Goal: Task Accomplishment & Management: Complete application form

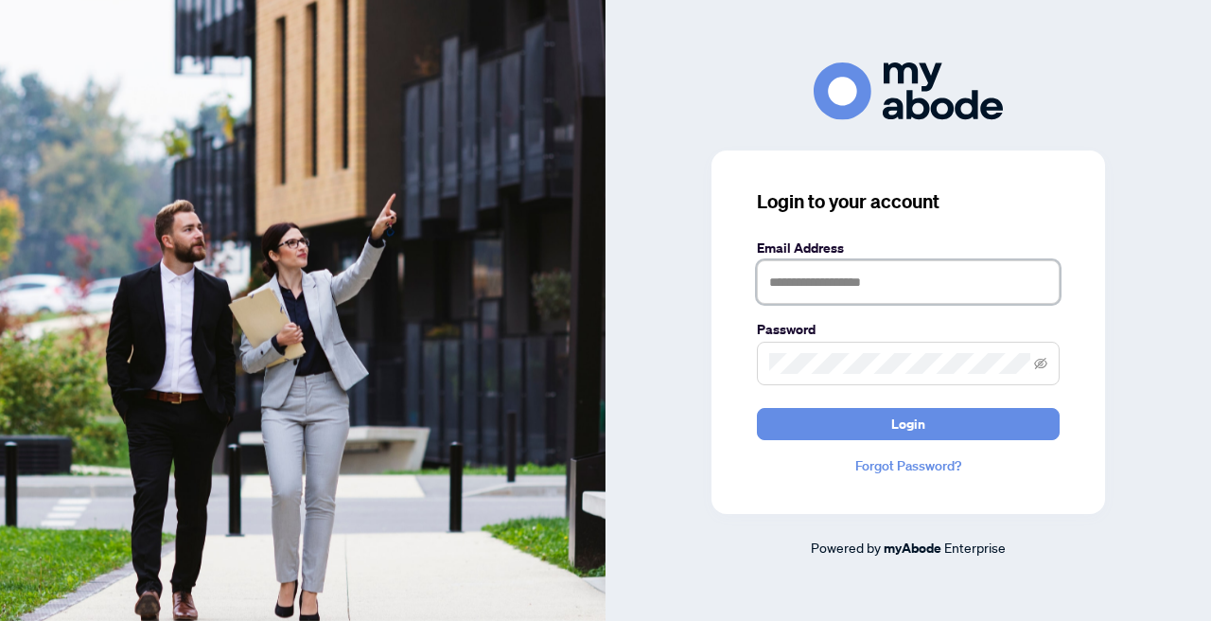
type input "**********"
click at [908, 423] on button "Login" at bounding box center [908, 424] width 303 height 32
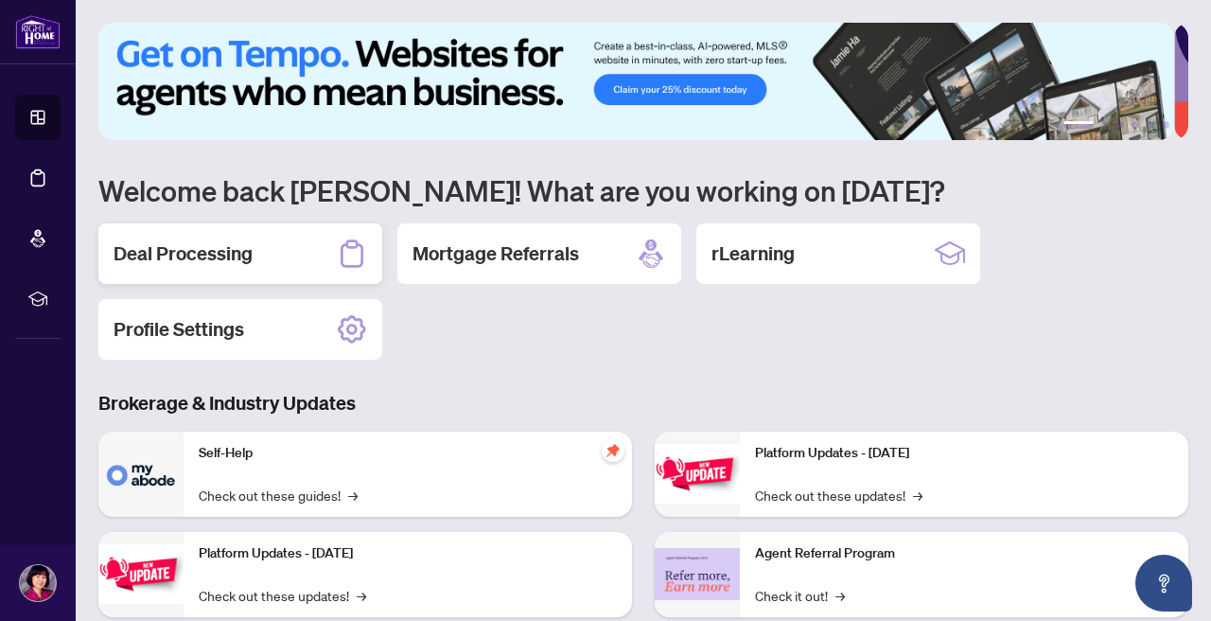
click at [166, 254] on h2 "Deal Processing" at bounding box center [183, 253] width 139 height 26
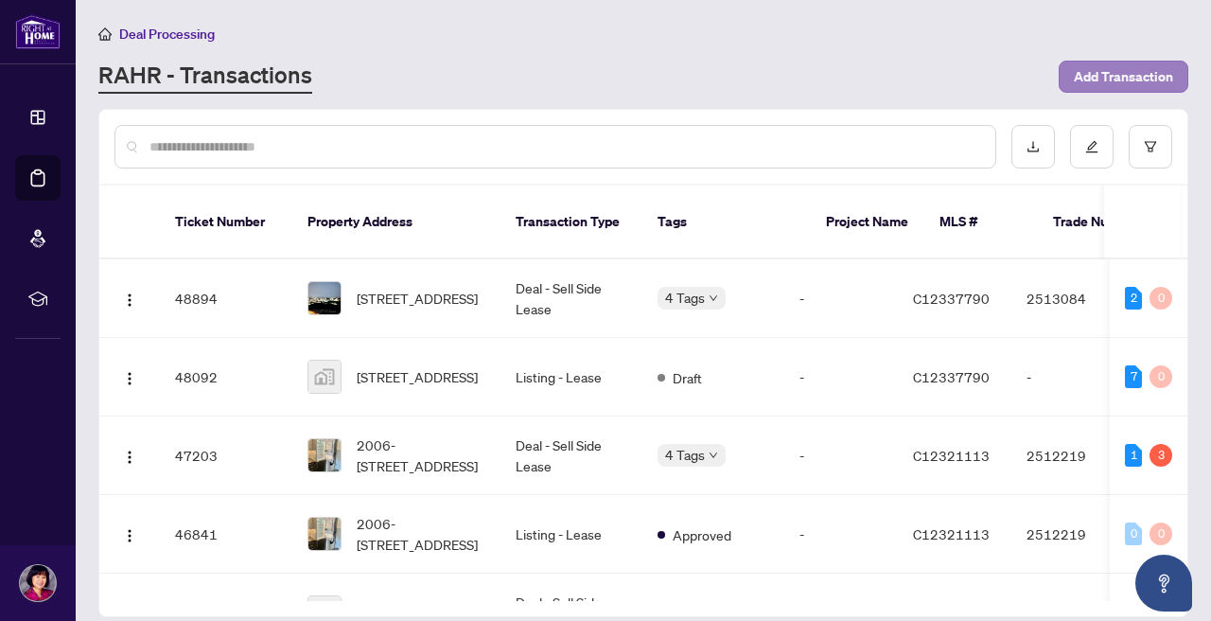
click at [1131, 69] on span "Add Transaction" at bounding box center [1123, 76] width 99 height 30
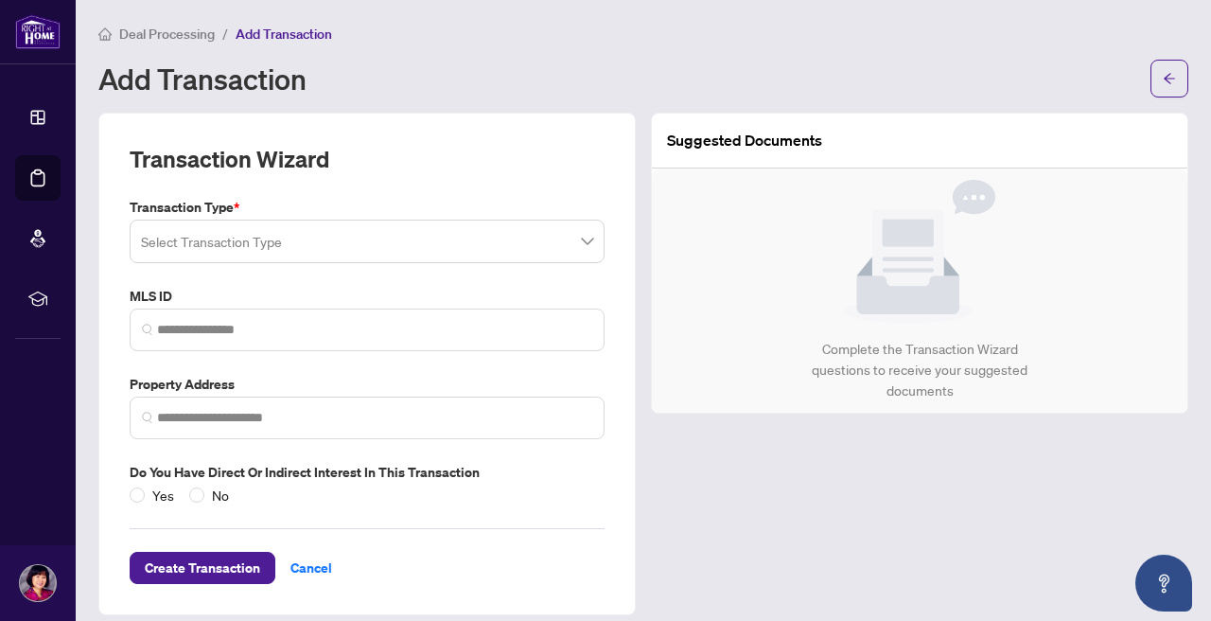
click at [579, 245] on span at bounding box center [367, 241] width 452 height 36
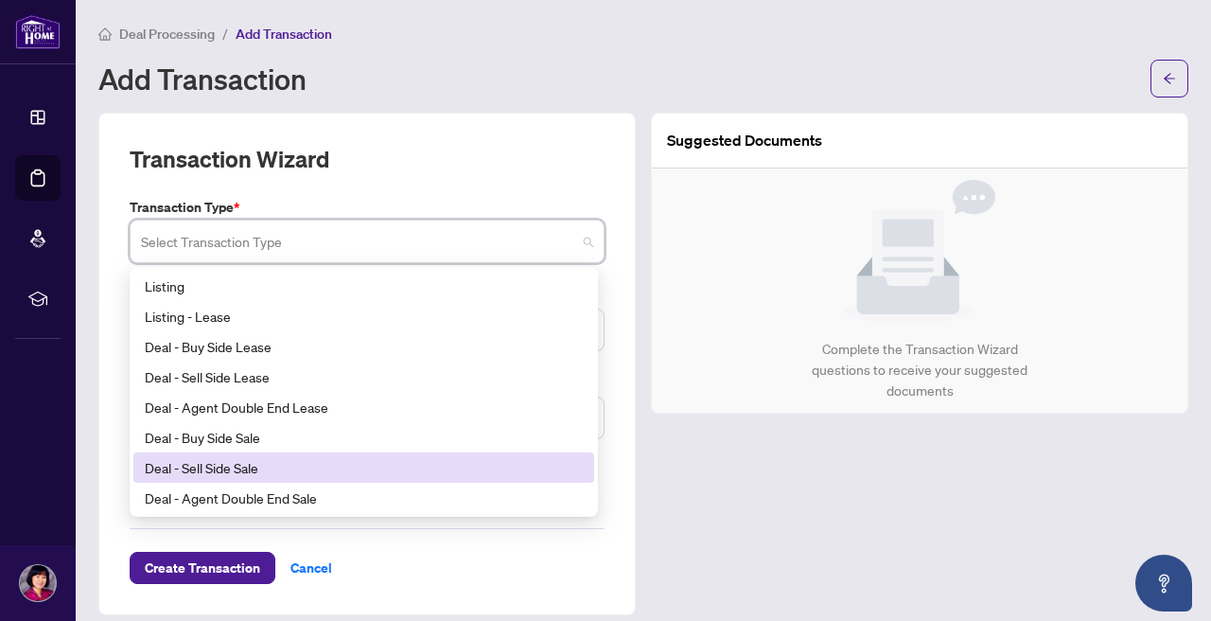
click at [493, 476] on div "Deal - Sell Side Sale" at bounding box center [363, 467] width 461 height 30
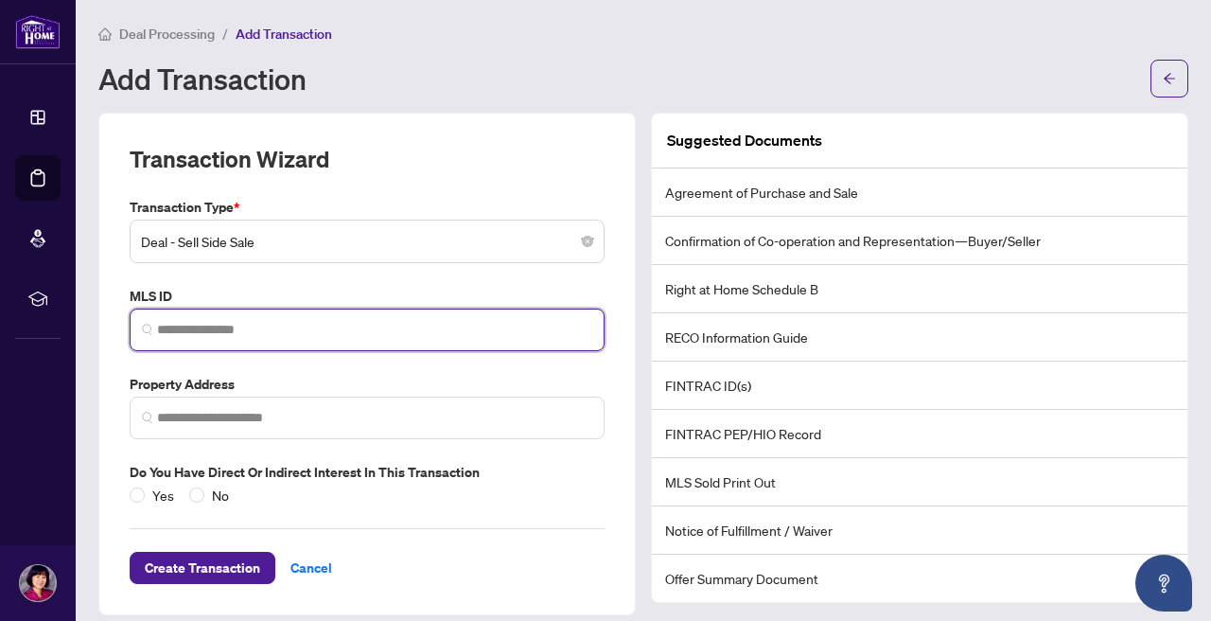
click at [432, 329] on input "search" at bounding box center [374, 330] width 435 height 20
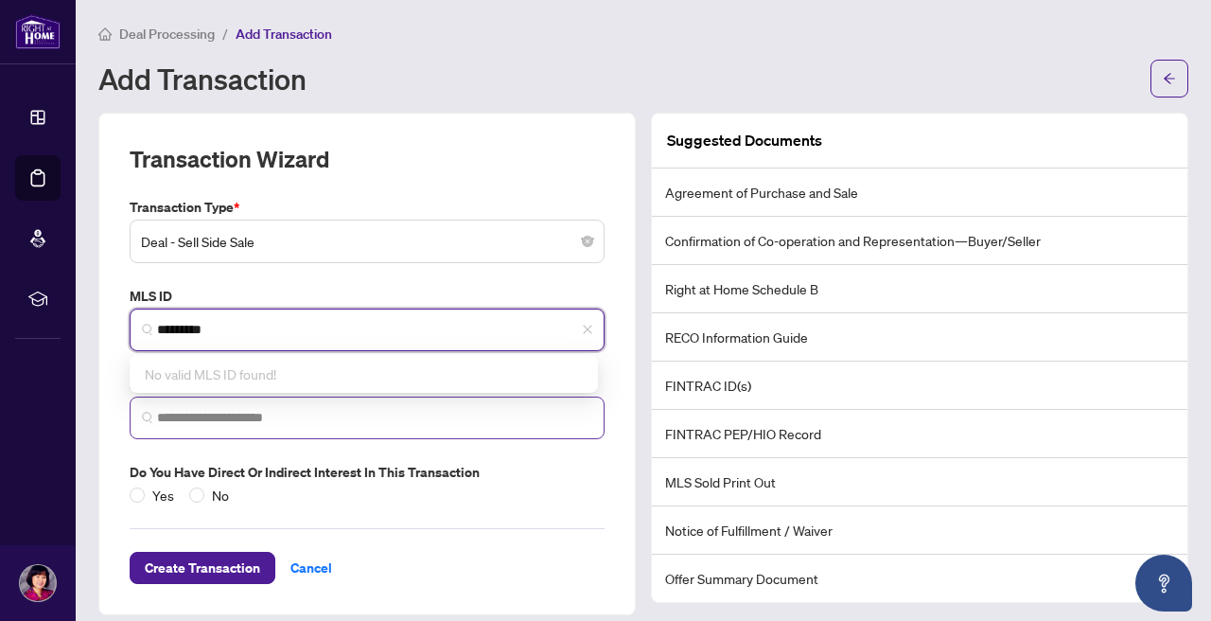
type input "*********"
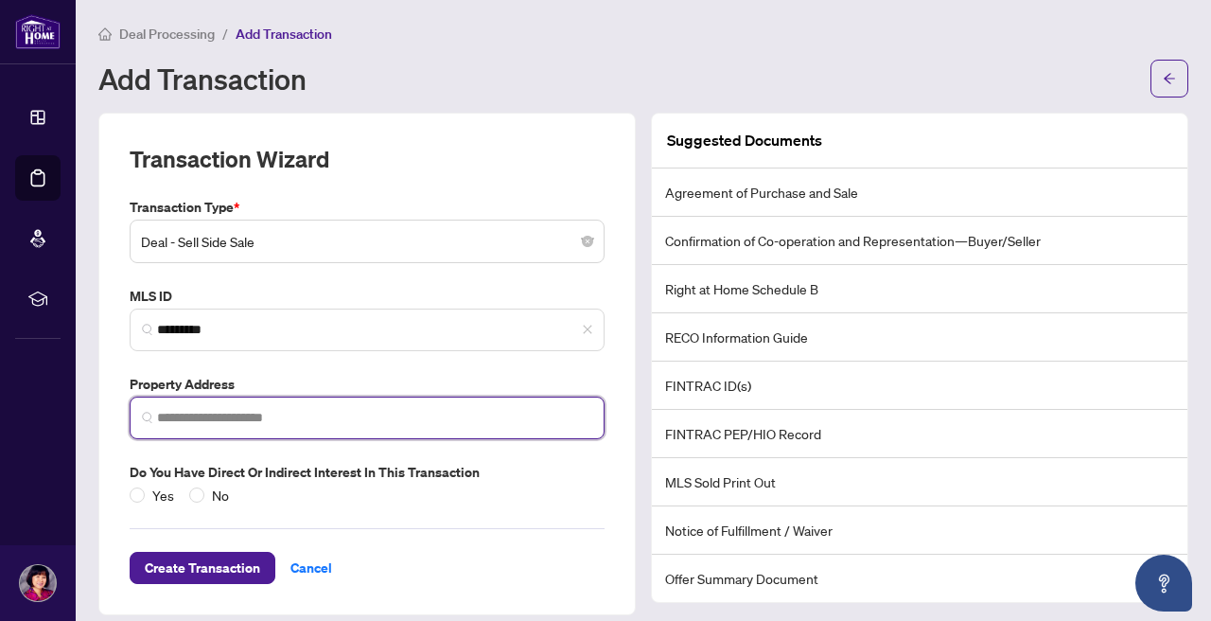
click at [301, 417] on input "search" at bounding box center [374, 418] width 435 height 20
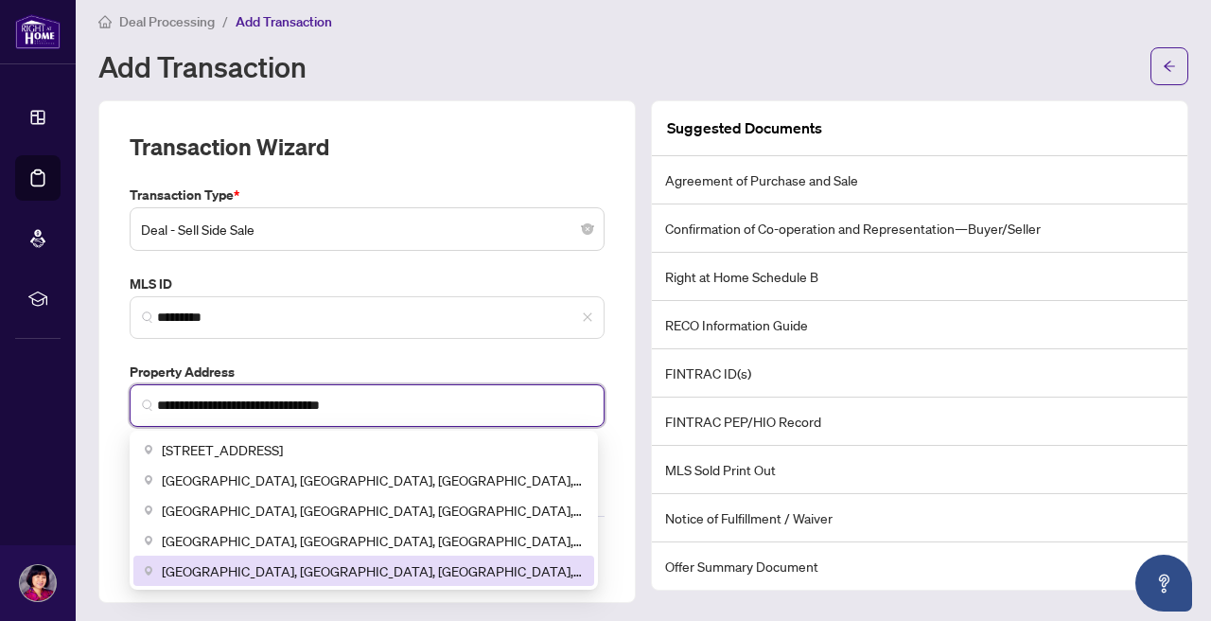
type input "**********"
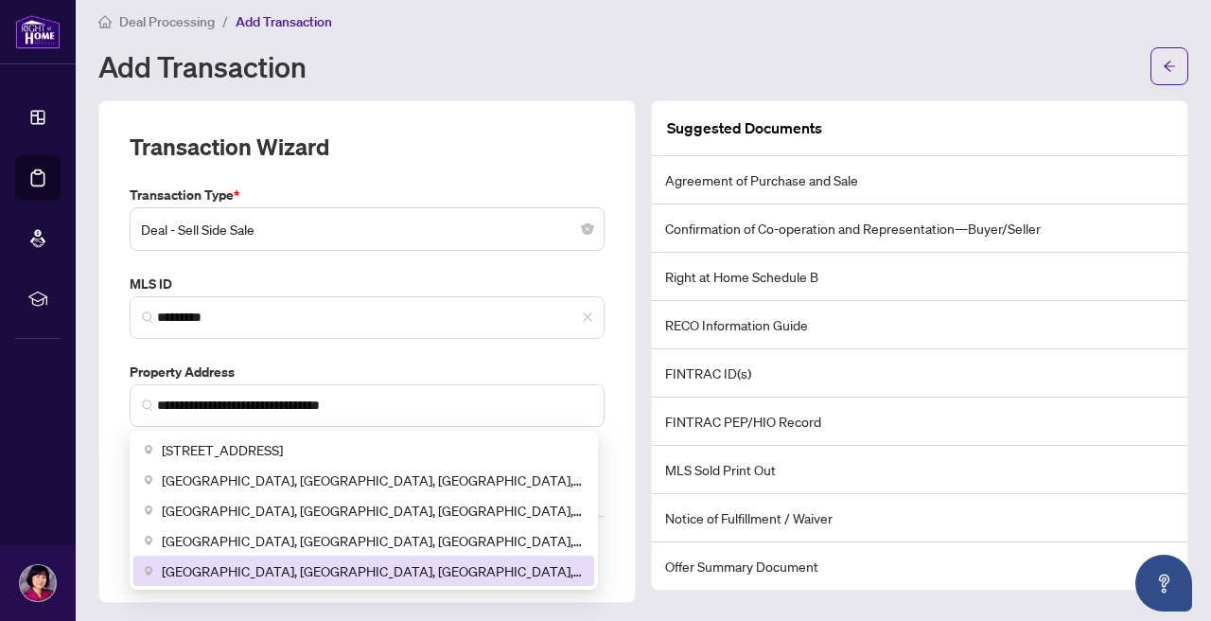
click at [622, 543] on div "**********" at bounding box center [366, 351] width 537 height 502
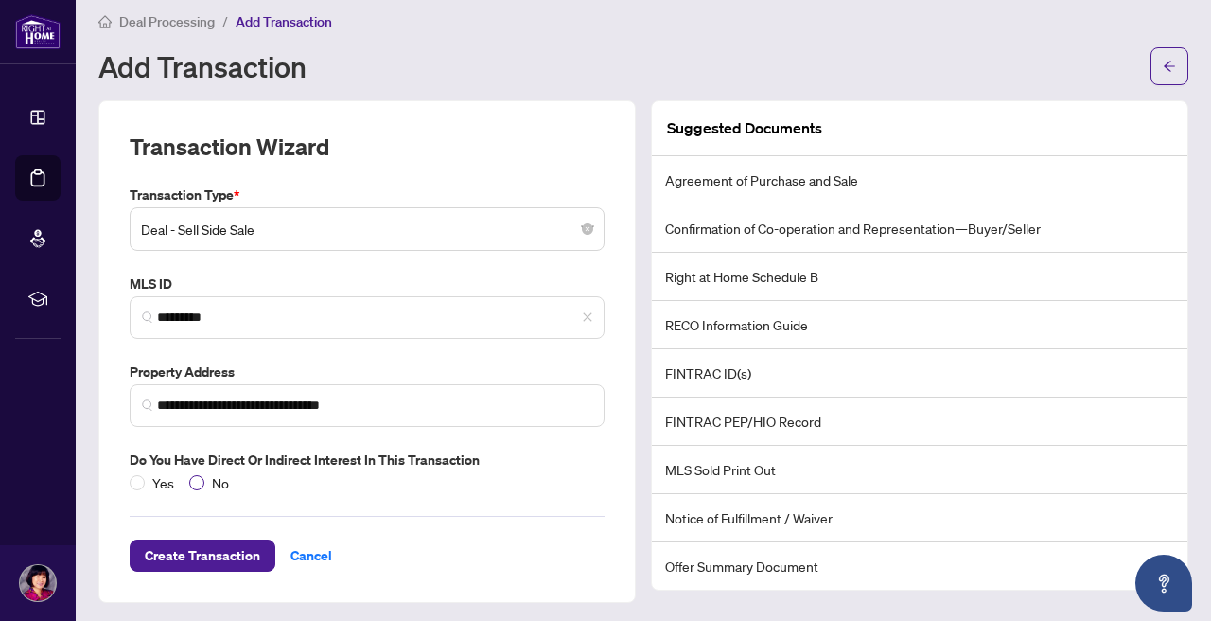
click at [201, 475] on span at bounding box center [196, 482] width 15 height 15
click at [215, 543] on span "Create Transaction" at bounding box center [202, 555] width 115 height 30
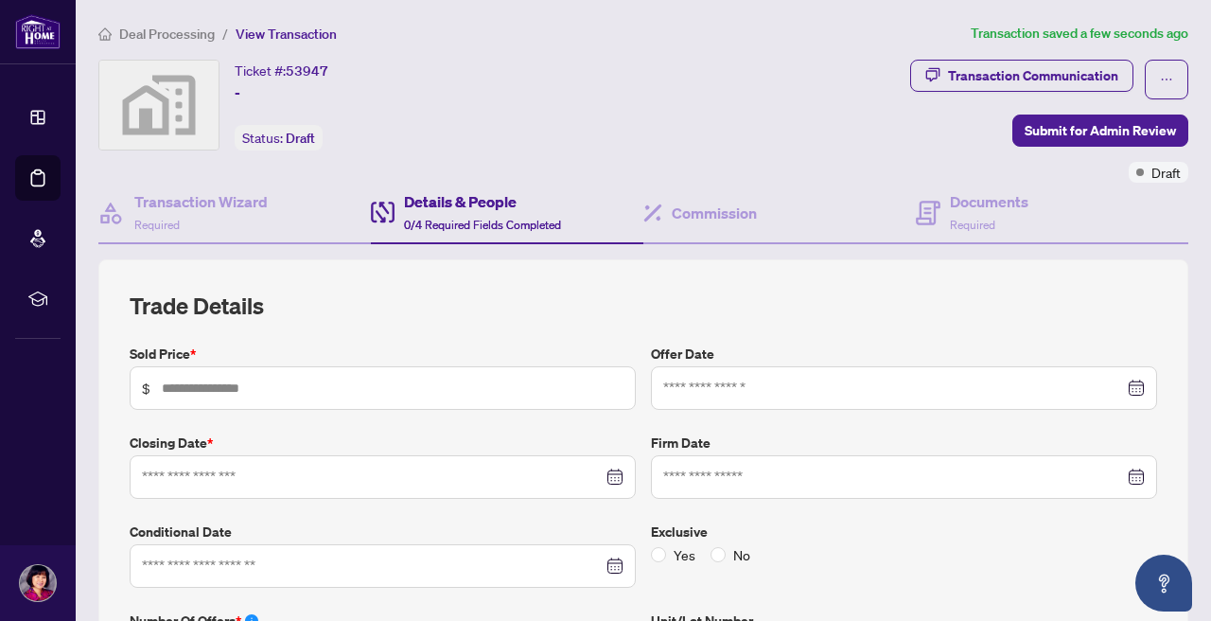
click at [306, 36] on span "View Transaction" at bounding box center [286, 34] width 101 height 17
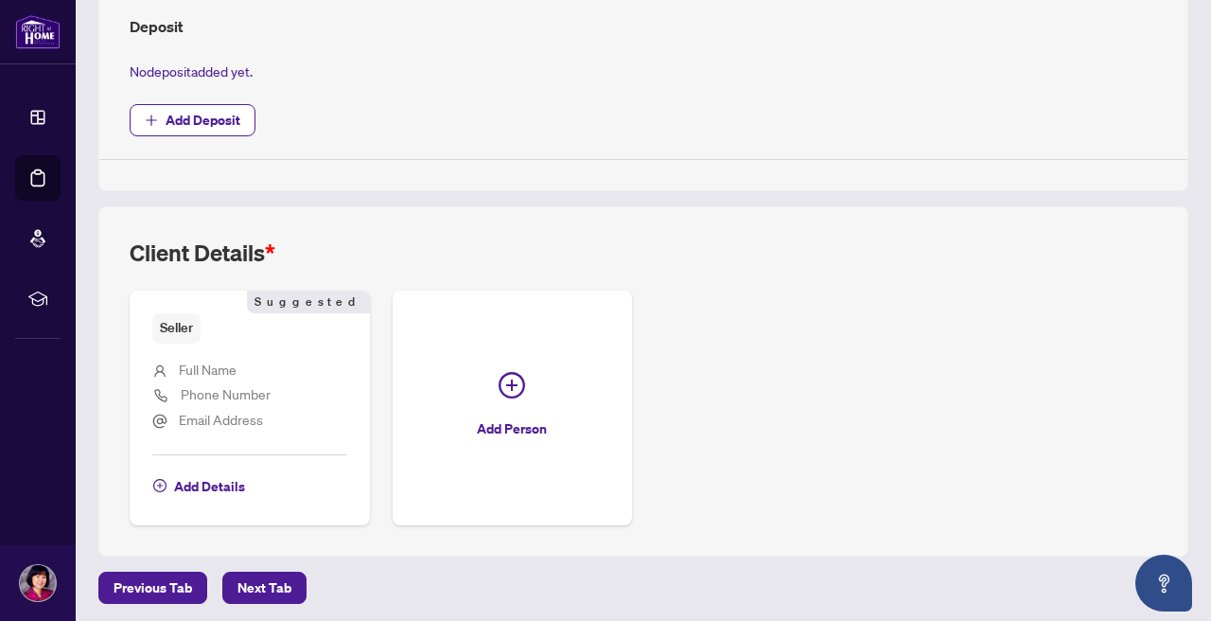
scroll to position [788, 0]
click at [211, 361] on span "Full Name" at bounding box center [208, 369] width 58 height 17
click at [212, 481] on span "Add Details" at bounding box center [209, 487] width 71 height 30
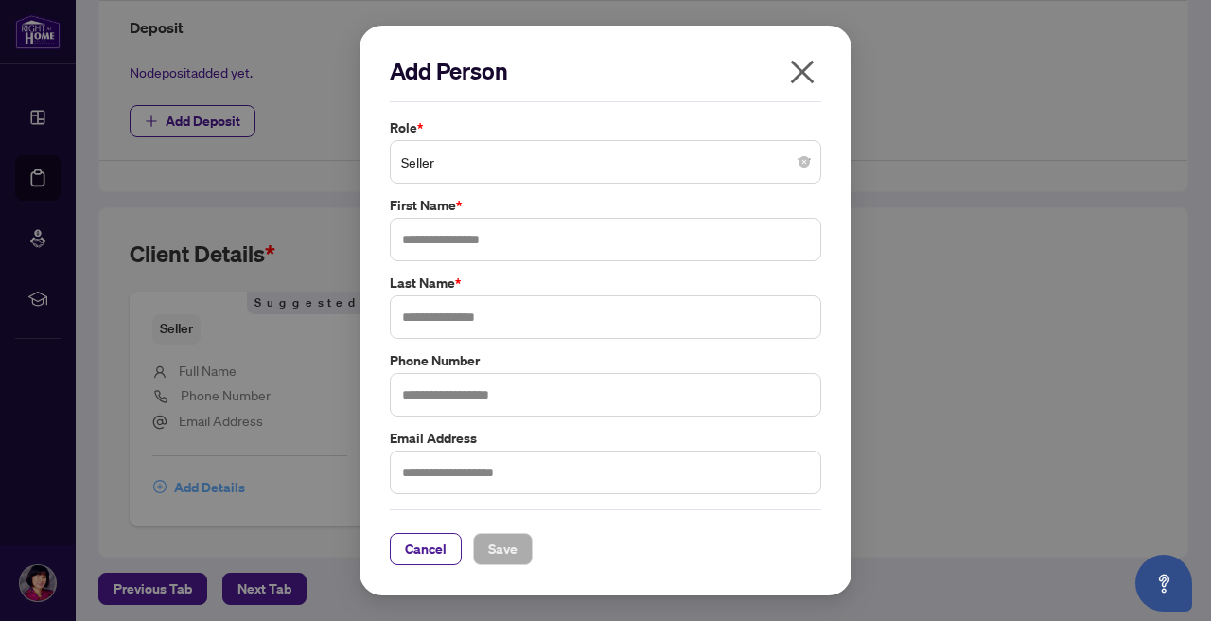
scroll to position [0, 0]
click at [416, 251] on input "text" at bounding box center [605, 240] width 431 height 44
type input "*****"
click at [407, 321] on input "text" at bounding box center [605, 317] width 431 height 44
type input "****"
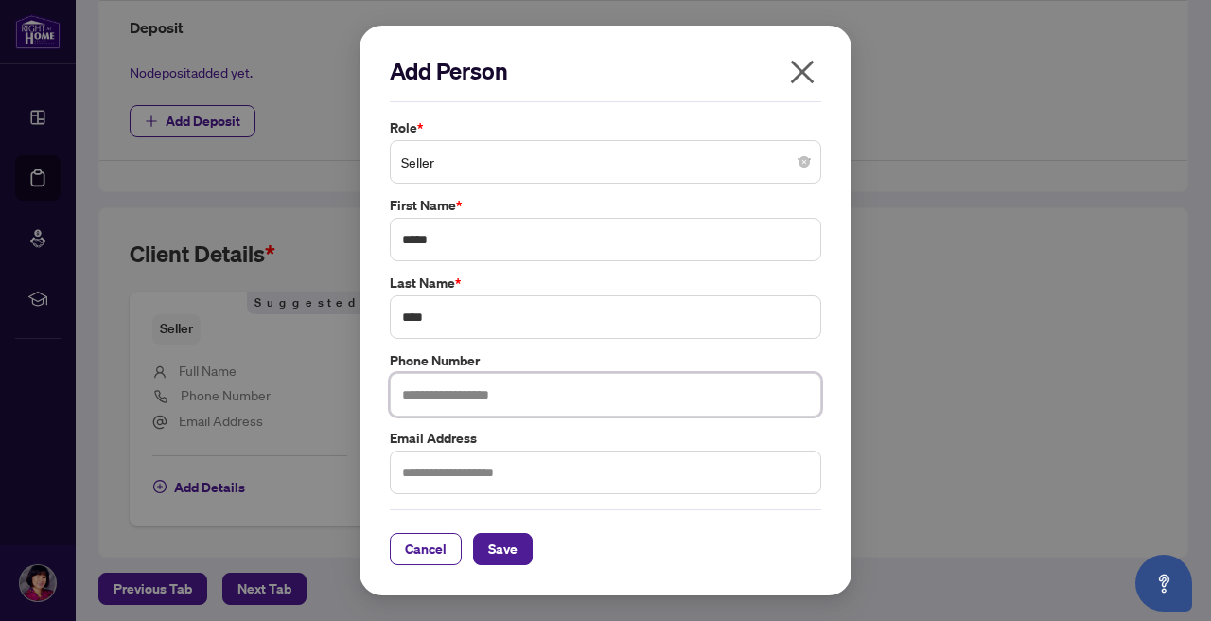
click at [413, 397] on input "text" at bounding box center [605, 395] width 431 height 44
type input "**********"
click at [409, 470] on input "text" at bounding box center [605, 472] width 431 height 44
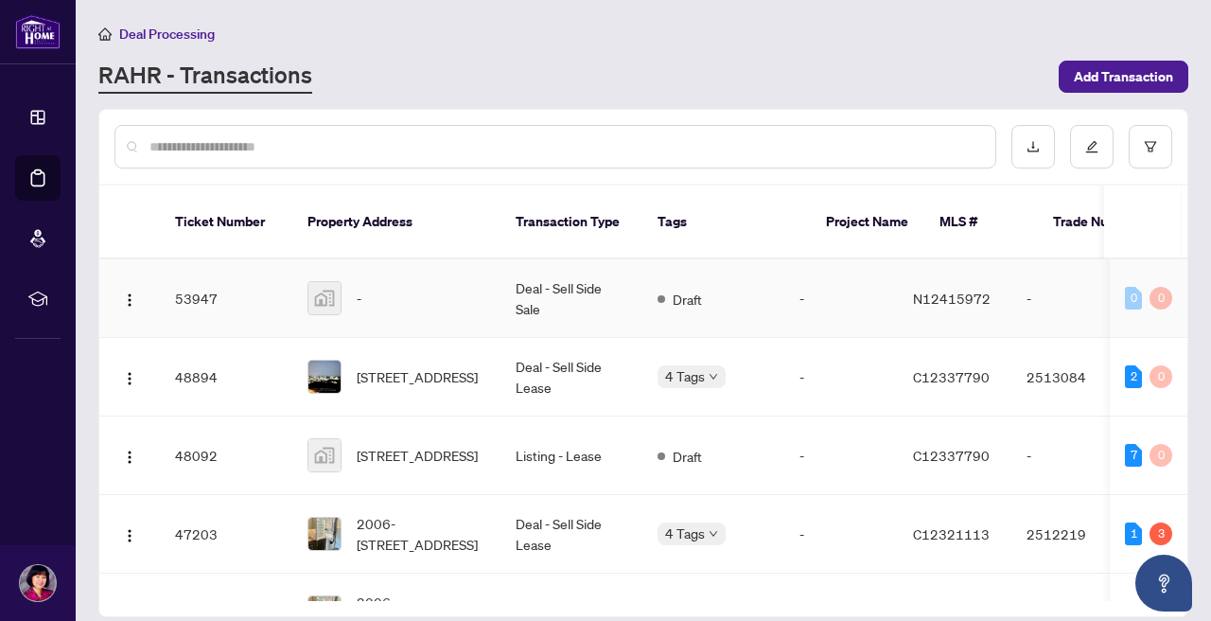
click at [565, 275] on td "Deal - Sell Side Sale" at bounding box center [571, 298] width 142 height 79
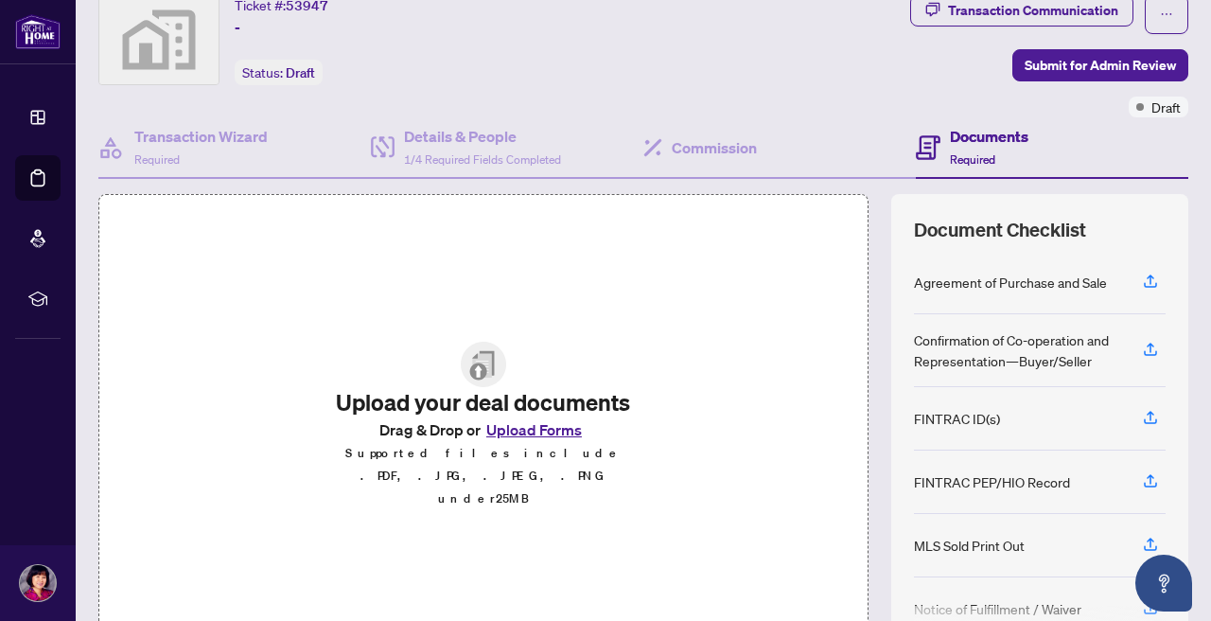
scroll to position [70, 0]
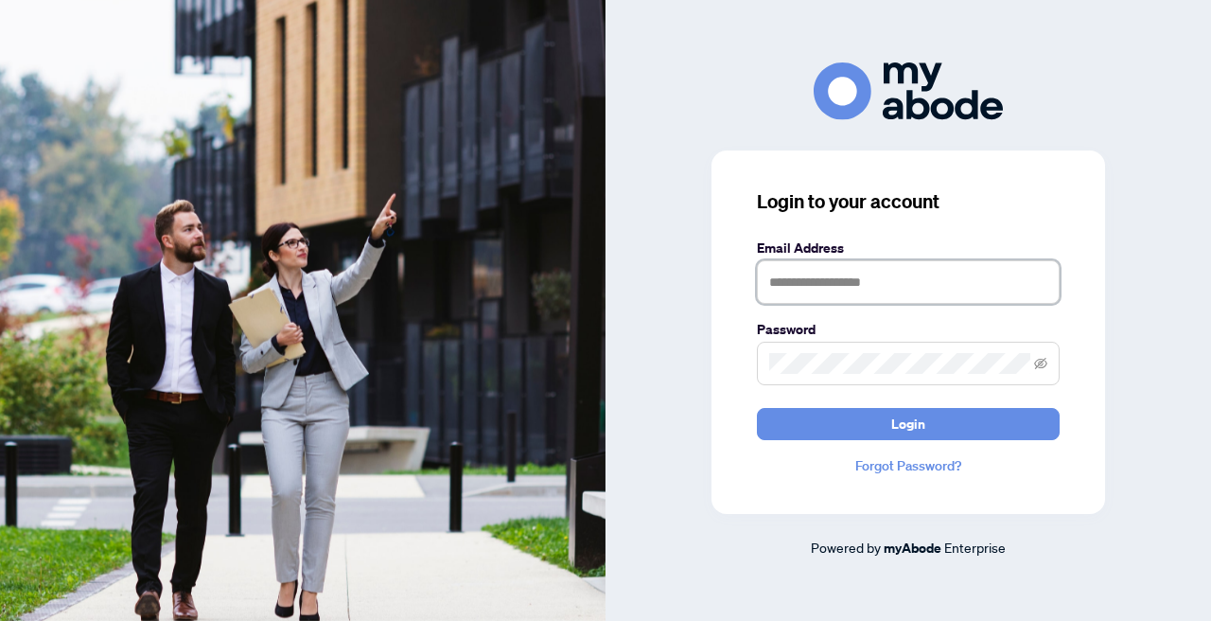
type input "**********"
click at [908, 423] on button "Login" at bounding box center [908, 424] width 303 height 32
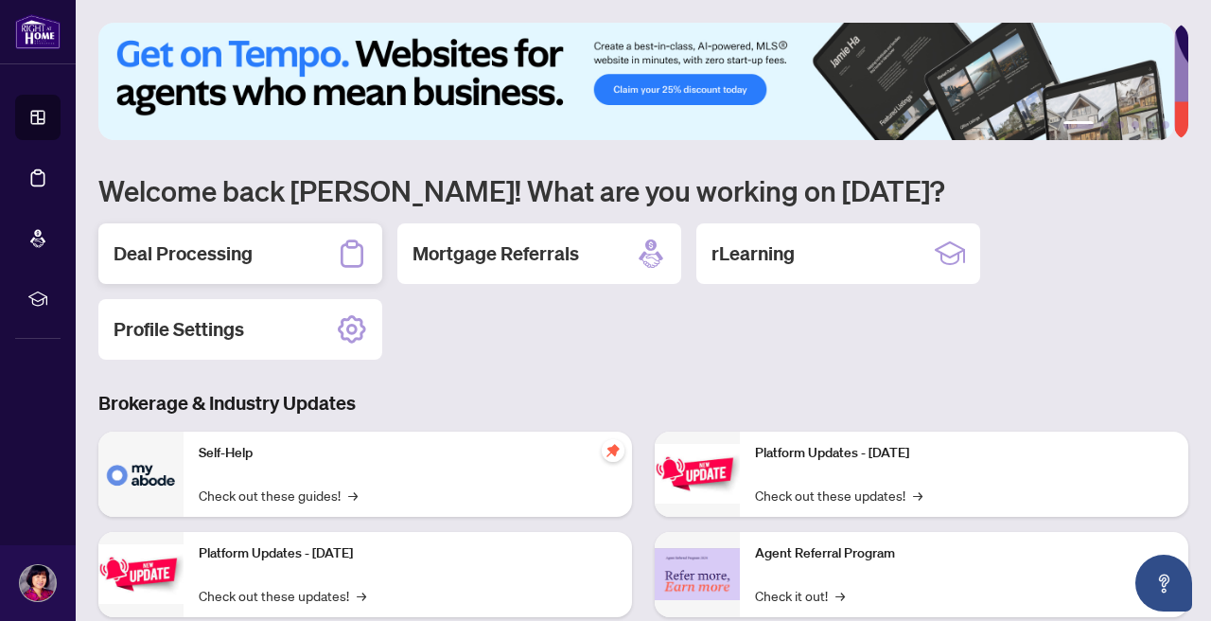
click at [240, 257] on h2 "Deal Processing" at bounding box center [183, 253] width 139 height 26
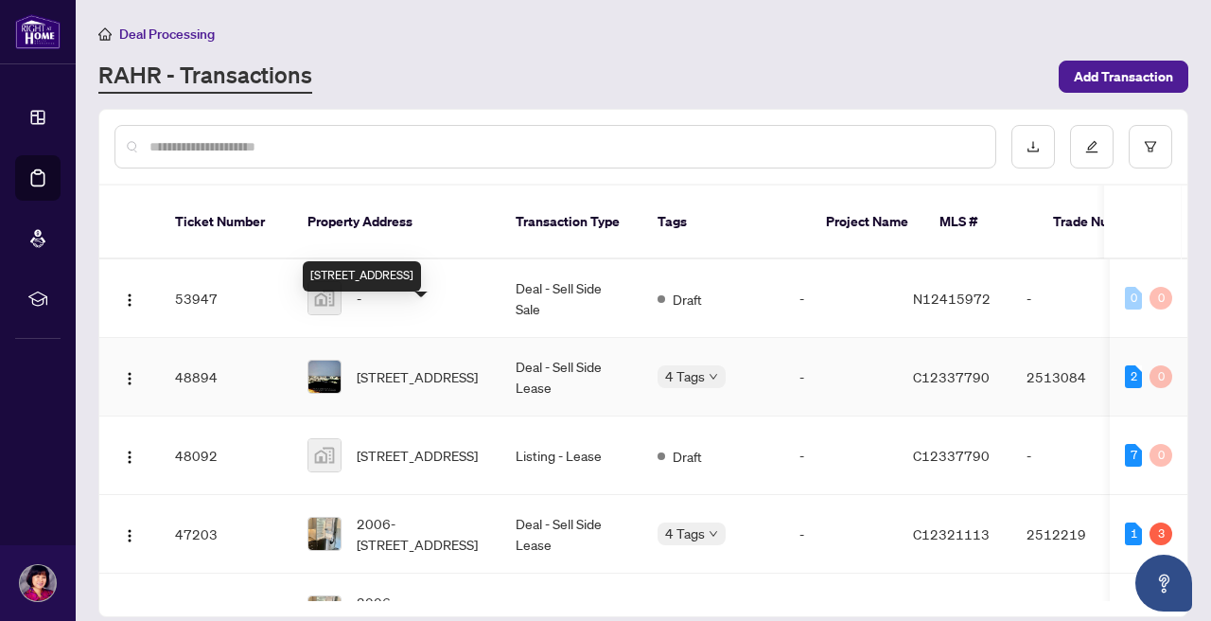
click at [421, 277] on div "[STREET_ADDRESS]" at bounding box center [362, 276] width 118 height 30
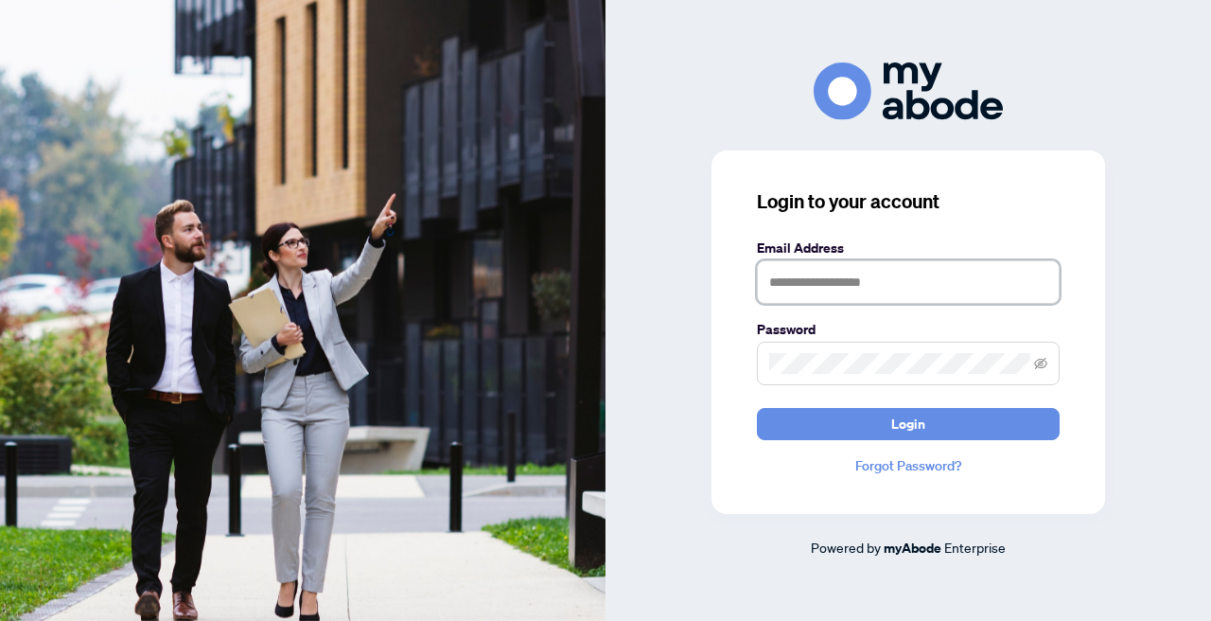
type input "**********"
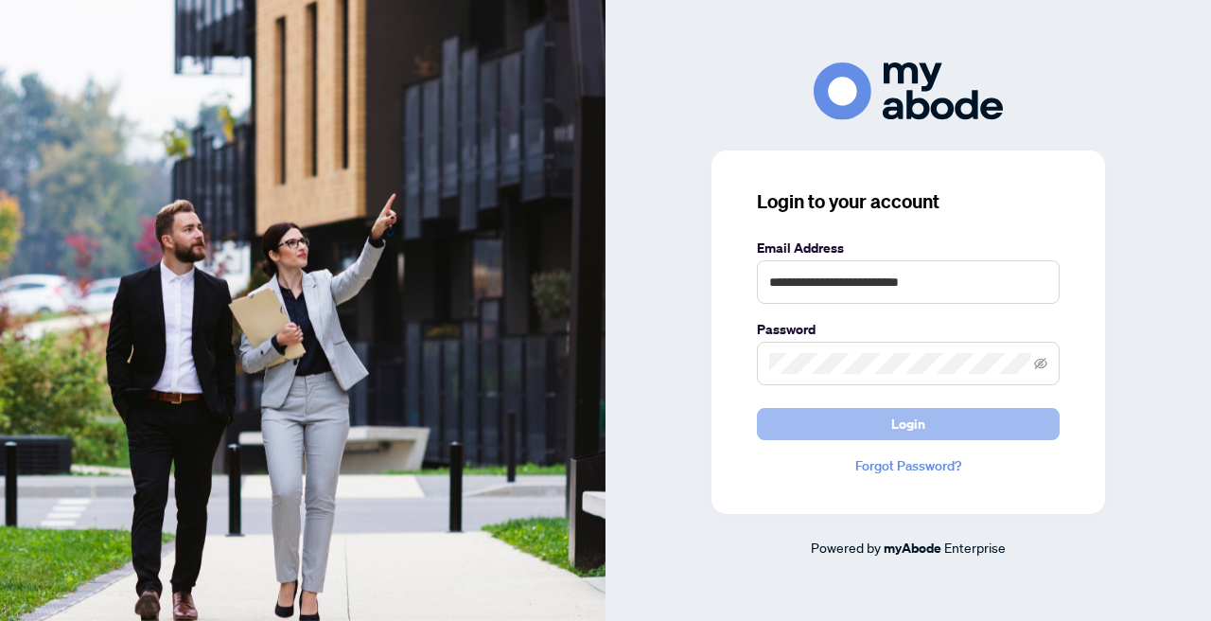
click at [796, 414] on button "Login" at bounding box center [908, 424] width 303 height 32
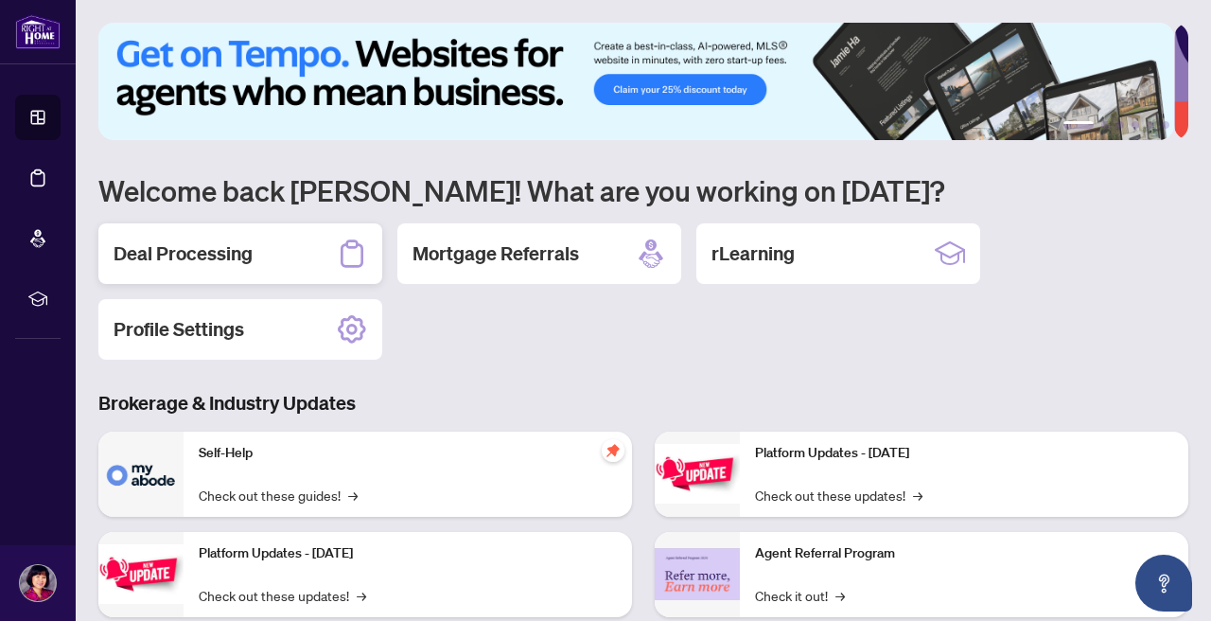
click at [202, 252] on h2 "Deal Processing" at bounding box center [183, 253] width 139 height 26
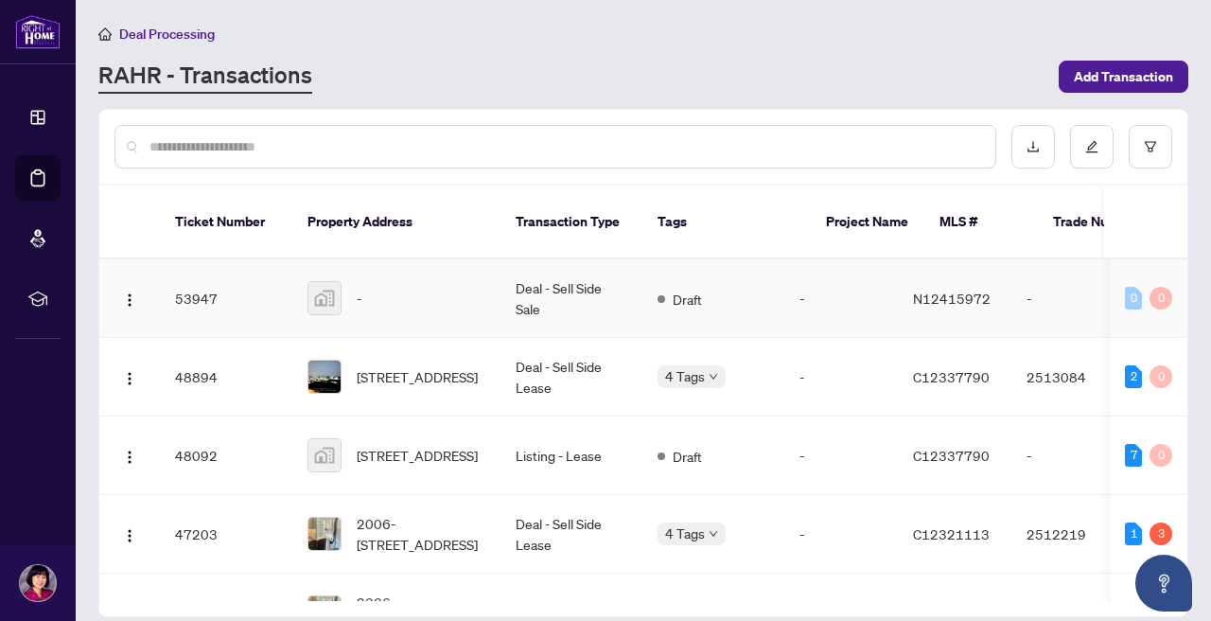
click at [202, 259] on td "53947" at bounding box center [226, 298] width 132 height 79
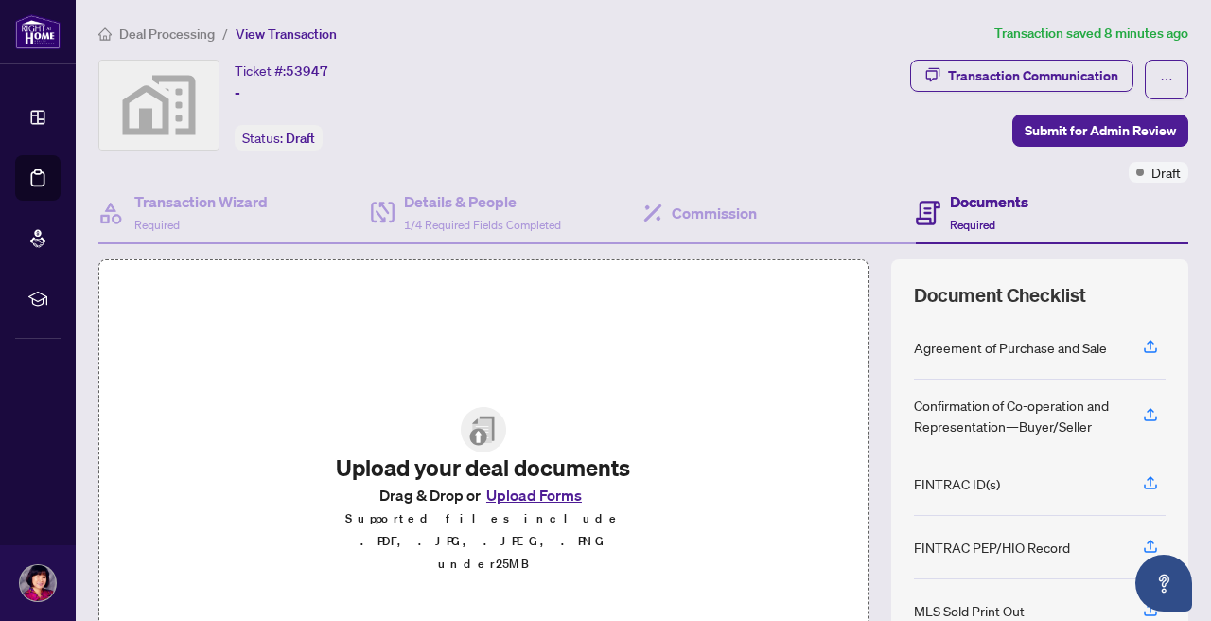
click at [511, 507] on button "Upload Forms" at bounding box center [534, 494] width 107 height 25
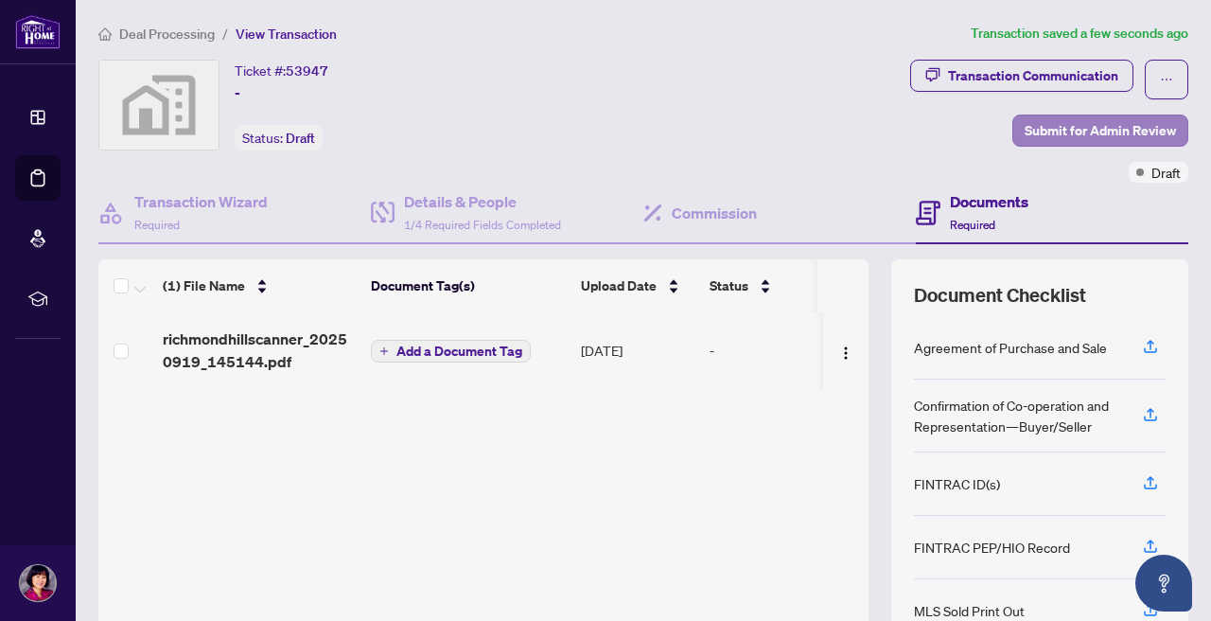
click at [1106, 134] on span "Submit for Admin Review" at bounding box center [1100, 130] width 151 height 30
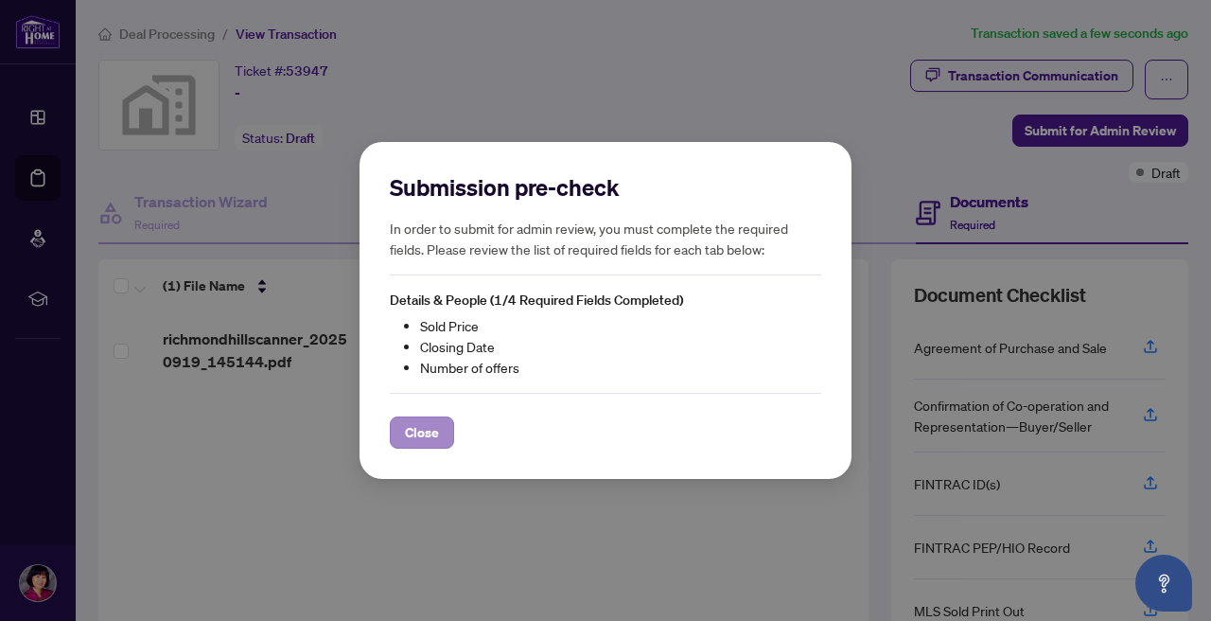
click at [434, 434] on span "Close" at bounding box center [422, 432] width 34 height 30
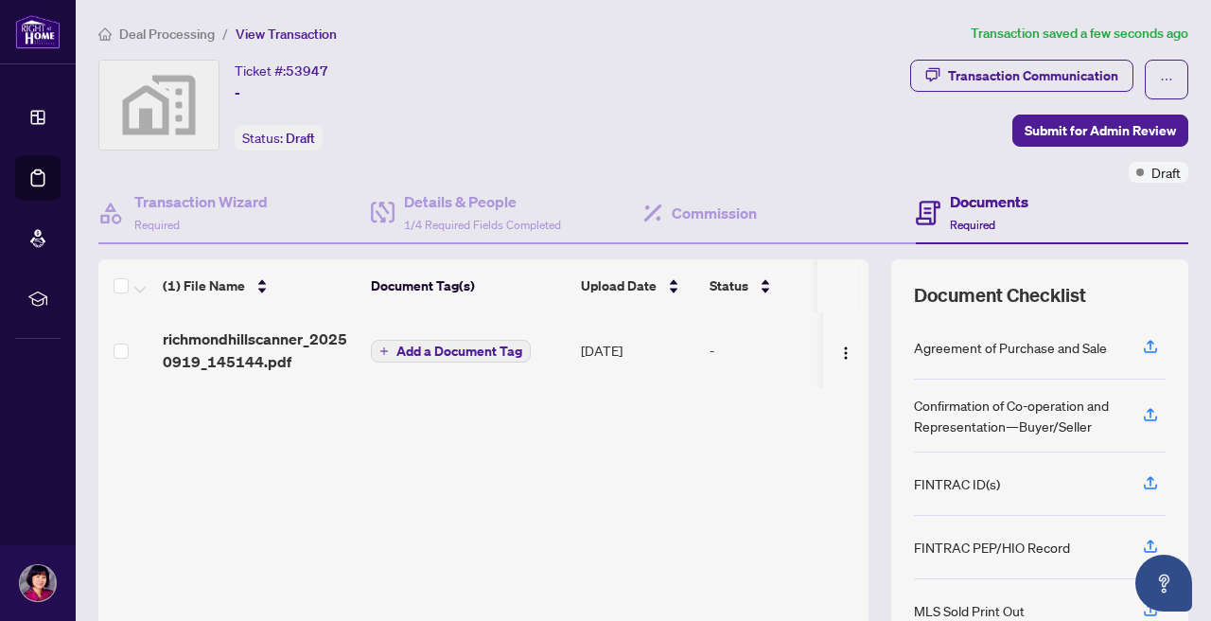
click at [321, 30] on span "View Transaction" at bounding box center [286, 34] width 101 height 17
click at [296, 37] on span "View Transaction" at bounding box center [286, 34] width 101 height 17
click at [510, 464] on div "richmondhillscanner_20250919_145144.pdf Add a Document Tag Sep/19/2025 -" at bounding box center [483, 472] width 770 height 320
click at [308, 37] on span "View Transaction" at bounding box center [286, 34] width 101 height 17
click at [174, 28] on span "Deal Processing" at bounding box center [167, 34] width 96 height 17
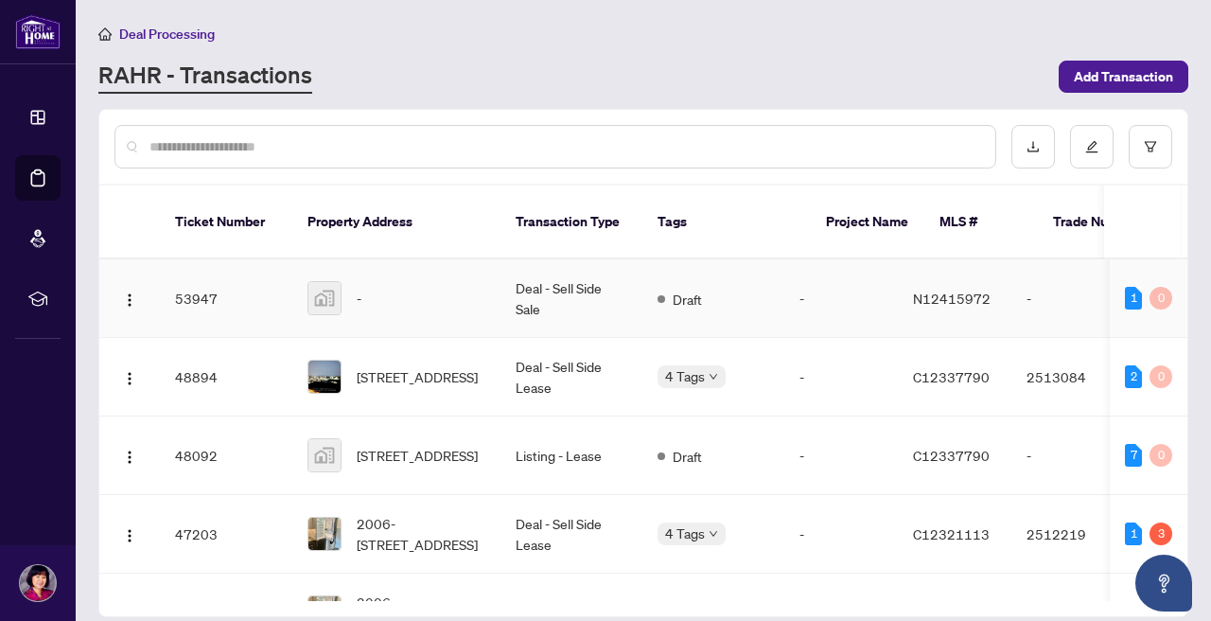
click at [417, 281] on div "-" at bounding box center [396, 298] width 178 height 34
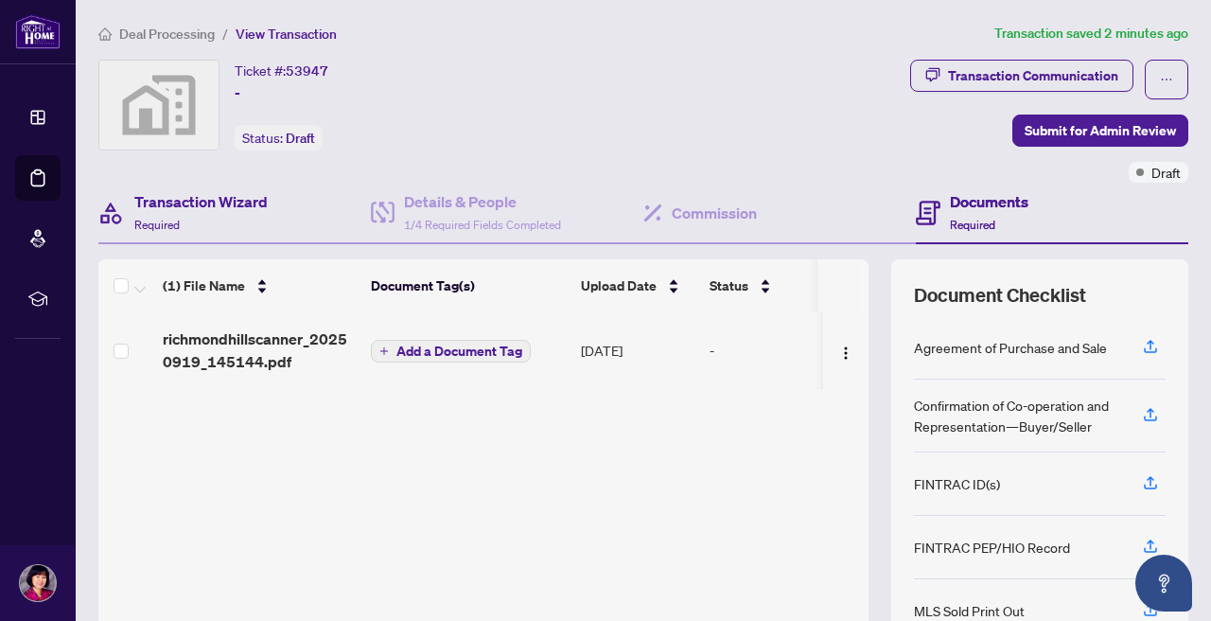
click at [302, 242] on div "Transaction Wizard Required" at bounding box center [234, 213] width 272 height 61
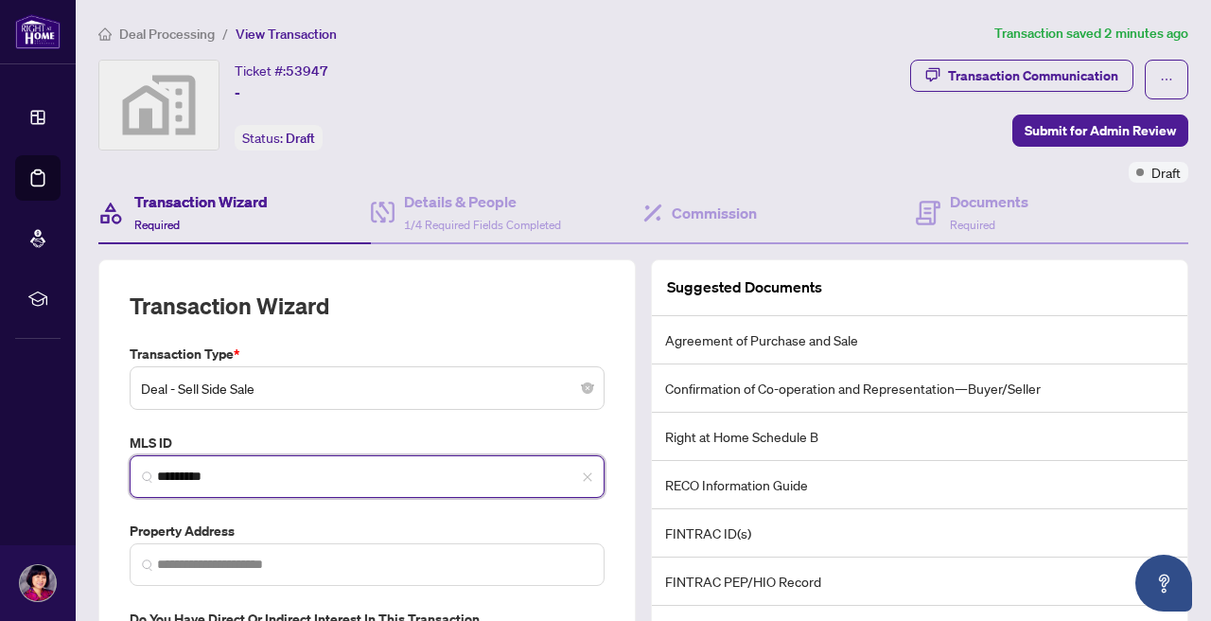
click at [257, 477] on input "*********" at bounding box center [374, 476] width 435 height 20
type input "*********"
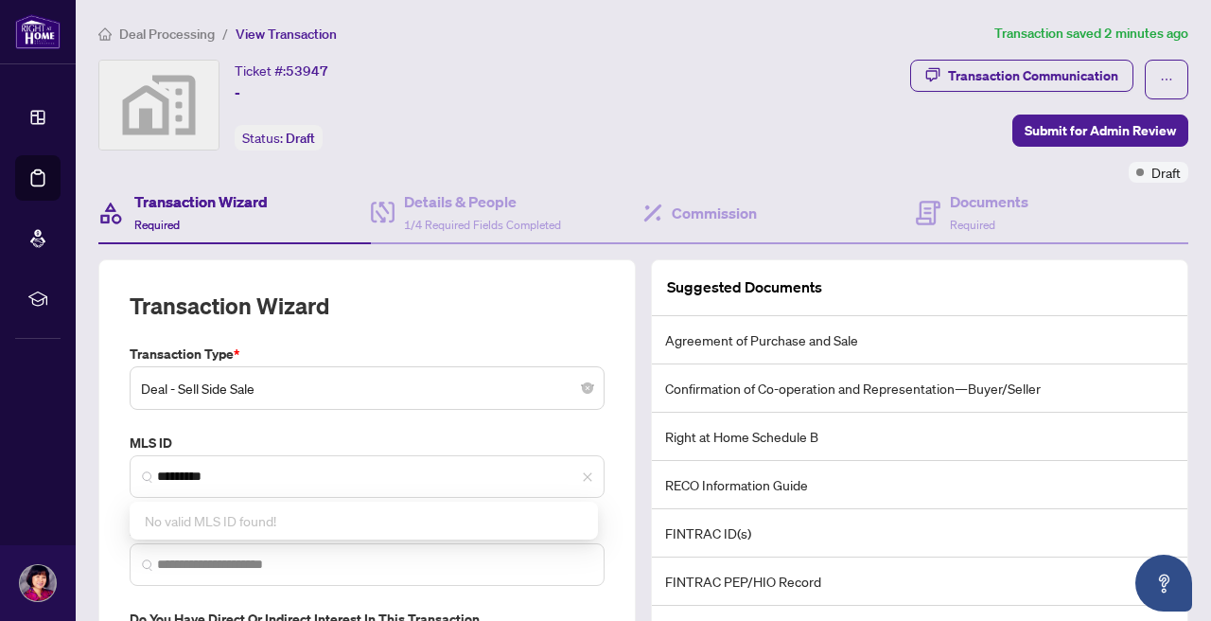
click at [285, 432] on label "MLS ID" at bounding box center [367, 442] width 475 height 21
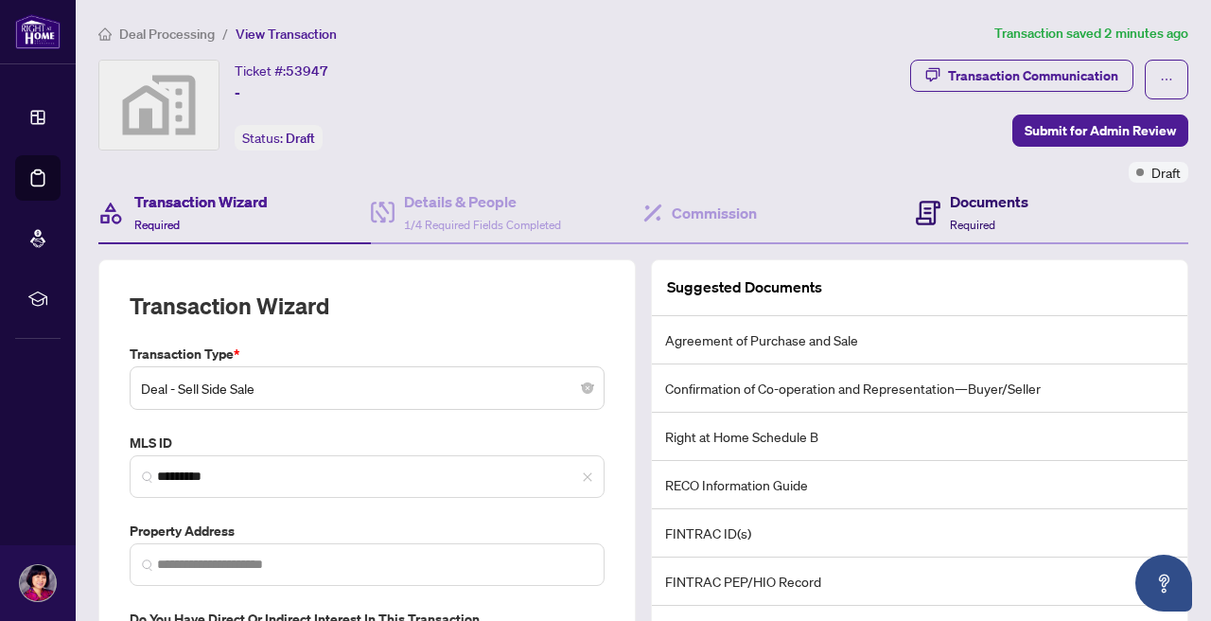
click at [986, 220] on div "Documents Required" at bounding box center [989, 212] width 79 height 44
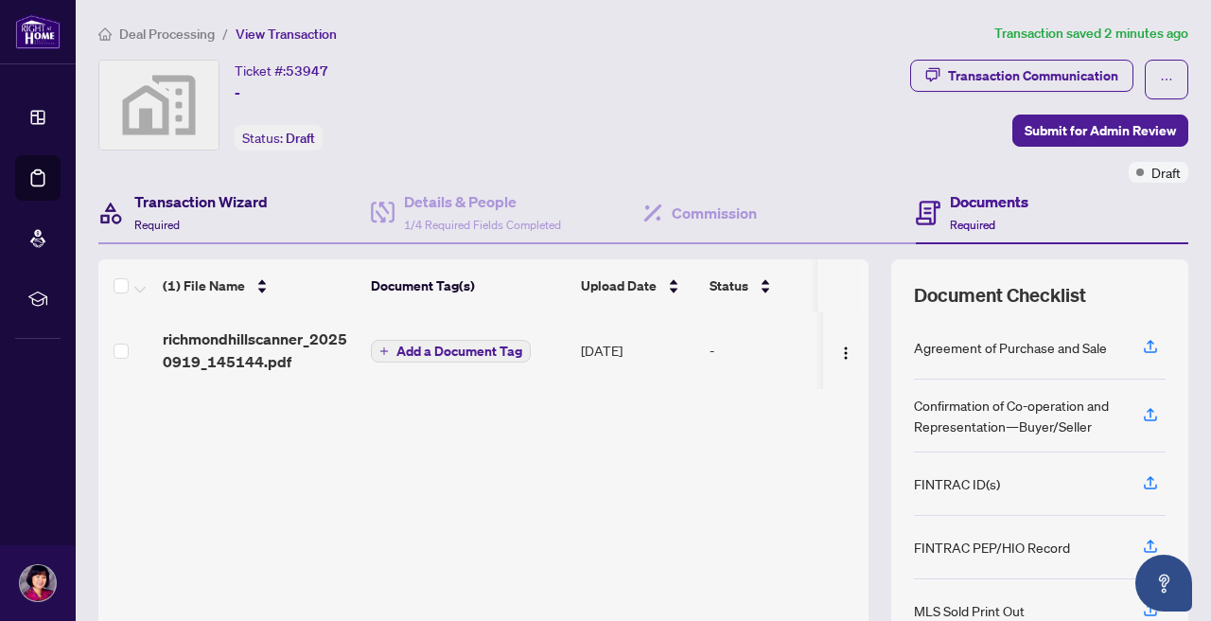
click at [254, 208] on h4 "Transaction Wizard" at bounding box center [200, 201] width 133 height 23
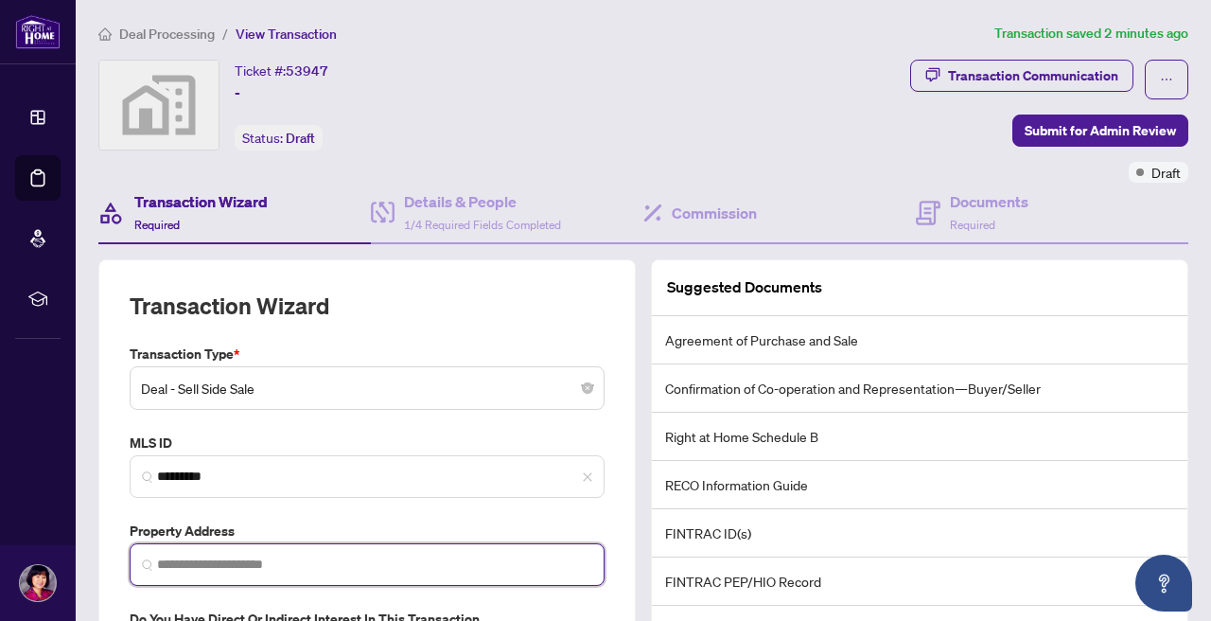
click at [313, 561] on input "search" at bounding box center [374, 564] width 435 height 20
type input "*"
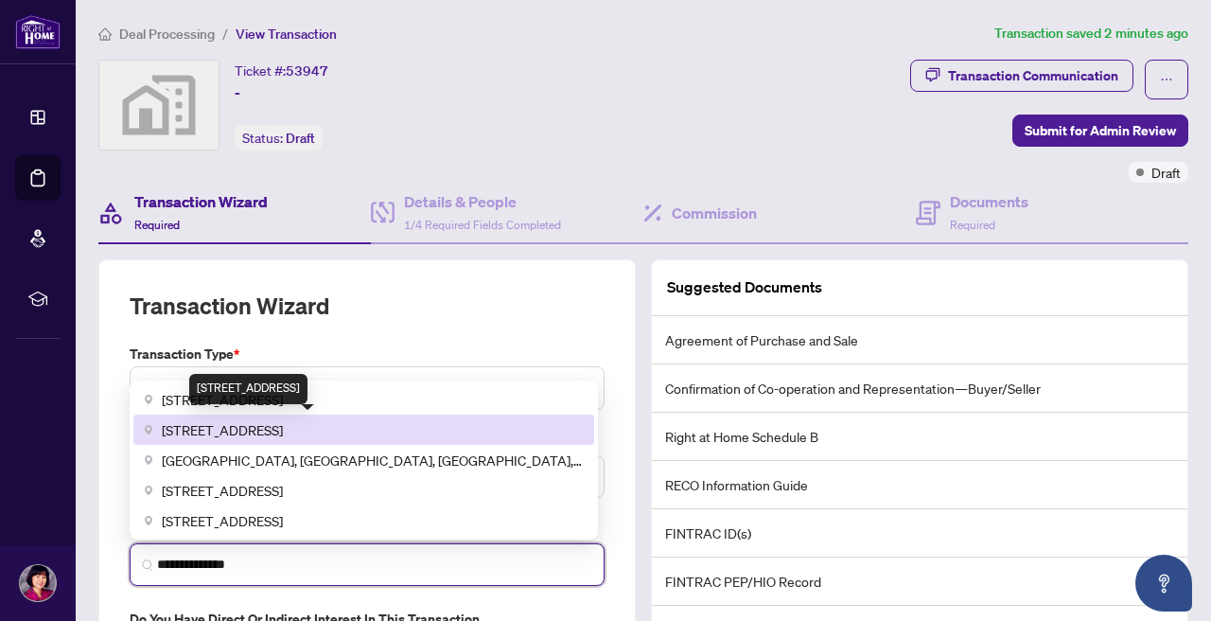
click at [283, 433] on span "4300 Steeles Avenue East, Markham, ON, Canada" at bounding box center [222, 429] width 121 height 21
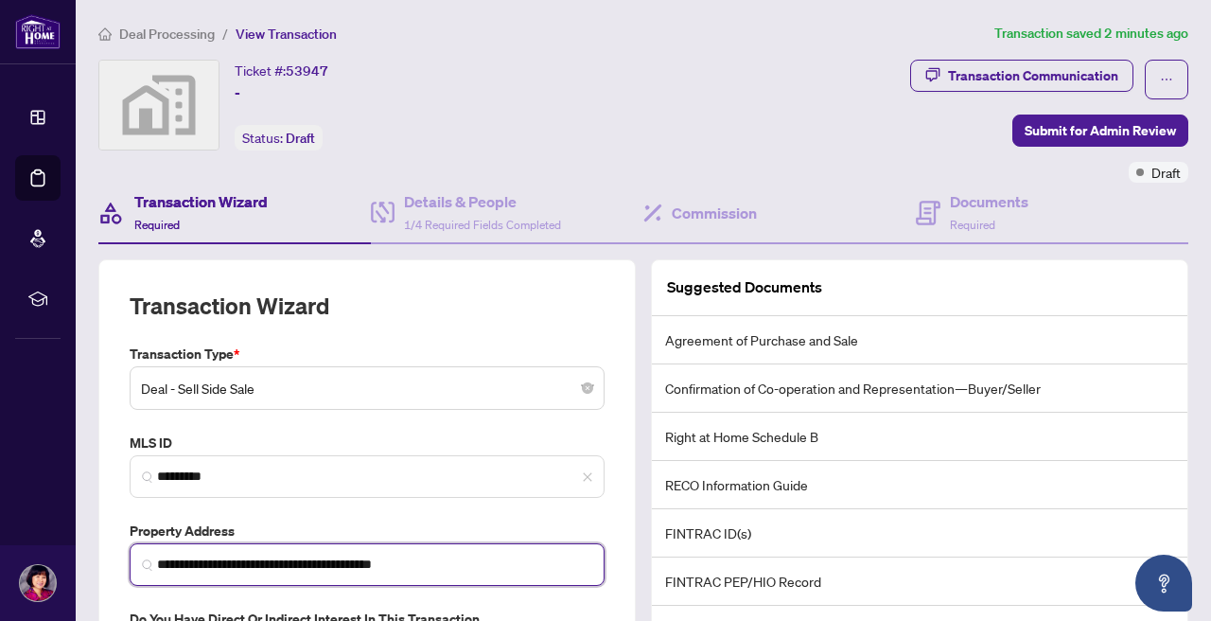
click at [309, 560] on input "**********" at bounding box center [374, 564] width 435 height 20
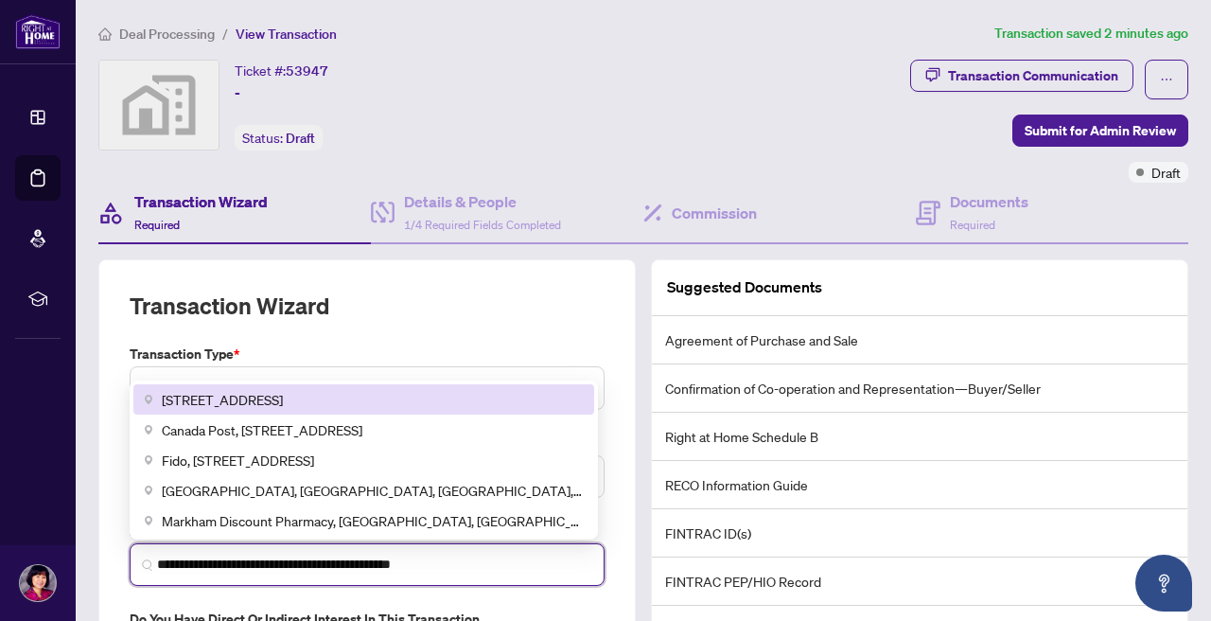
type input "**********"
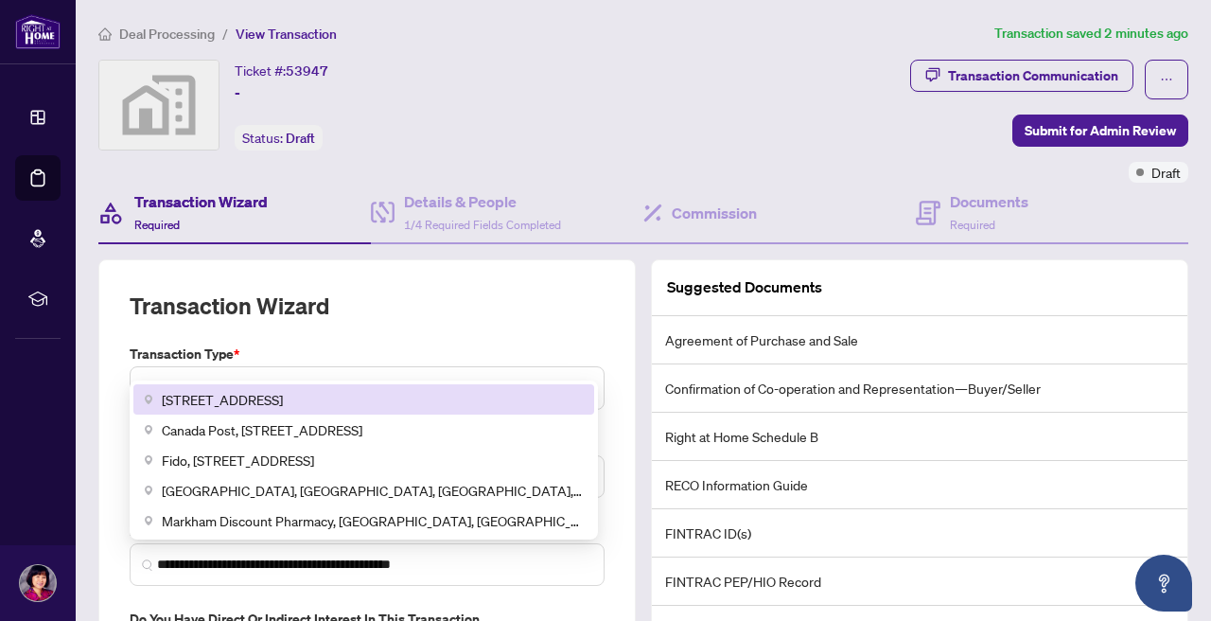
click at [608, 248] on div "**********" at bounding box center [643, 466] width 1090 height 567
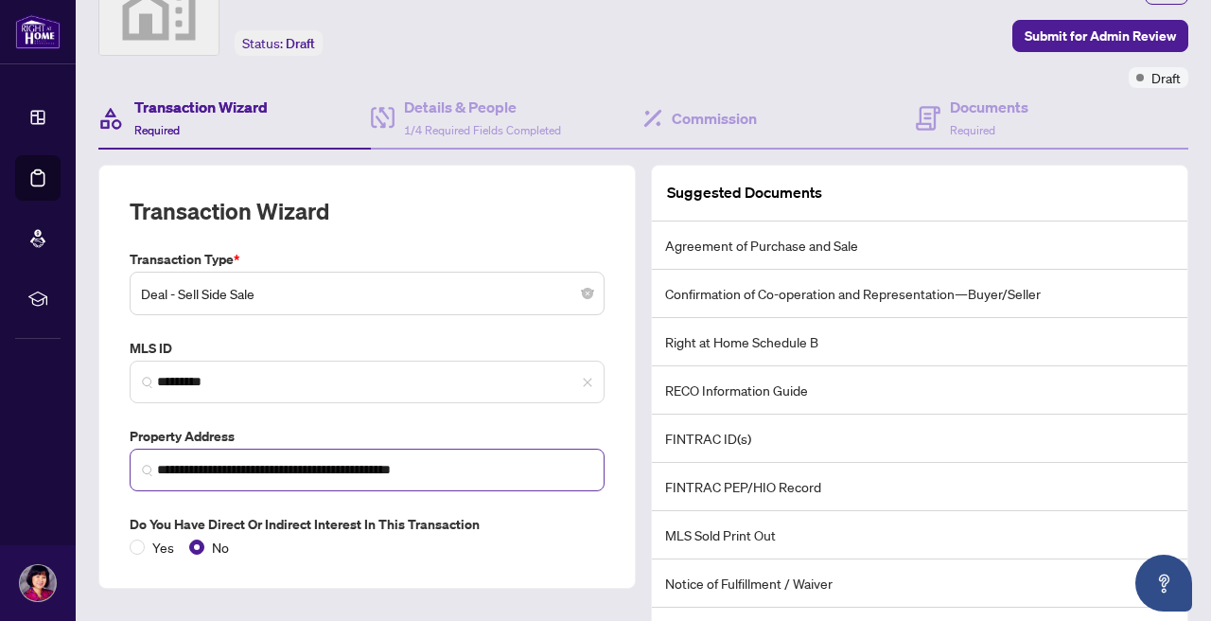
scroll to position [139, 0]
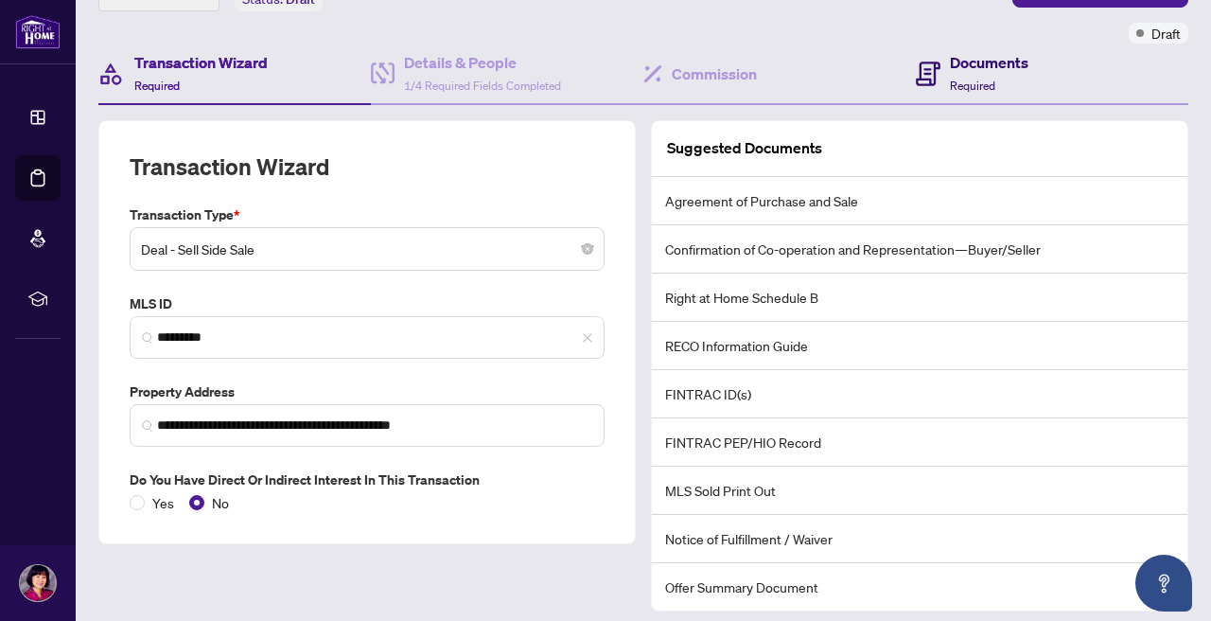
click at [991, 70] on h4 "Documents" at bounding box center [989, 62] width 79 height 23
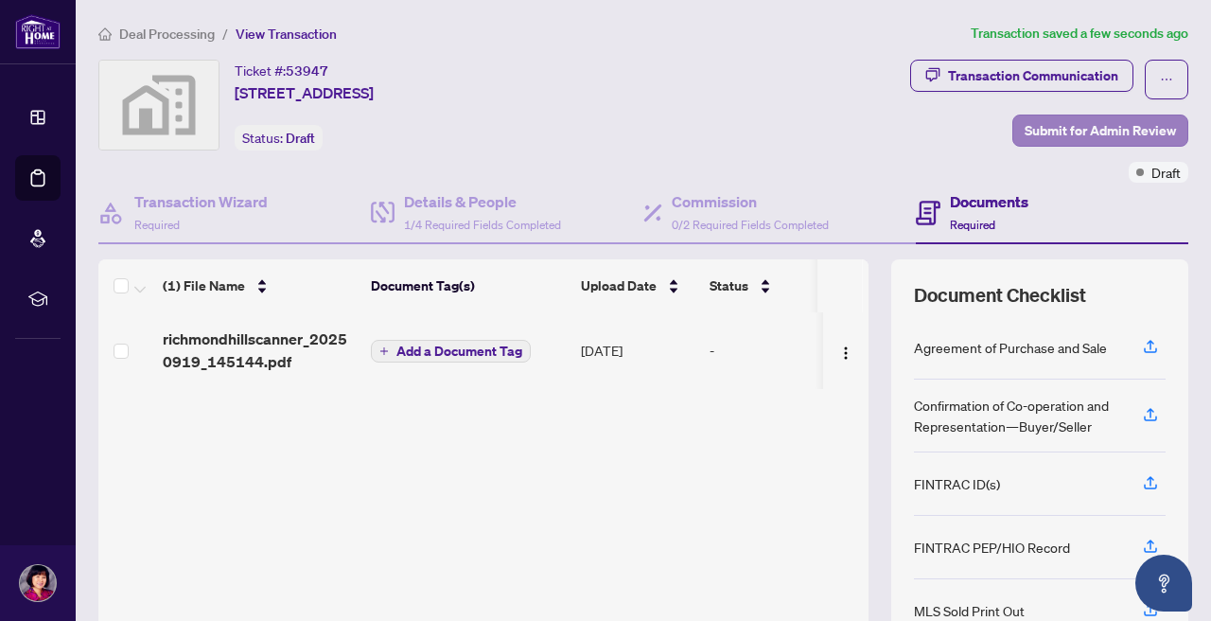
click at [1077, 132] on span "Submit for Admin Review" at bounding box center [1100, 130] width 151 height 30
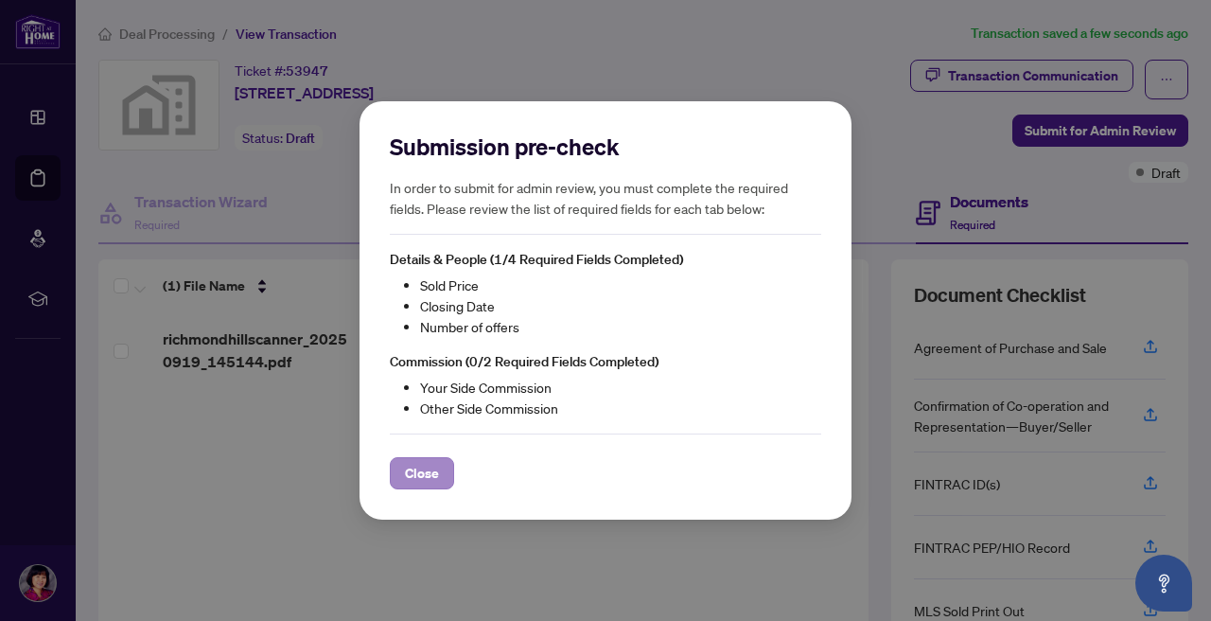
click at [412, 485] on span "Close" at bounding box center [422, 473] width 34 height 30
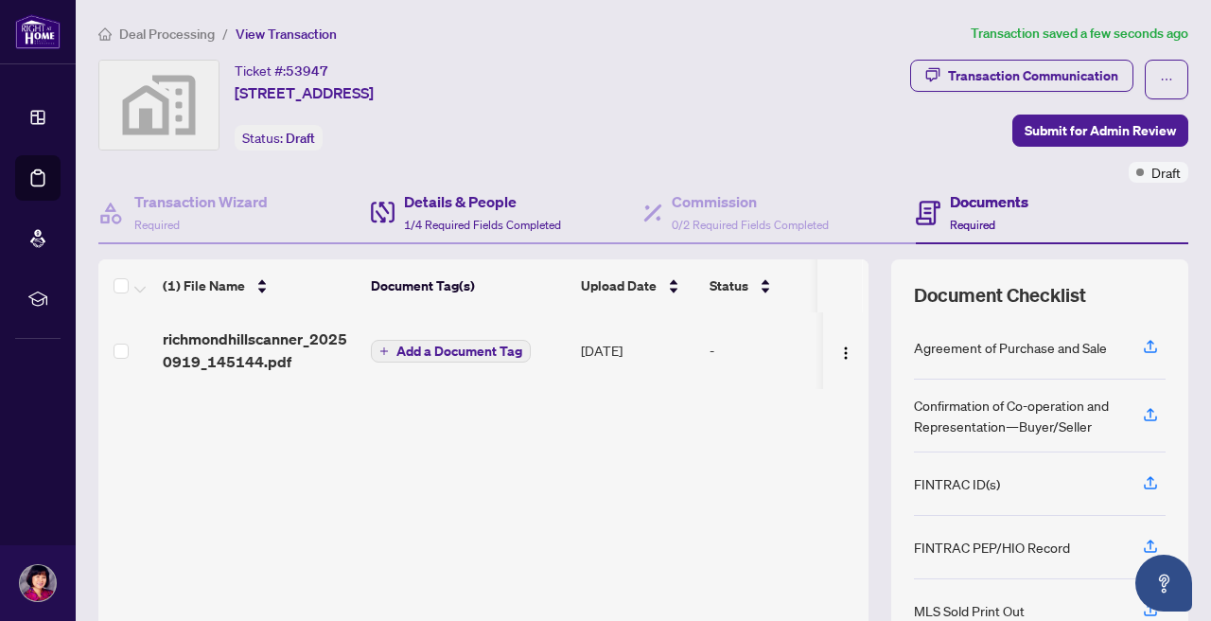
click at [475, 238] on div "Details & People 1/4 Required Fields Completed" at bounding box center [507, 213] width 272 height 61
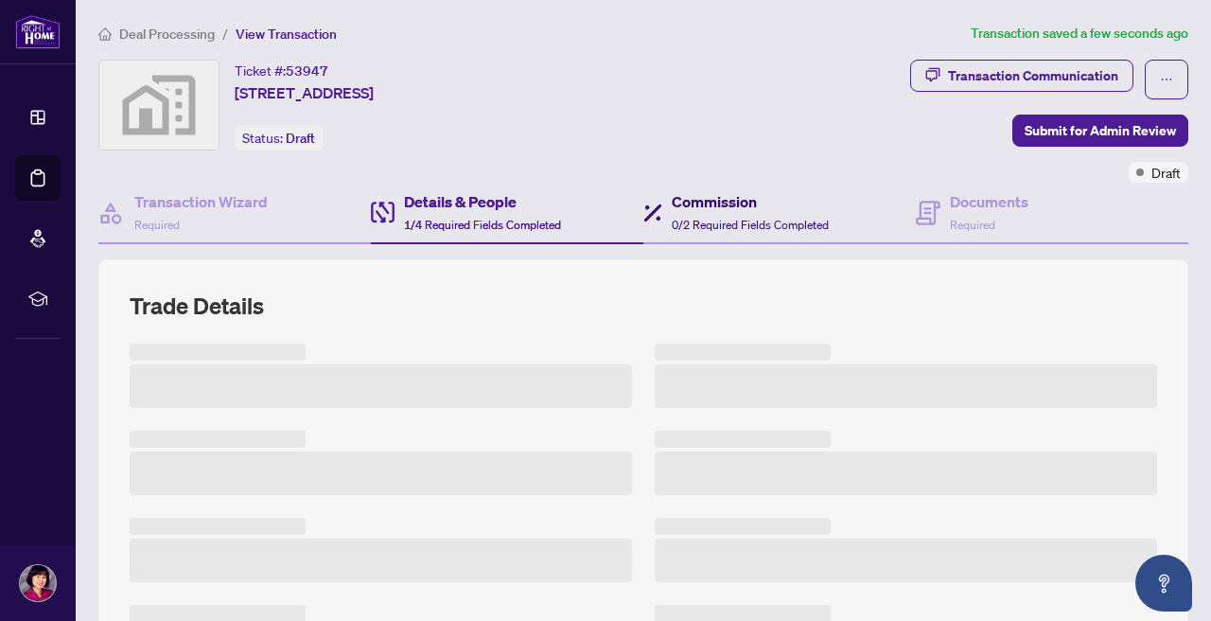
click at [644, 226] on span at bounding box center [652, 212] width 19 height 44
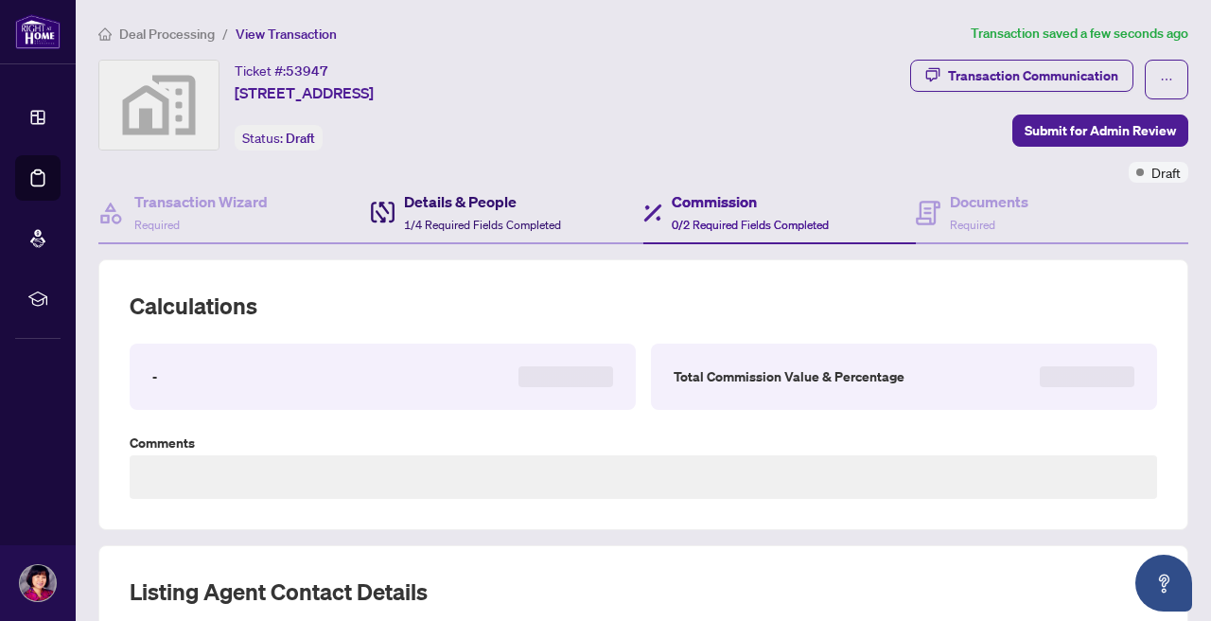
click at [557, 223] on span "1/4 Required Fields Completed" at bounding box center [482, 225] width 157 height 14
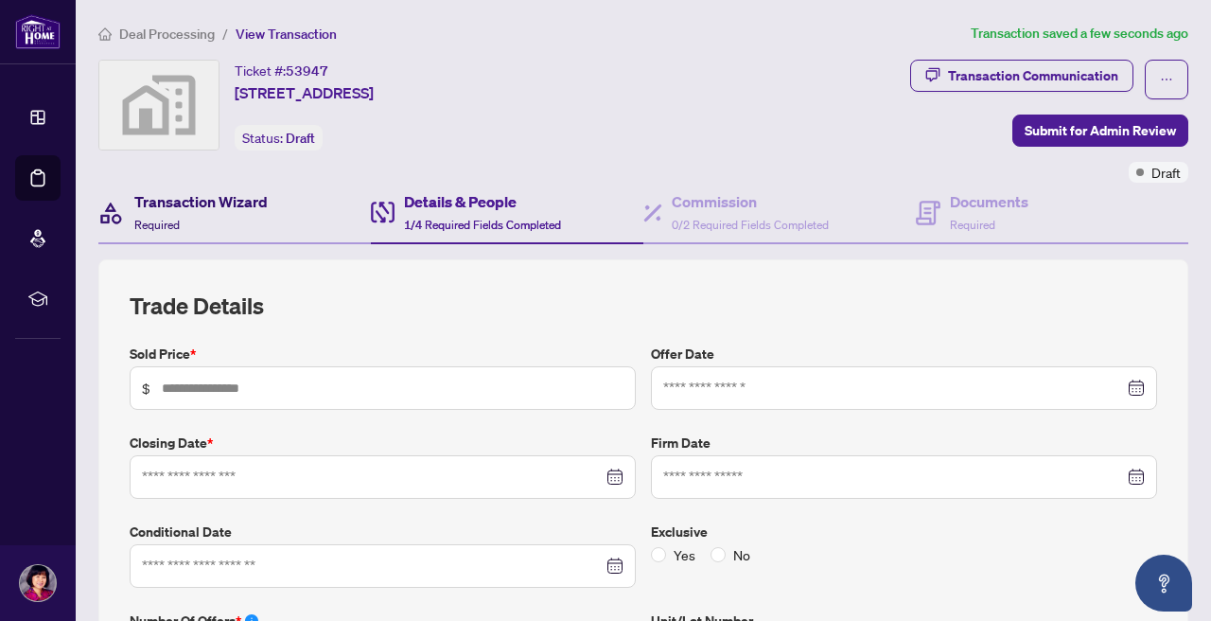
click at [215, 224] on div "Transaction Wizard Required" at bounding box center [200, 212] width 133 height 44
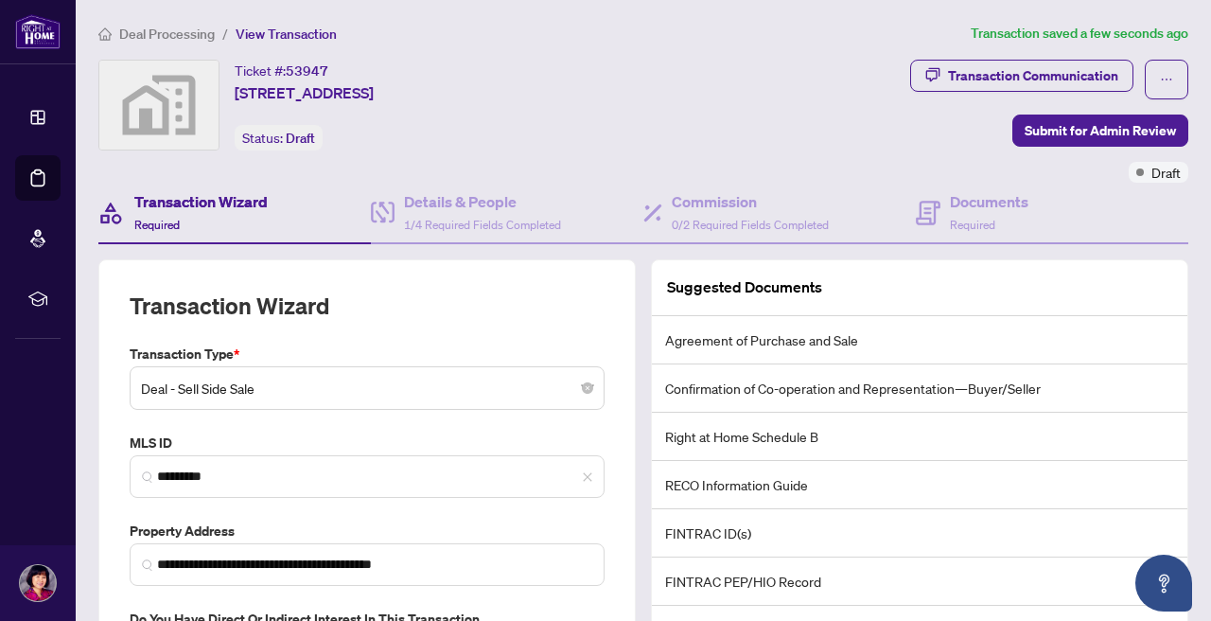
click at [221, 395] on span "Deal - Sell Side Sale" at bounding box center [367, 388] width 452 height 36
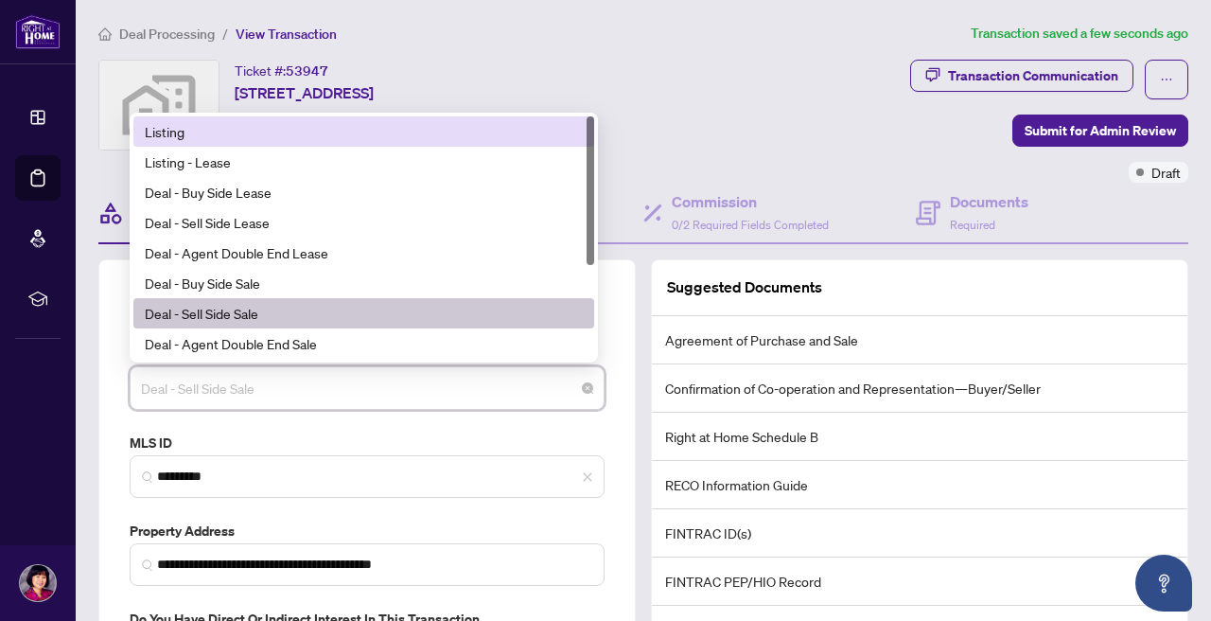
click at [214, 129] on div "Listing" at bounding box center [364, 131] width 438 height 21
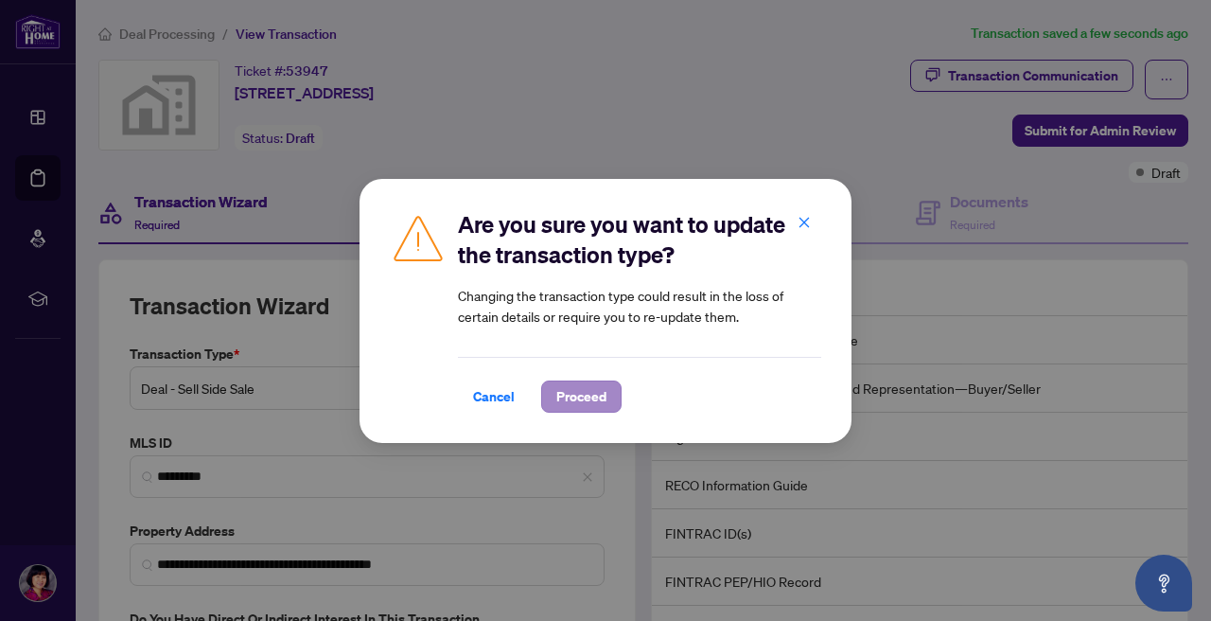
click at [597, 397] on span "Proceed" at bounding box center [581, 396] width 50 height 30
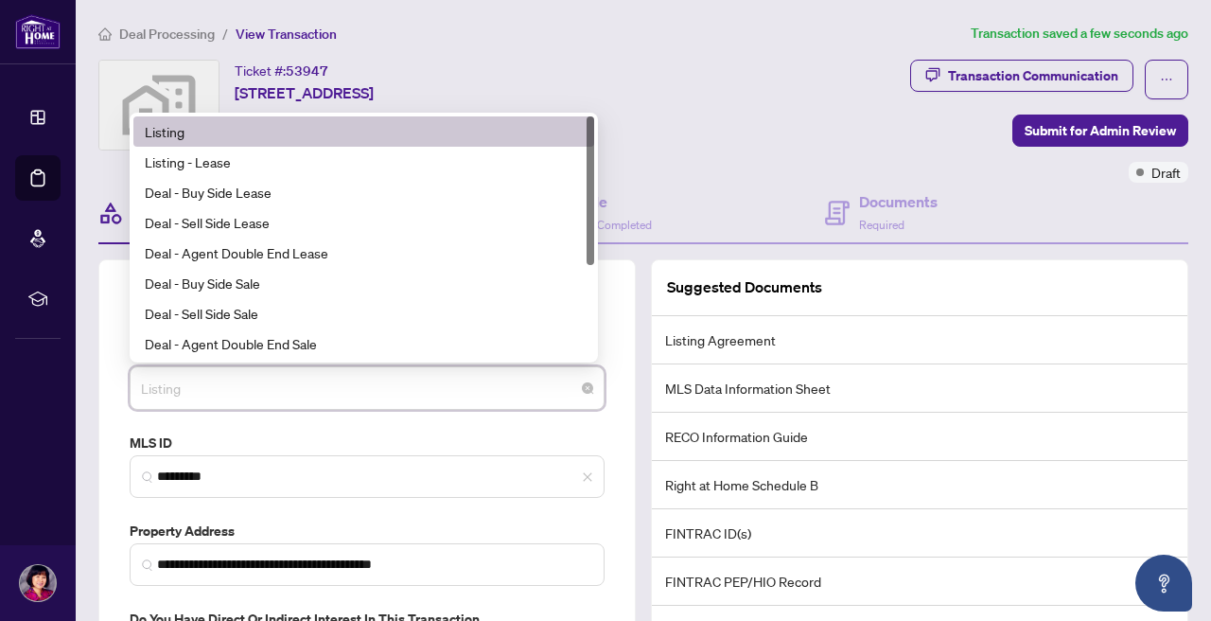
click at [170, 388] on span "Listing" at bounding box center [367, 388] width 452 height 36
click at [219, 137] on div "Listing" at bounding box center [364, 131] width 438 height 21
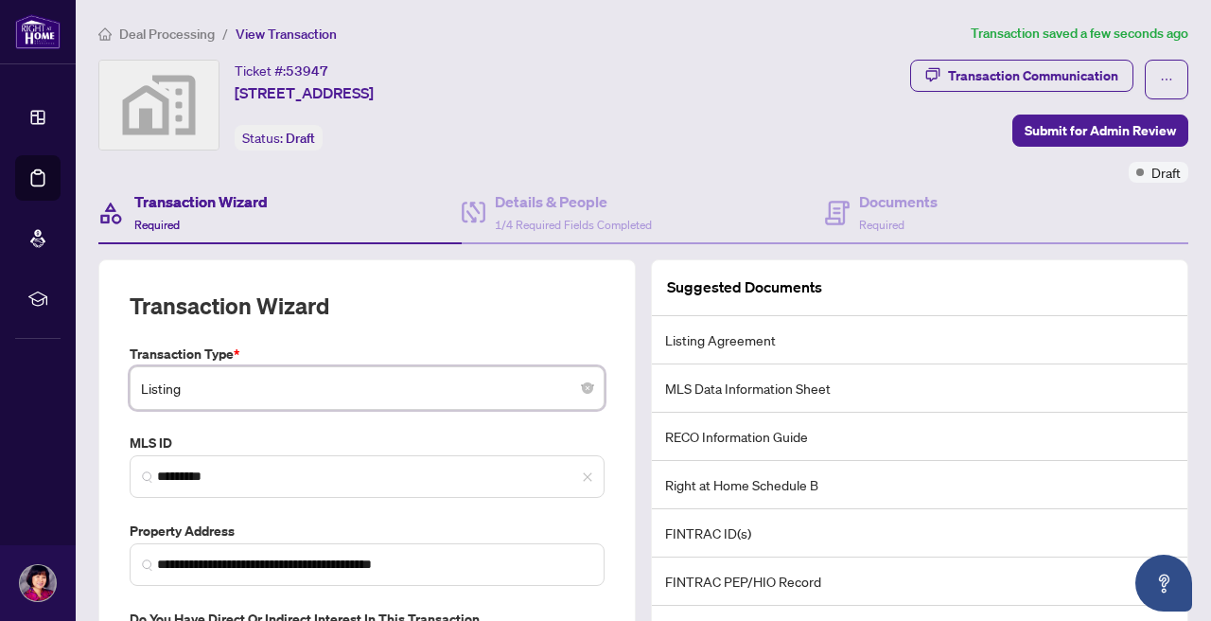
click at [369, 329] on div "Transaction Wizard" at bounding box center [367, 316] width 475 height 53
click at [874, 202] on h4 "Documents" at bounding box center [898, 201] width 79 height 23
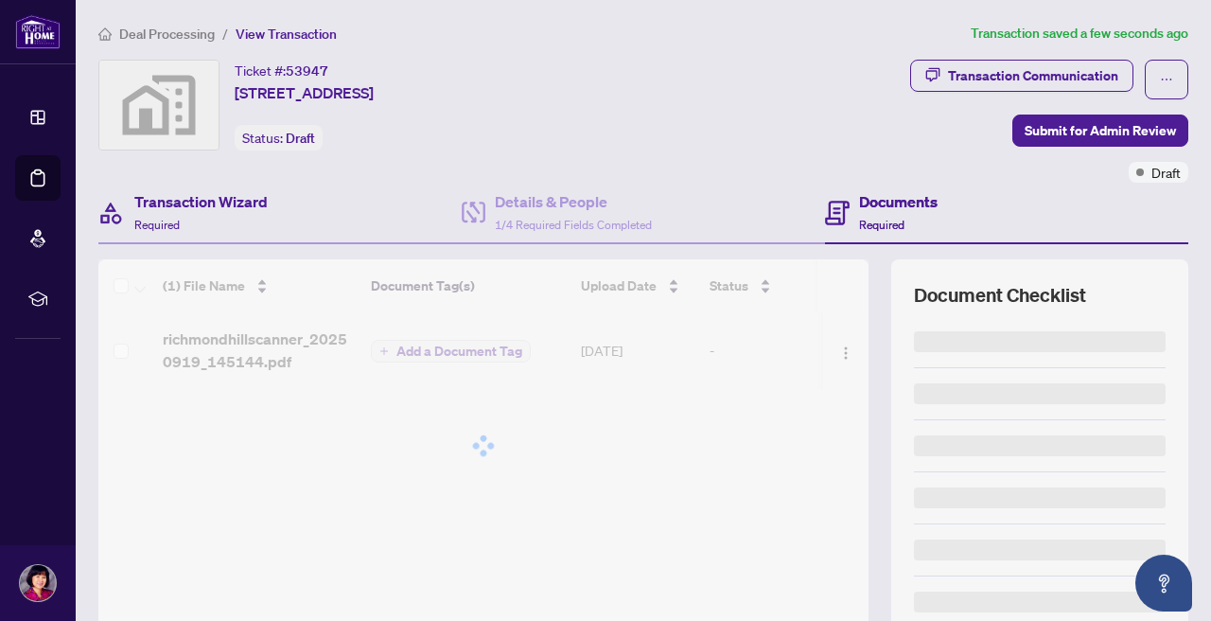
click at [445, 219] on div "Transaction Wizard Required" at bounding box center [279, 213] width 363 height 61
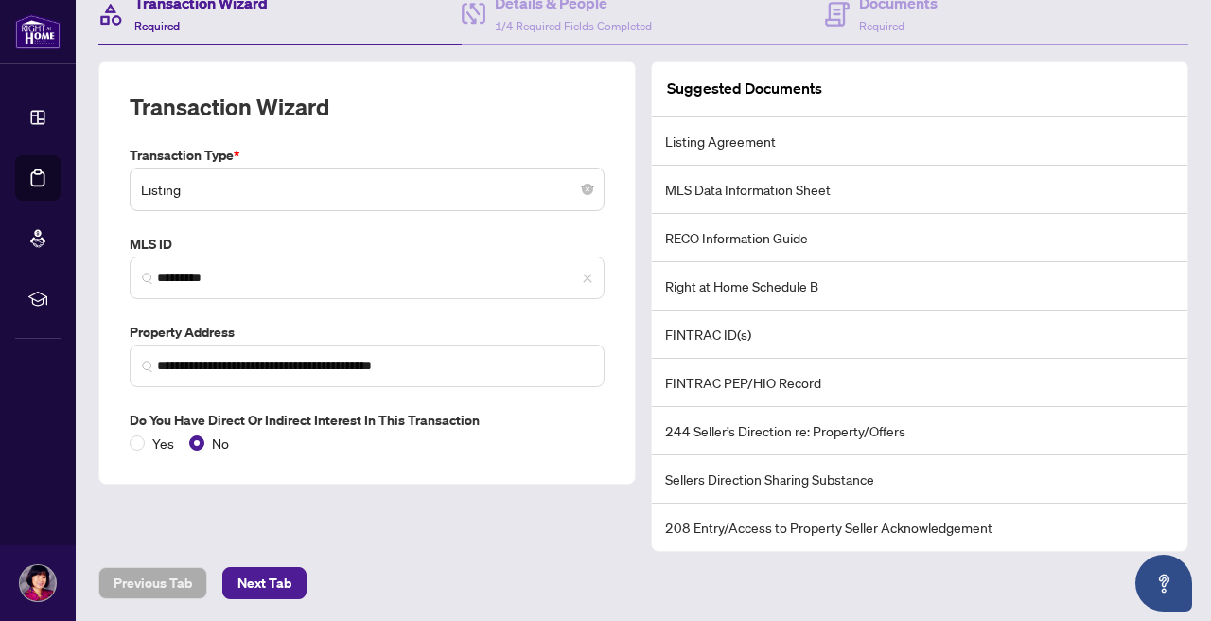
scroll to position [138, 0]
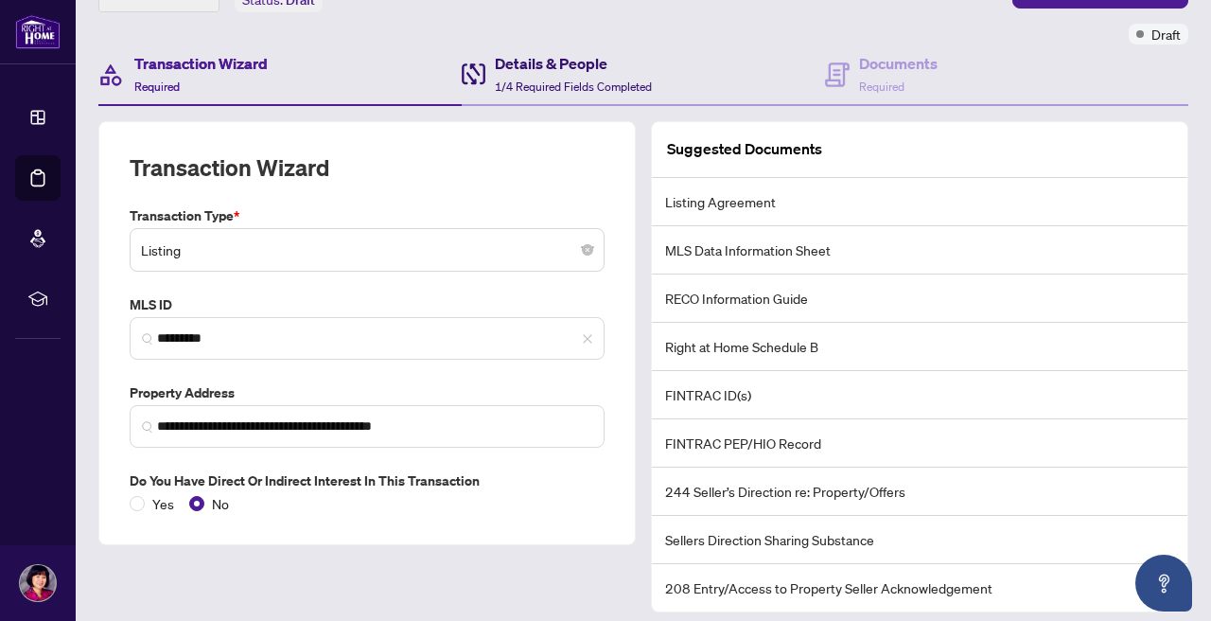
click at [563, 73] on h4 "Details & People" at bounding box center [573, 63] width 157 height 23
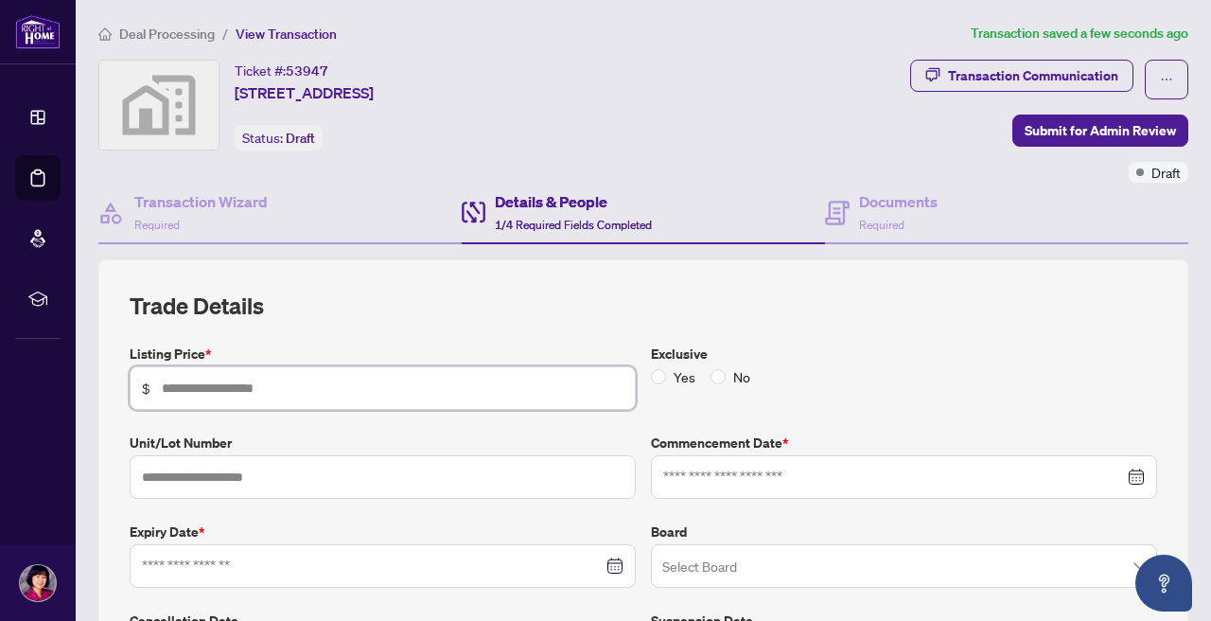
click at [343, 377] on input "text" at bounding box center [393, 387] width 462 height 21
type input "*******"
click at [324, 475] on input "text" at bounding box center [383, 477] width 506 height 44
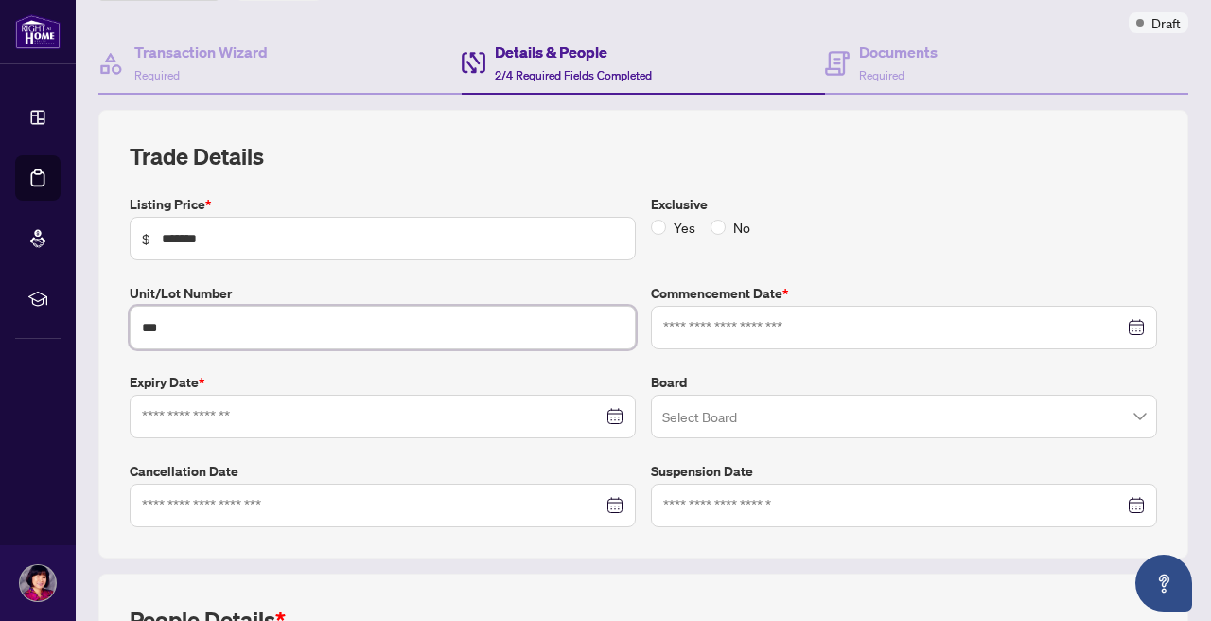
scroll to position [151, 0]
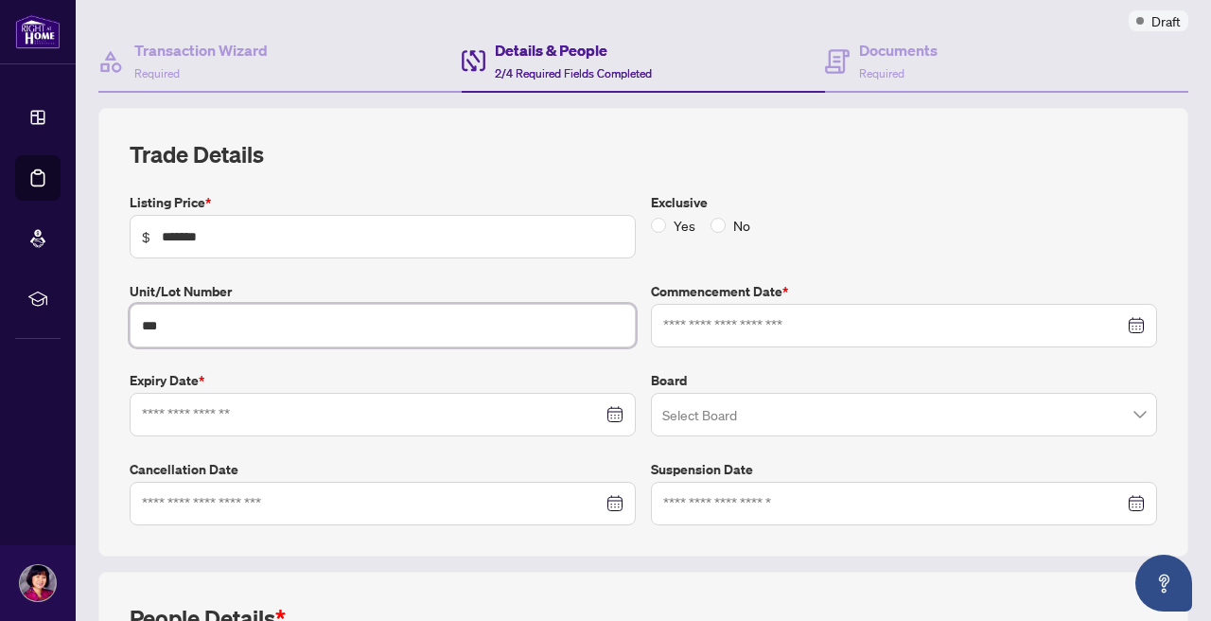
click at [610, 416] on div at bounding box center [383, 414] width 482 height 21
type input "***"
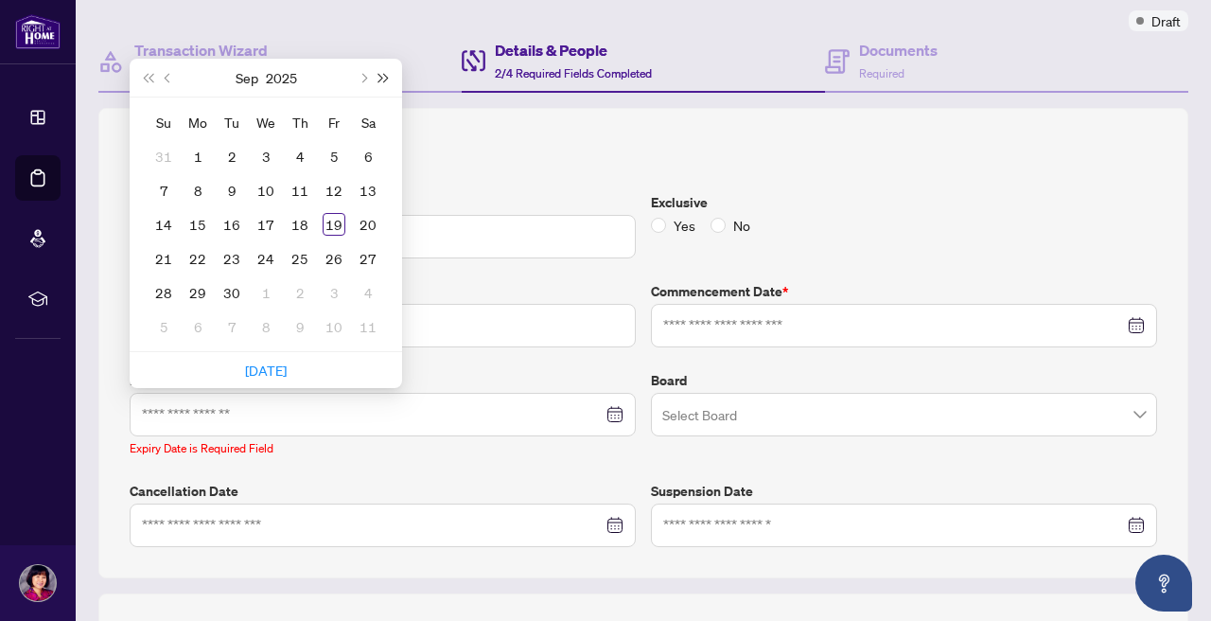
click at [384, 74] on span "Next year (Control + right)" at bounding box center [383, 77] width 9 height 9
click at [364, 75] on span "Next month (PageDown)" at bounding box center [362, 77] width 9 height 9
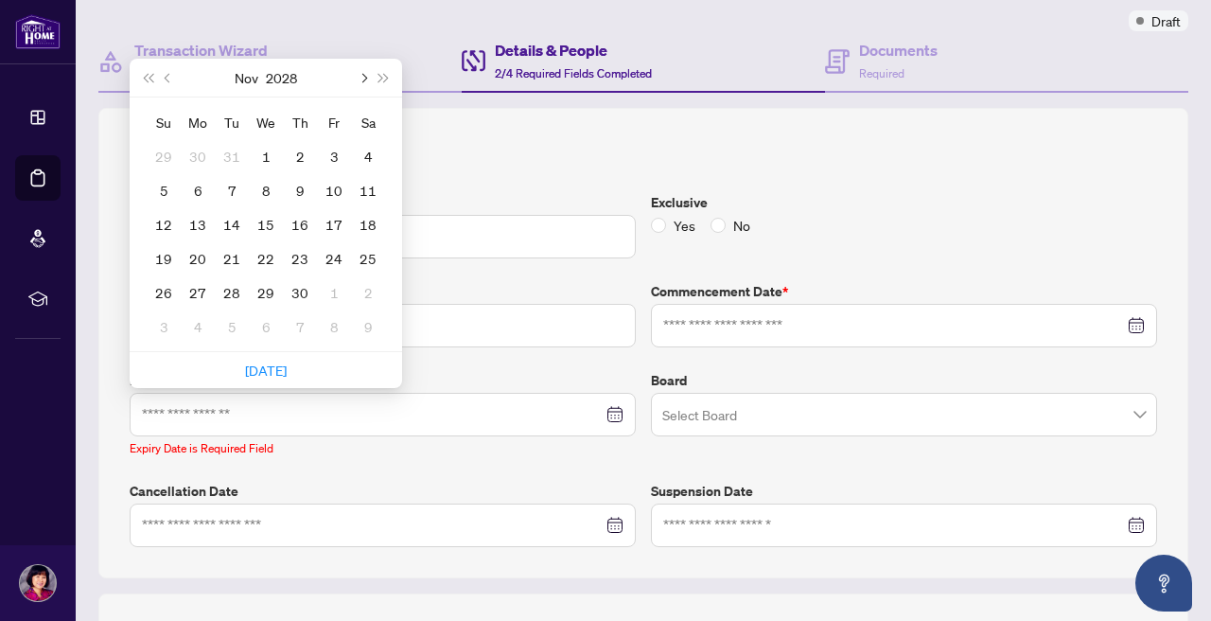
click at [364, 75] on span "Next month (PageDown)" at bounding box center [362, 77] width 9 height 9
click at [167, 73] on span "Previous month (PageUp)" at bounding box center [169, 77] width 9 height 9
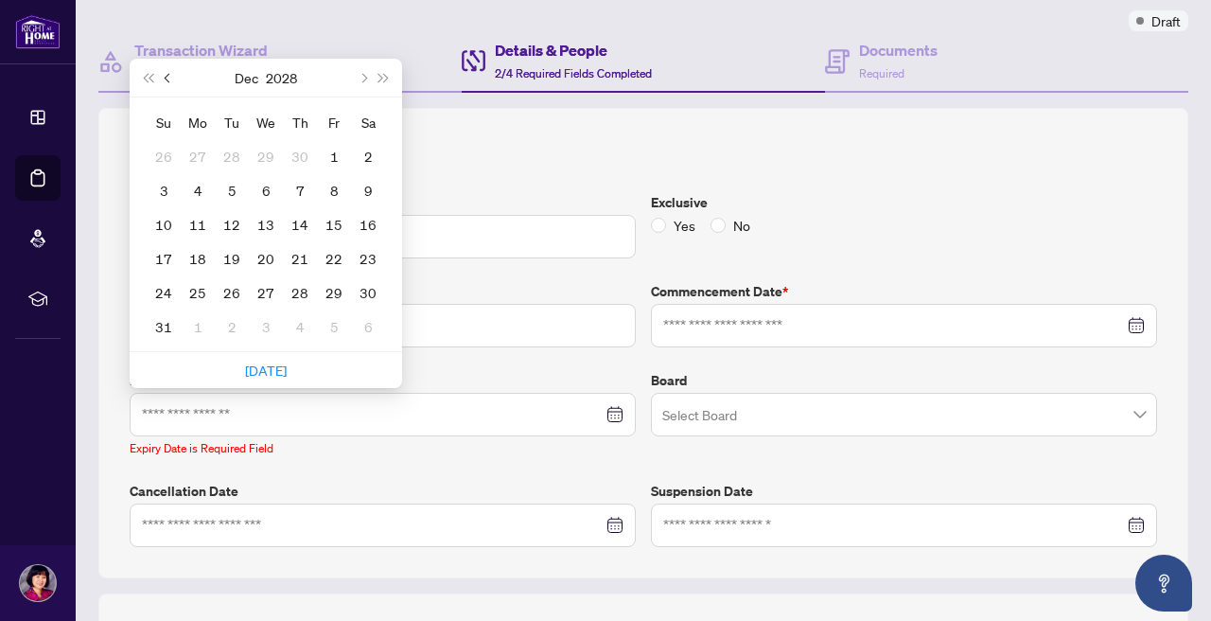
click at [167, 73] on span "Previous month (PageUp)" at bounding box center [169, 77] width 9 height 9
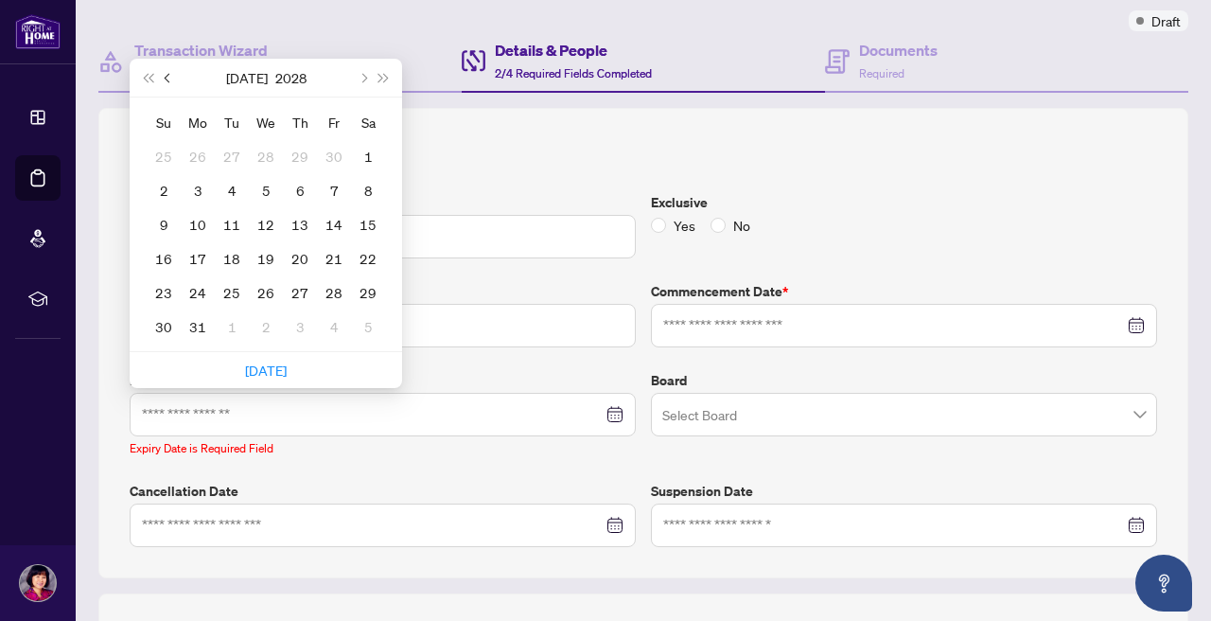
click at [167, 73] on span "Previous month (PageUp)" at bounding box center [169, 77] width 9 height 9
click at [362, 76] on span "Next month (PageDown)" at bounding box center [362, 77] width 9 height 9
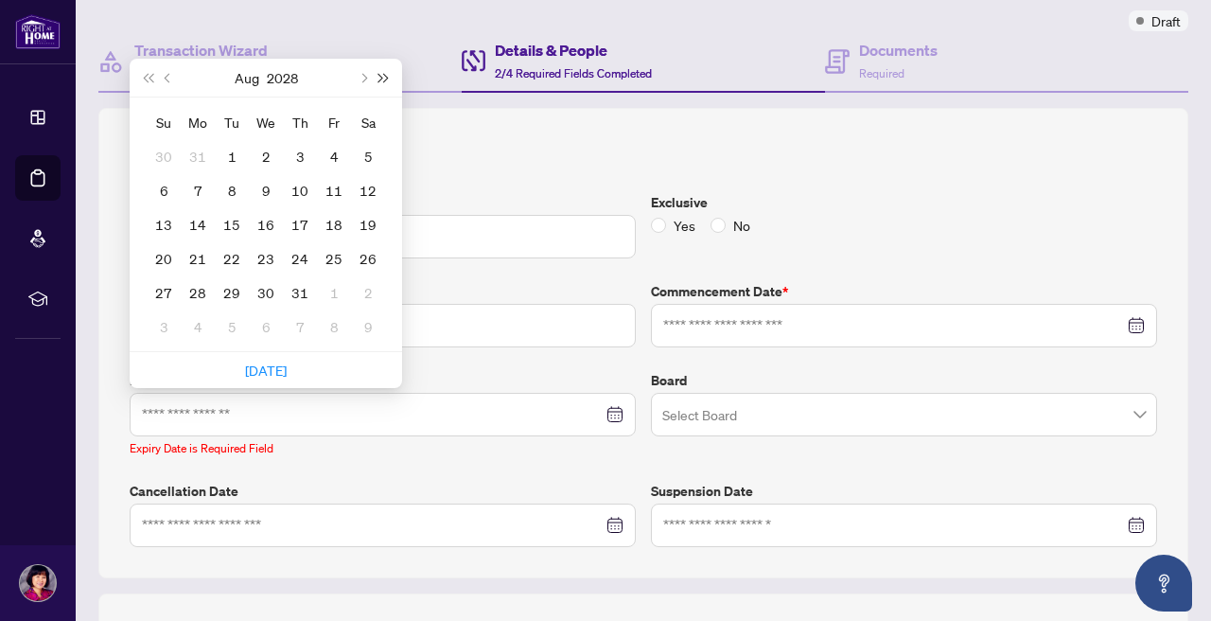
click at [386, 79] on button "Next year (Control + right)" at bounding box center [384, 78] width 21 height 38
click at [145, 70] on button "Last year (Control + left)" at bounding box center [147, 78] width 21 height 38
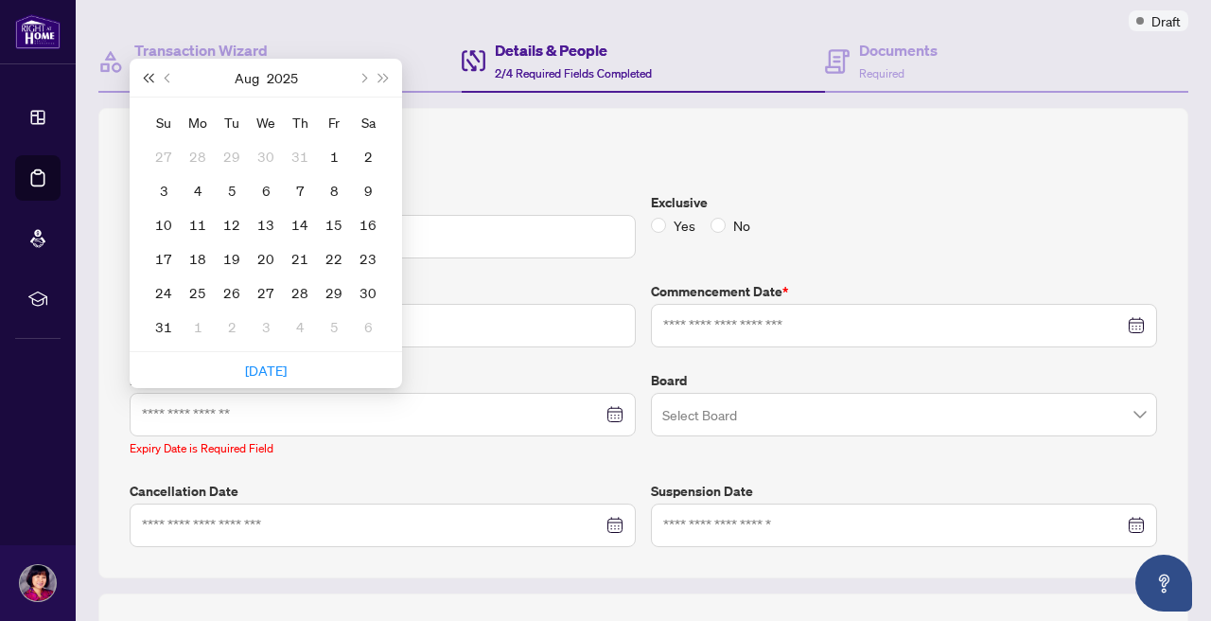
click at [145, 70] on button "Last year (Control + left)" at bounding box center [147, 78] width 21 height 38
click at [169, 76] on span "Previous month (PageUp)" at bounding box center [169, 77] width 9 height 9
click at [368, 76] on button "Next month (PageDown)" at bounding box center [362, 78] width 21 height 38
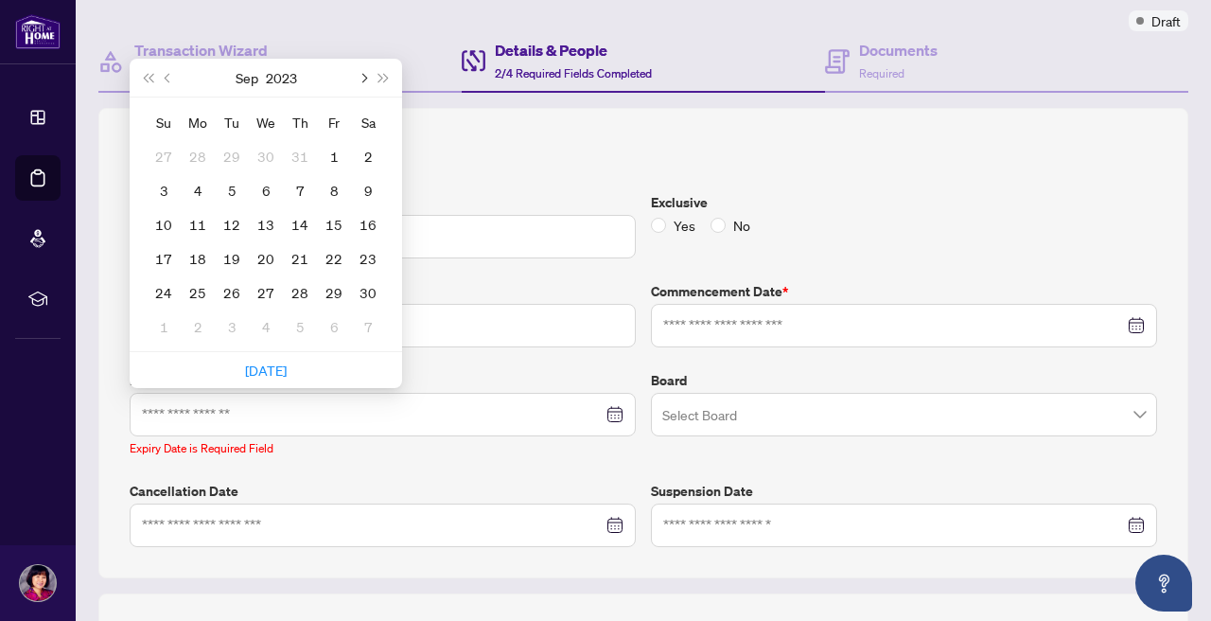
click at [368, 76] on button "Next month (PageDown)" at bounding box center [362, 78] width 21 height 38
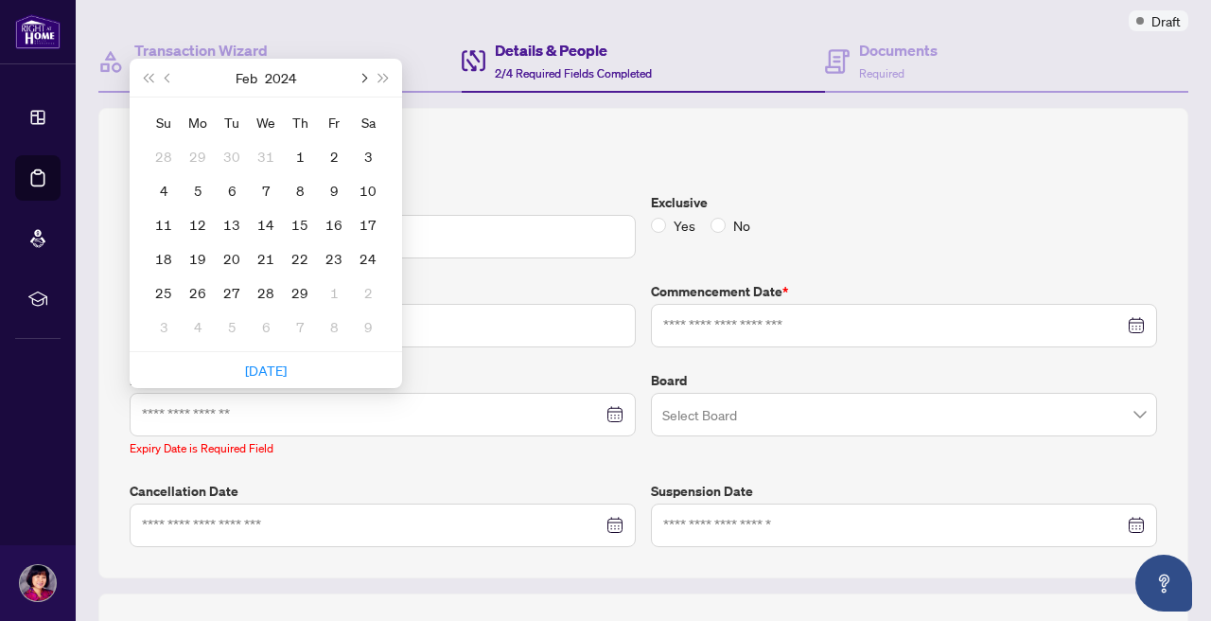
click at [368, 76] on button "Next month (PageDown)" at bounding box center [362, 78] width 21 height 38
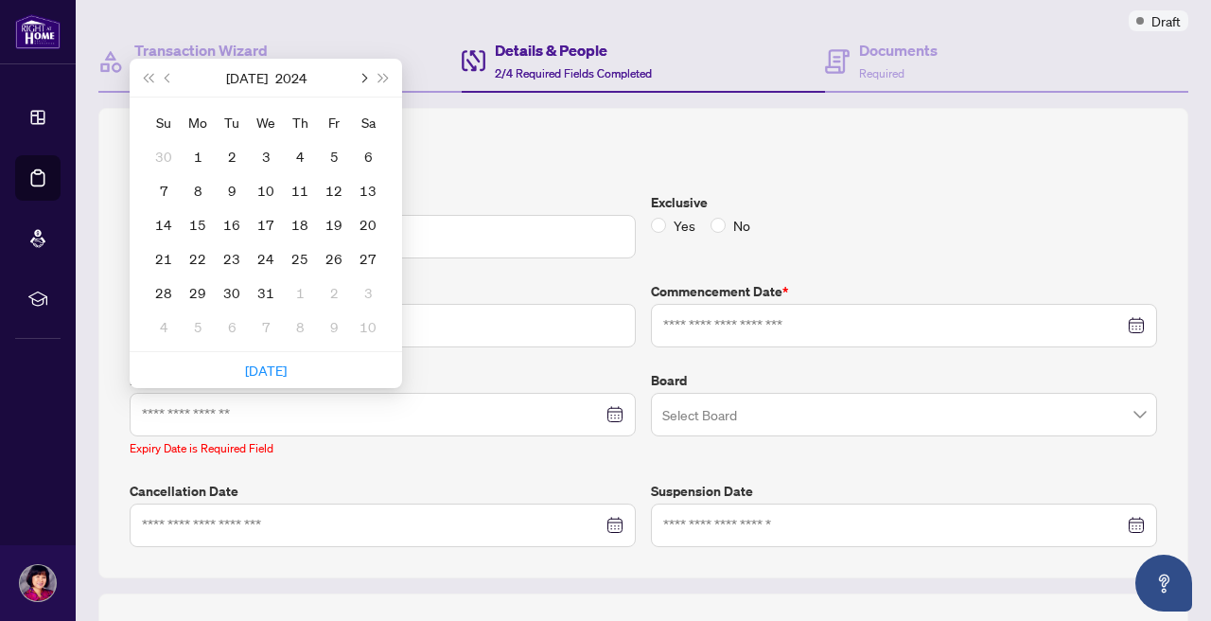
click at [368, 76] on button "Next month (PageDown)" at bounding box center [362, 78] width 21 height 38
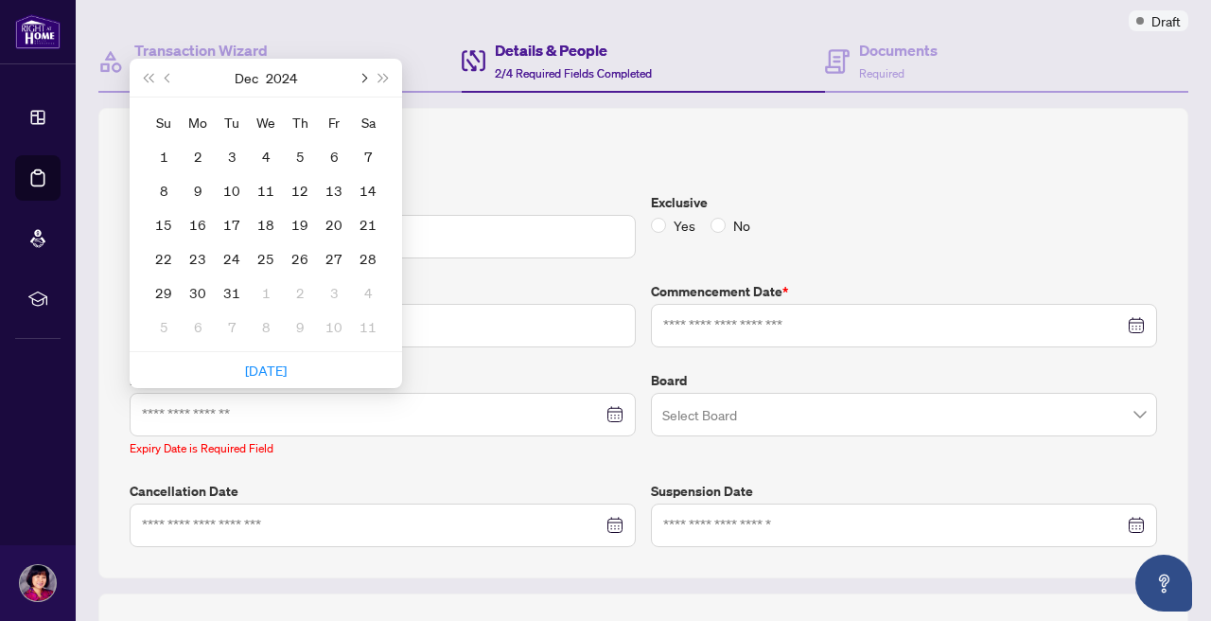
click at [368, 76] on button "Next month (PageDown)" at bounding box center [362, 78] width 21 height 38
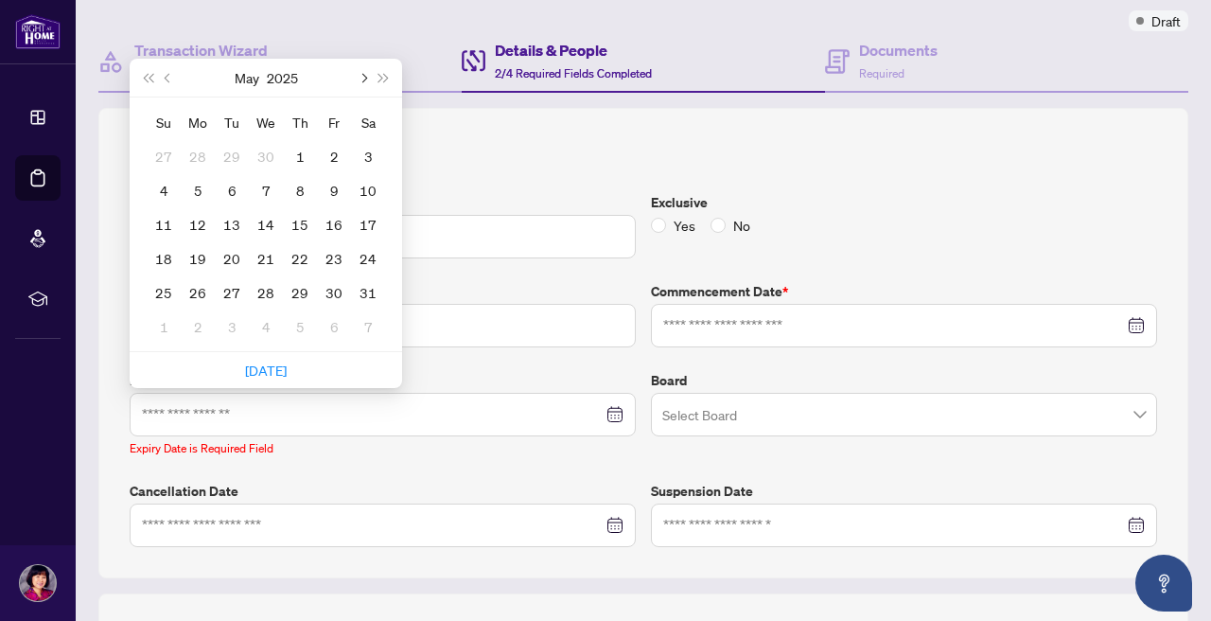
click at [368, 76] on button "Next month (PageDown)" at bounding box center [362, 78] width 21 height 38
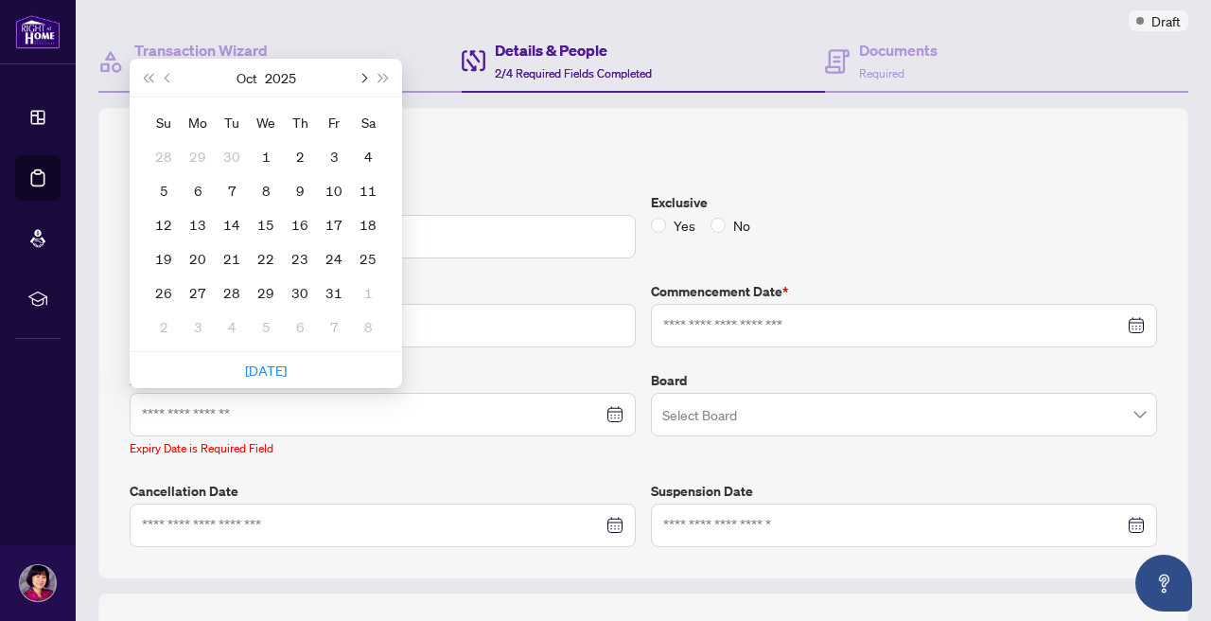
click at [368, 76] on button "Next month (PageDown)" at bounding box center [362, 78] width 21 height 38
click at [368, 75] on button "Next month (PageDown)" at bounding box center [362, 78] width 21 height 38
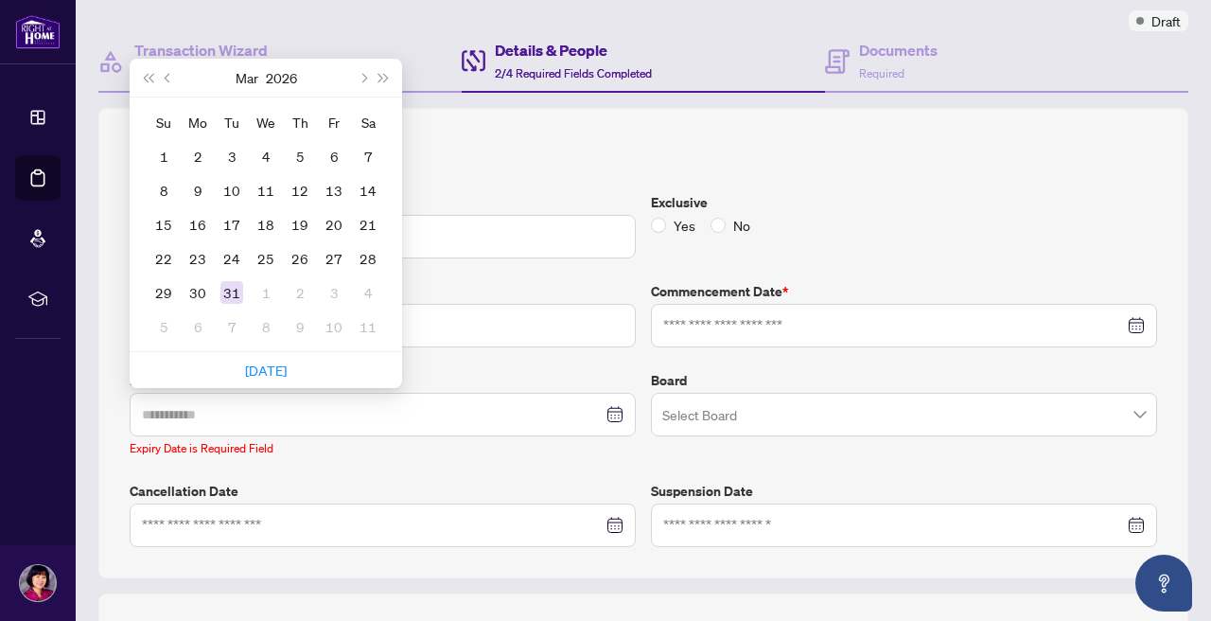
type input "**********"
click at [233, 292] on div "31" at bounding box center [231, 292] width 23 height 23
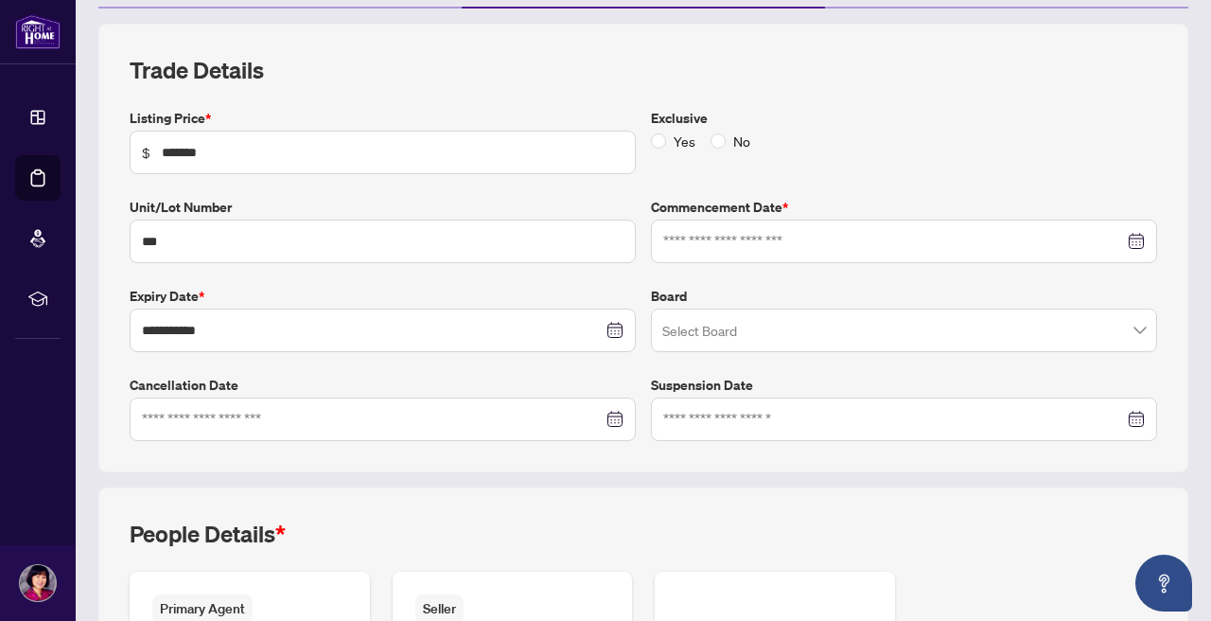
scroll to position [236, 0]
click at [733, 243] on input at bounding box center [893, 240] width 461 height 21
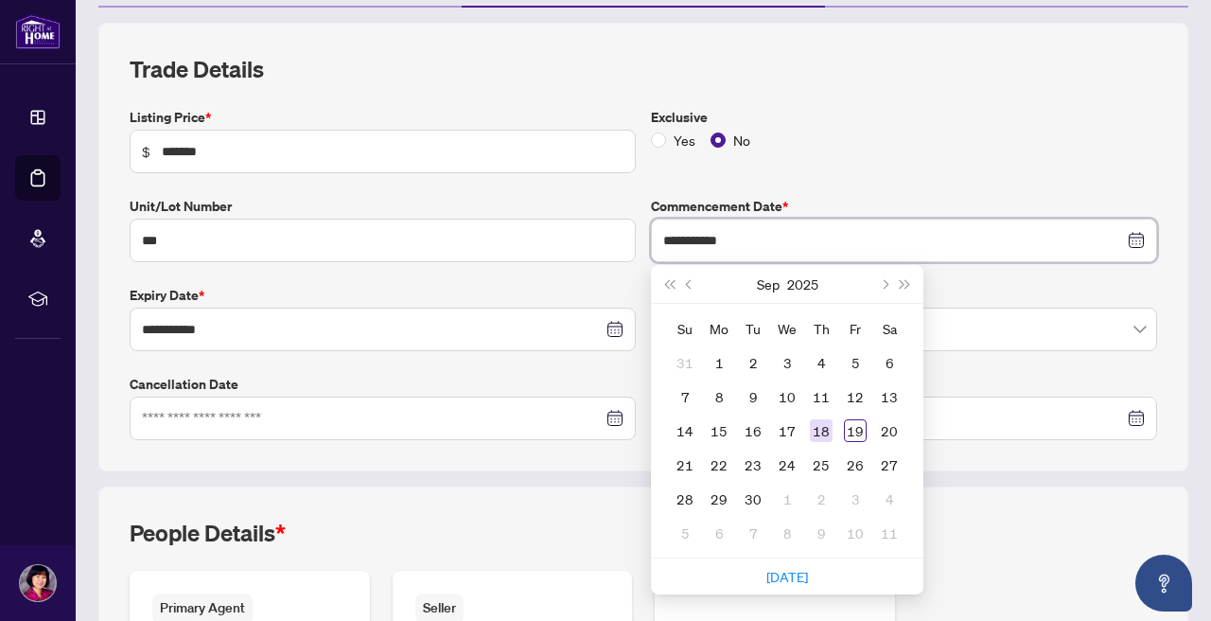
type input "**********"
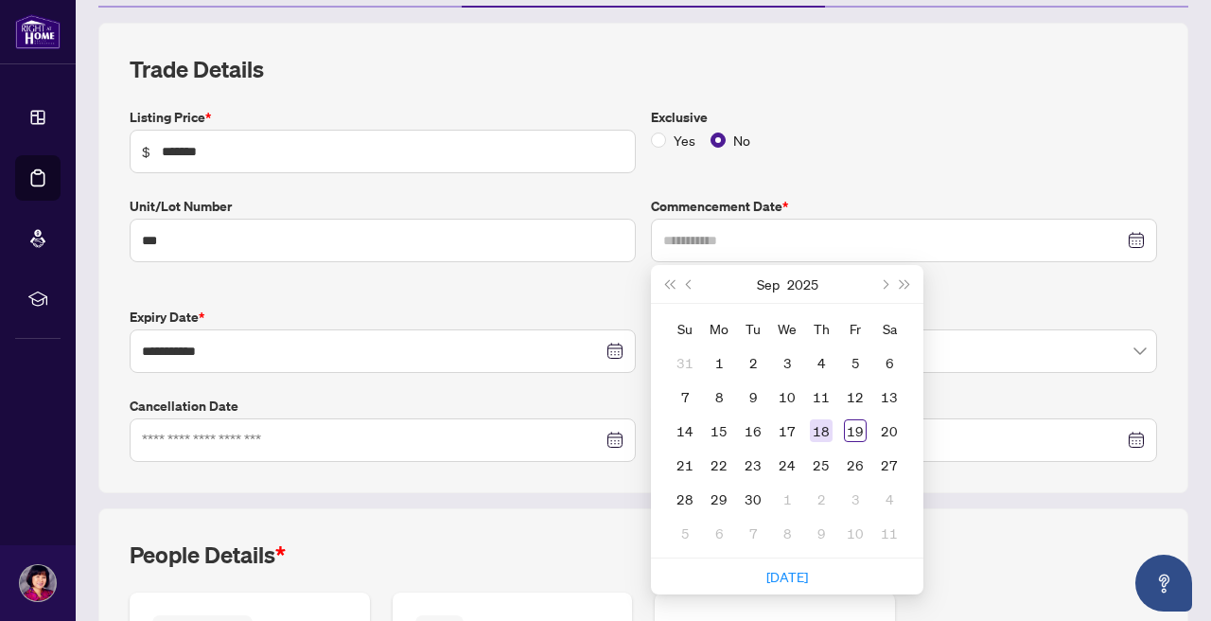
click at [819, 430] on div "18" at bounding box center [821, 430] width 23 height 23
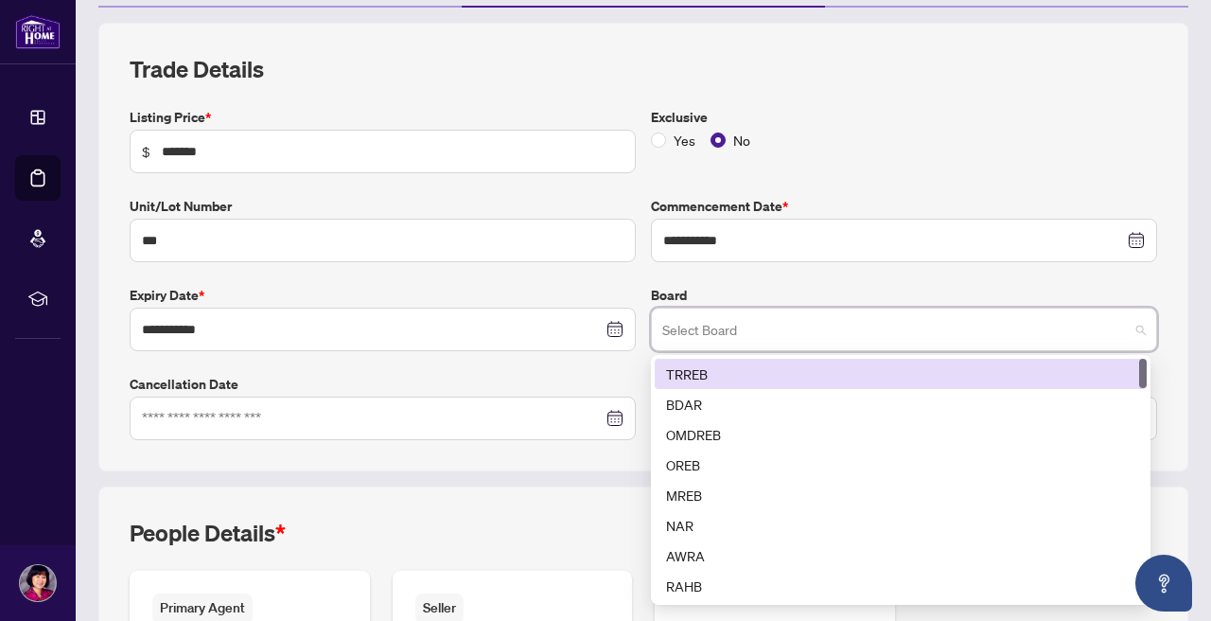
click at [781, 338] on input "search" at bounding box center [895, 332] width 466 height 42
click at [765, 369] on div "TRREB" at bounding box center [900, 373] width 469 height 21
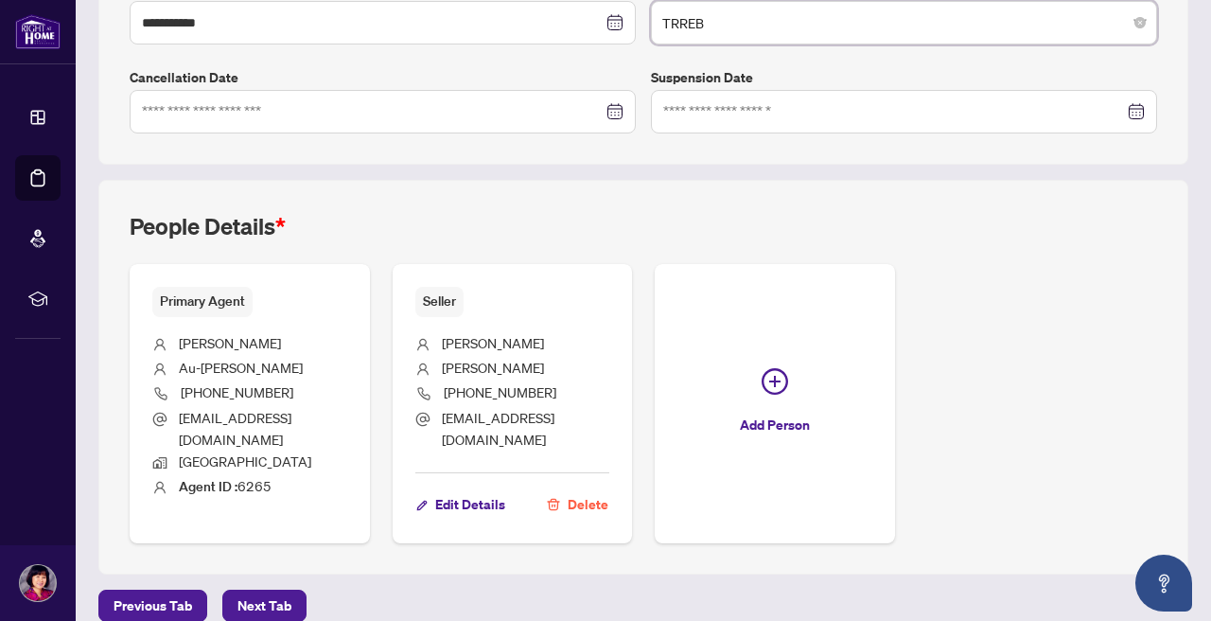
scroll to position [542, 0]
click at [286, 591] on span "Next Tab" at bounding box center [264, 606] width 54 height 30
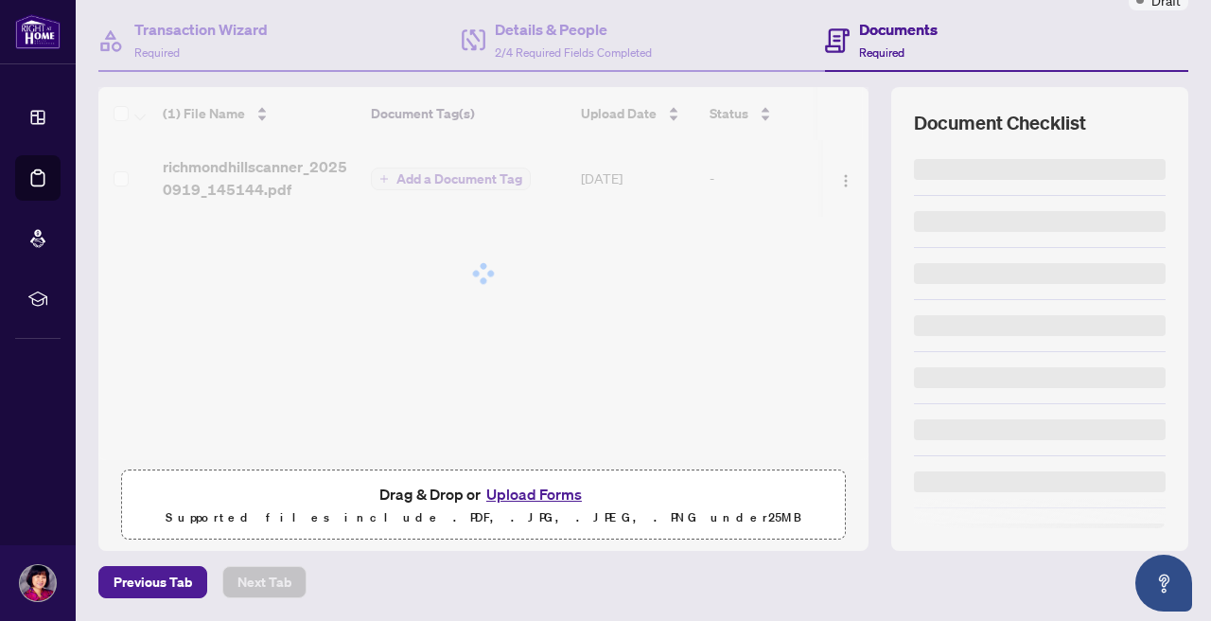
scroll to position [171, 0]
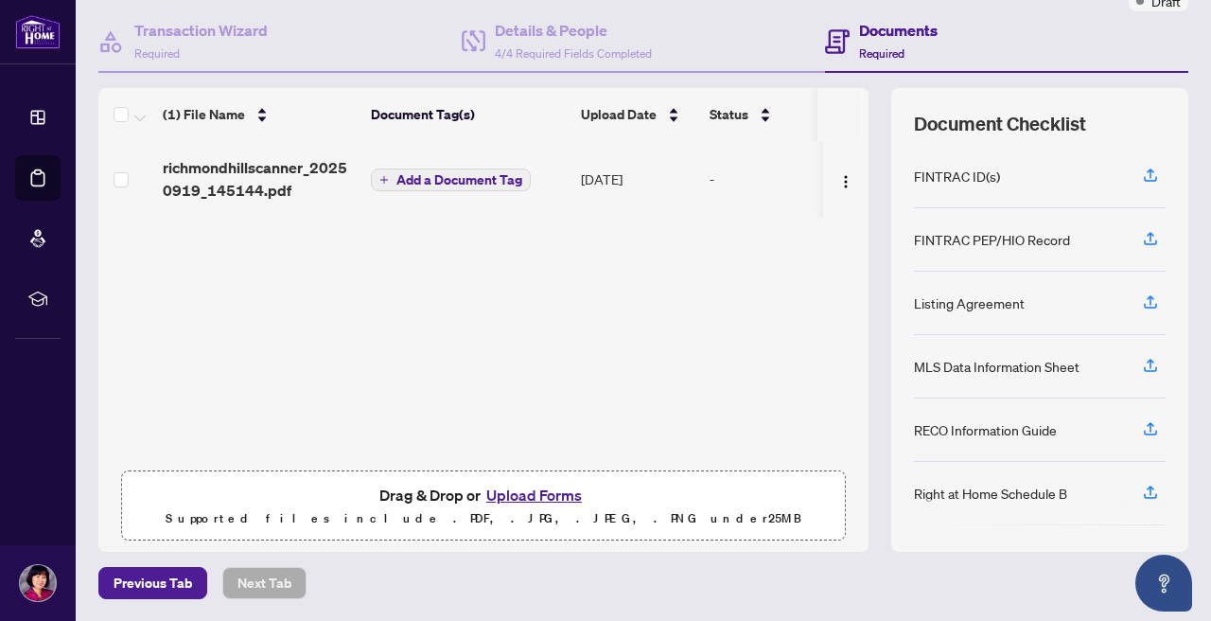
click at [508, 493] on button "Upload Forms" at bounding box center [534, 494] width 107 height 25
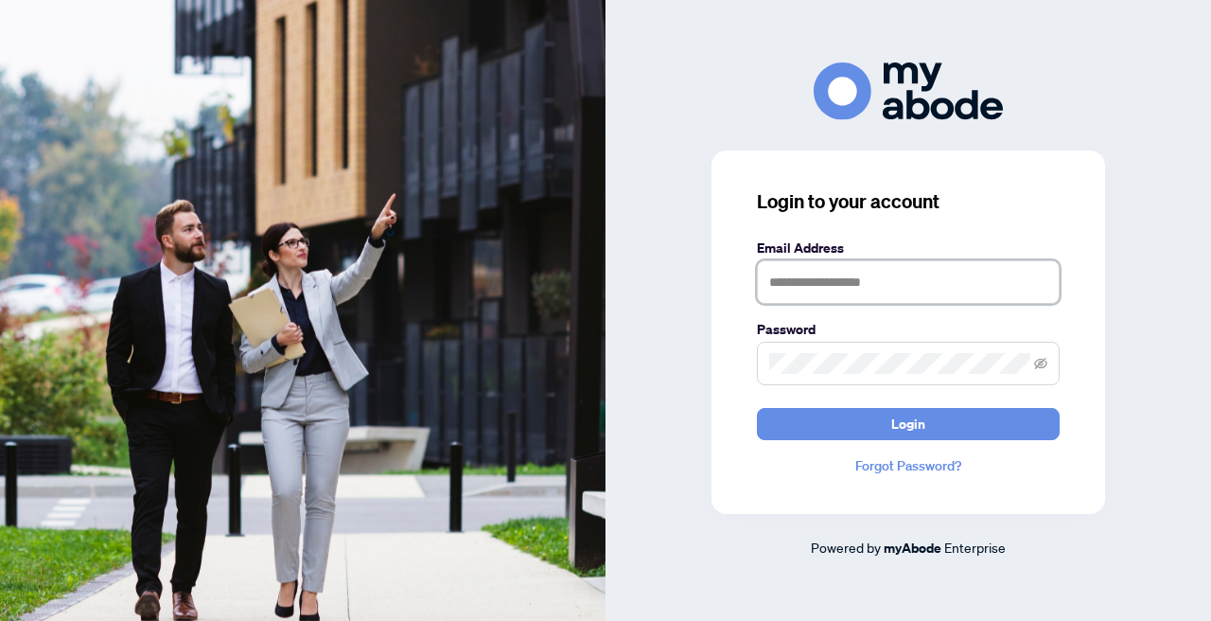
type input "**********"
click at [908, 423] on button "Login" at bounding box center [908, 424] width 303 height 32
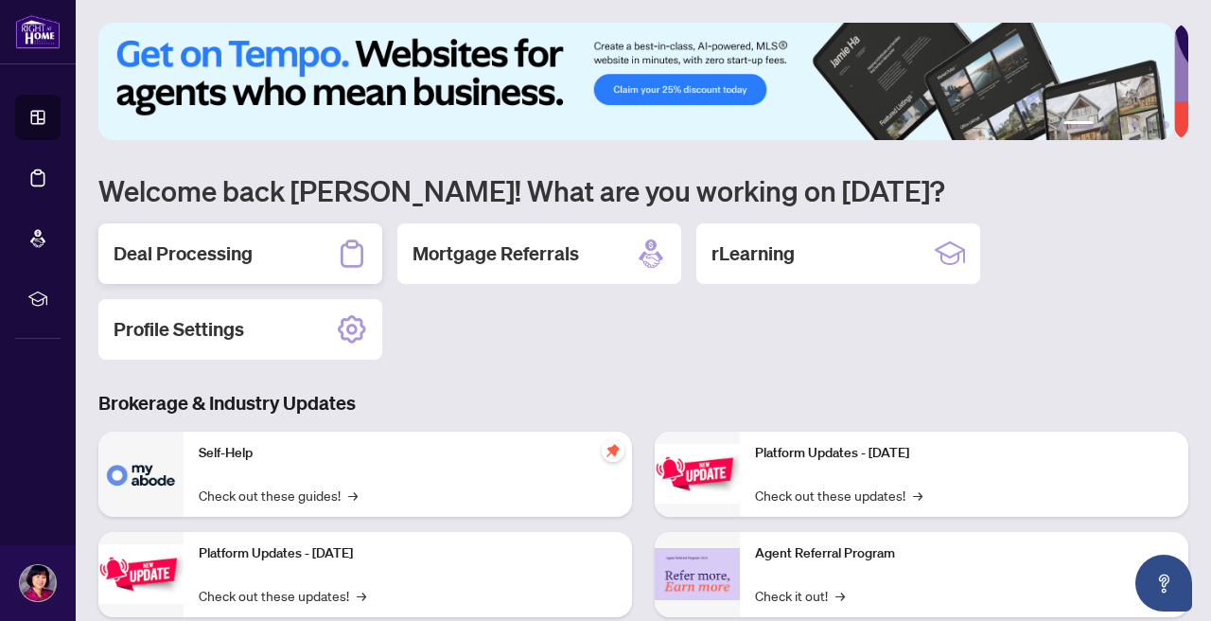
click at [243, 261] on h2 "Deal Processing" at bounding box center [183, 253] width 139 height 26
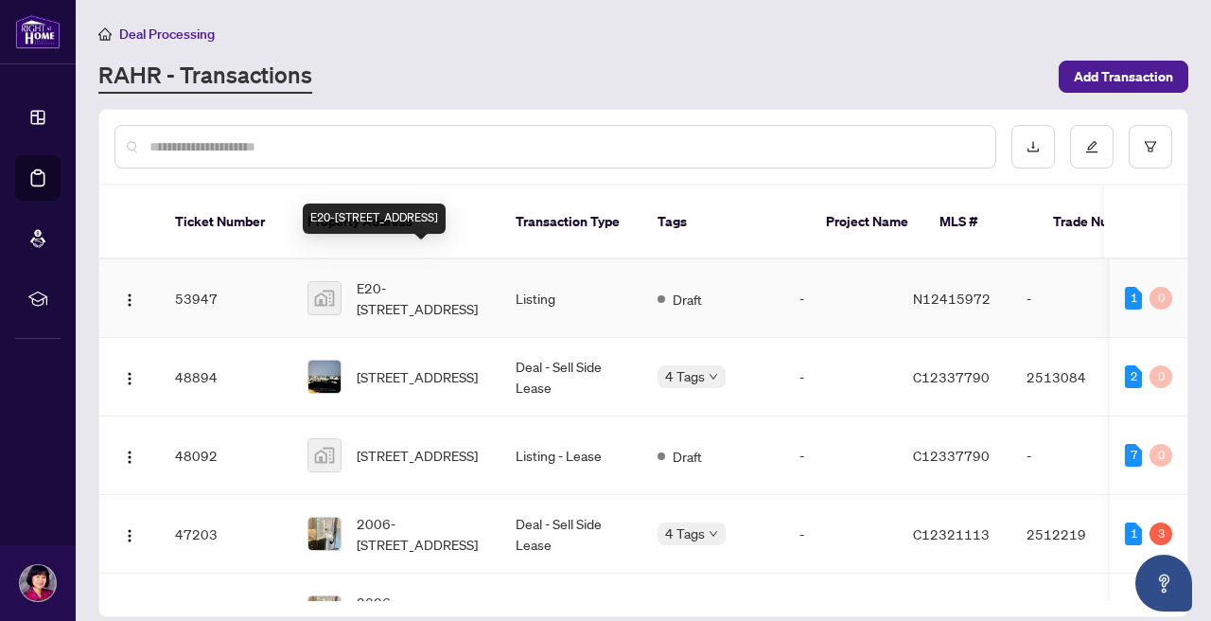
click at [380, 277] on span "E20-4300 Steeles Avenue East, Markham, ON, Canada" at bounding box center [421, 298] width 129 height 42
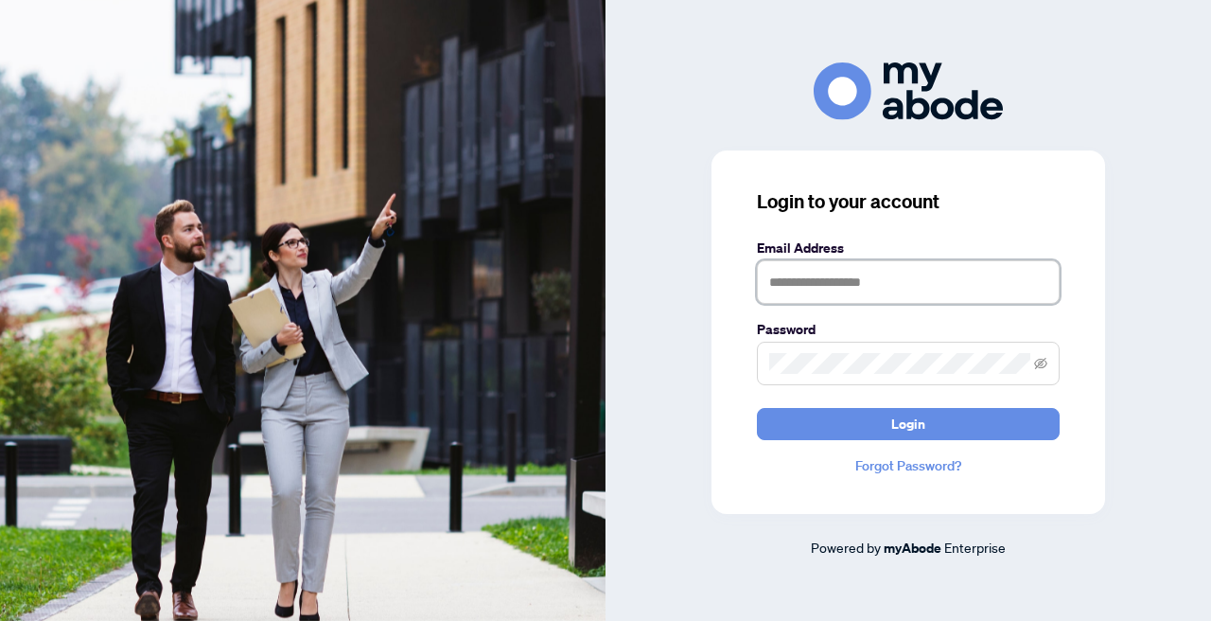
type input "**********"
click at [344, 424] on img at bounding box center [302, 310] width 605 height 621
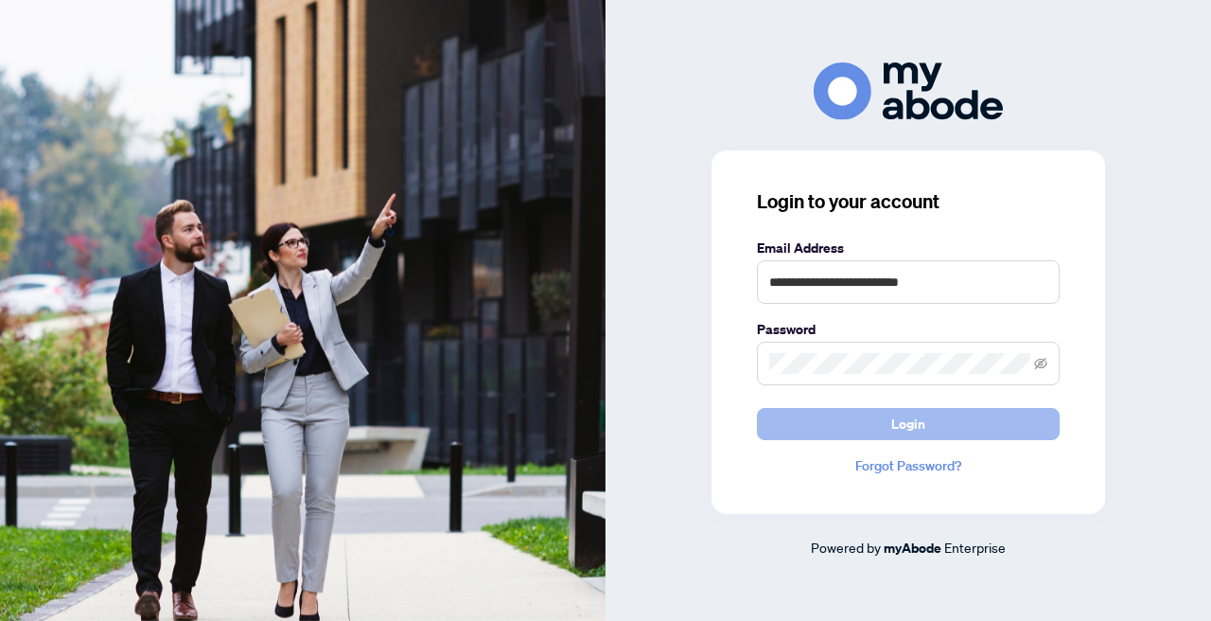
click at [890, 424] on button "Login" at bounding box center [908, 424] width 303 height 32
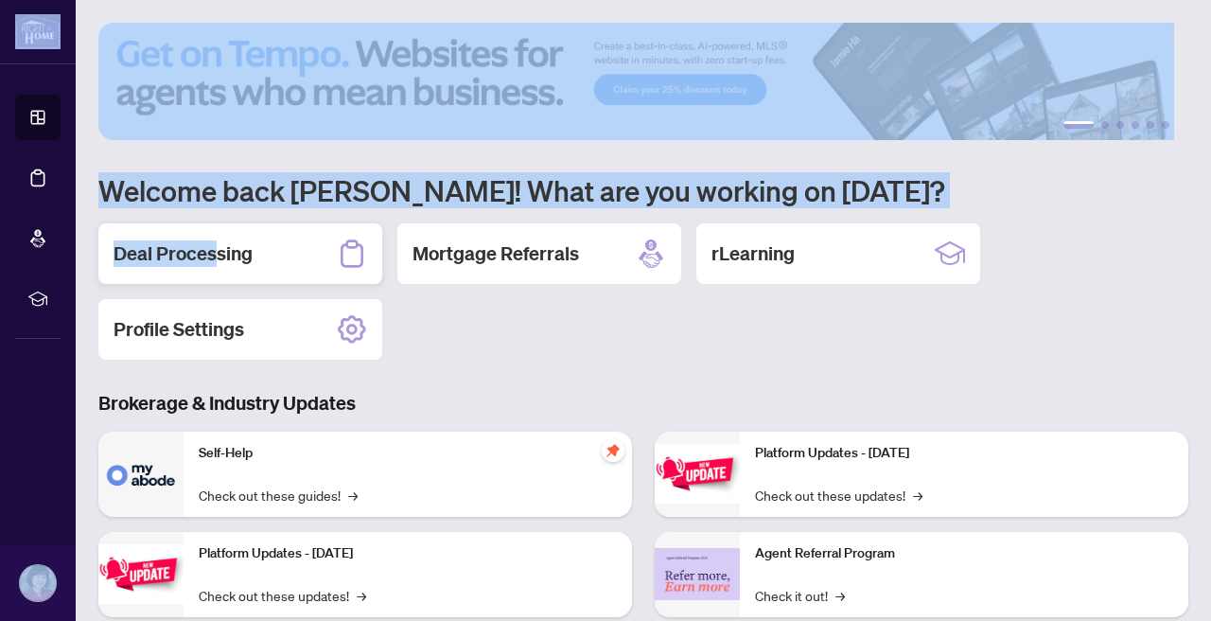
drag, startPoint x: 0, startPoint y: 0, endPoint x: 217, endPoint y: 260, distance: 338.5
click at [217, 260] on h2 "Deal Processing" at bounding box center [183, 253] width 139 height 26
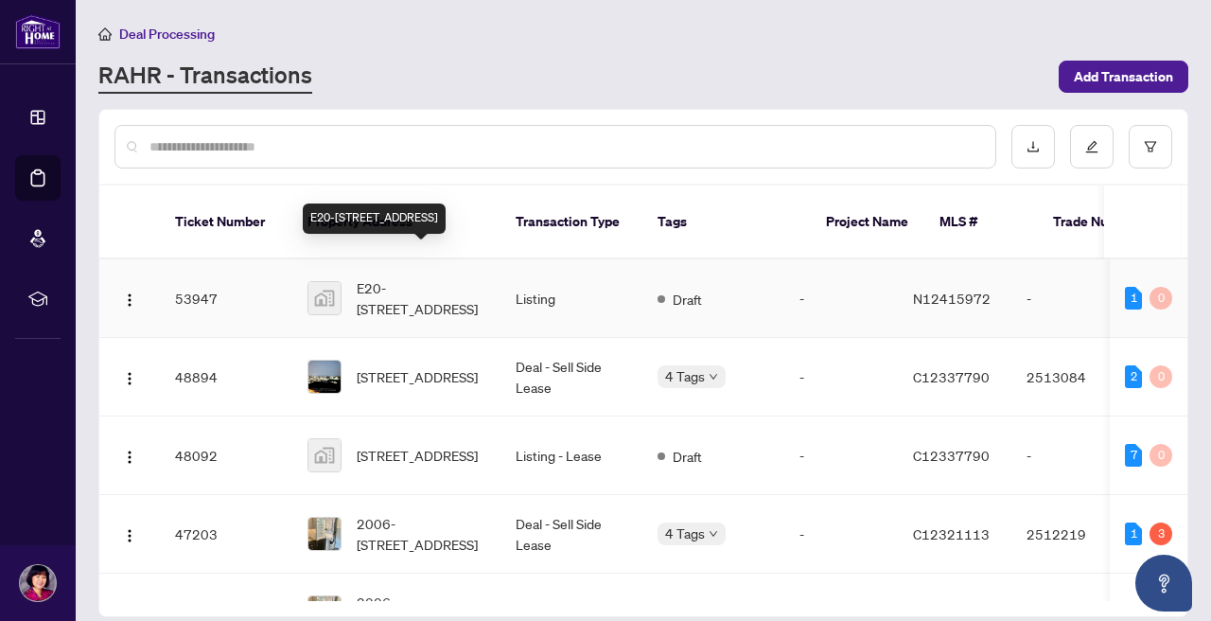
click at [398, 281] on span "E20-[STREET_ADDRESS]" at bounding box center [421, 298] width 129 height 42
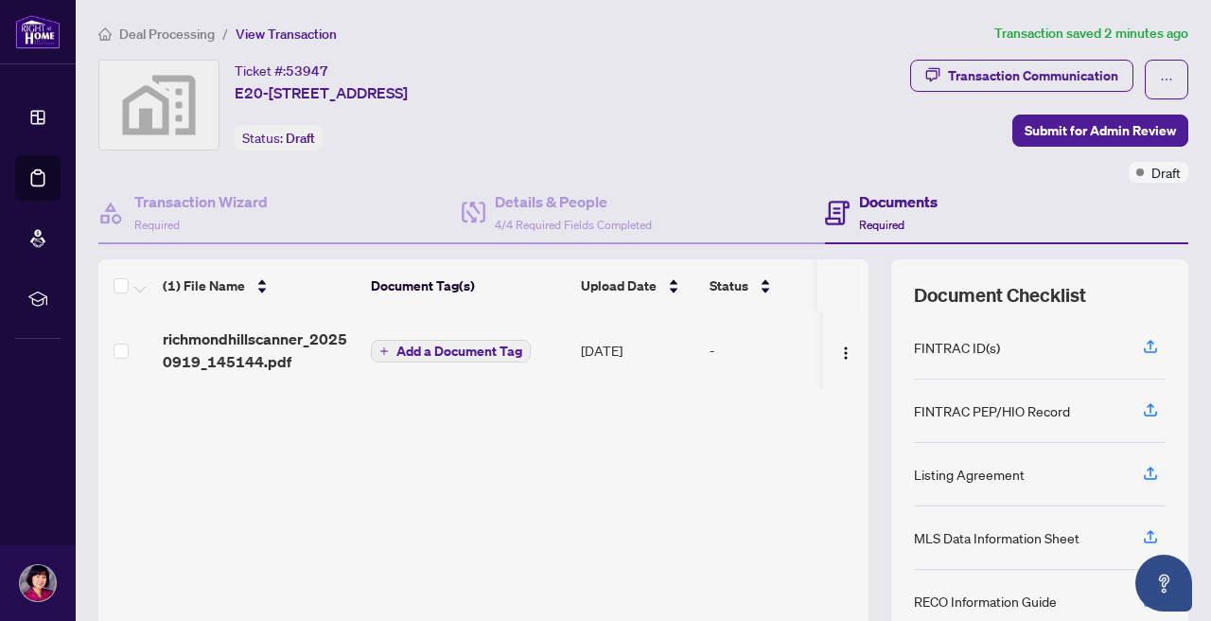
click at [454, 352] on span "Add a Document Tag" at bounding box center [459, 350] width 126 height 13
click at [454, 352] on h3 at bounding box center [600, 349] width 420 height 21
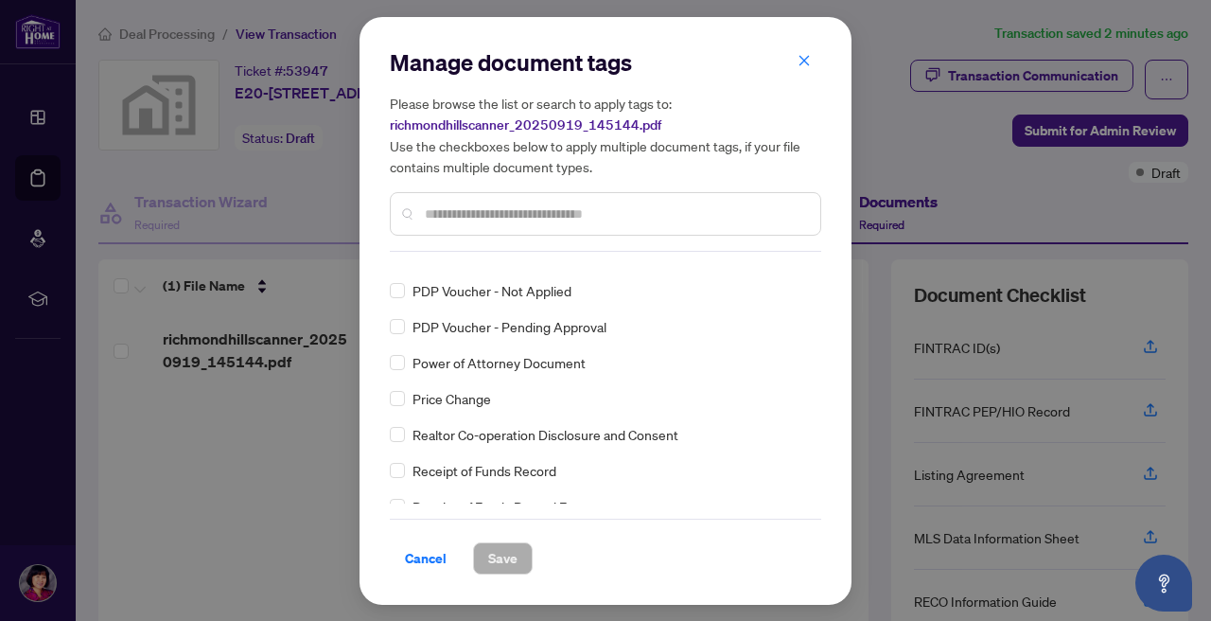
scroll to position [3369, 0]
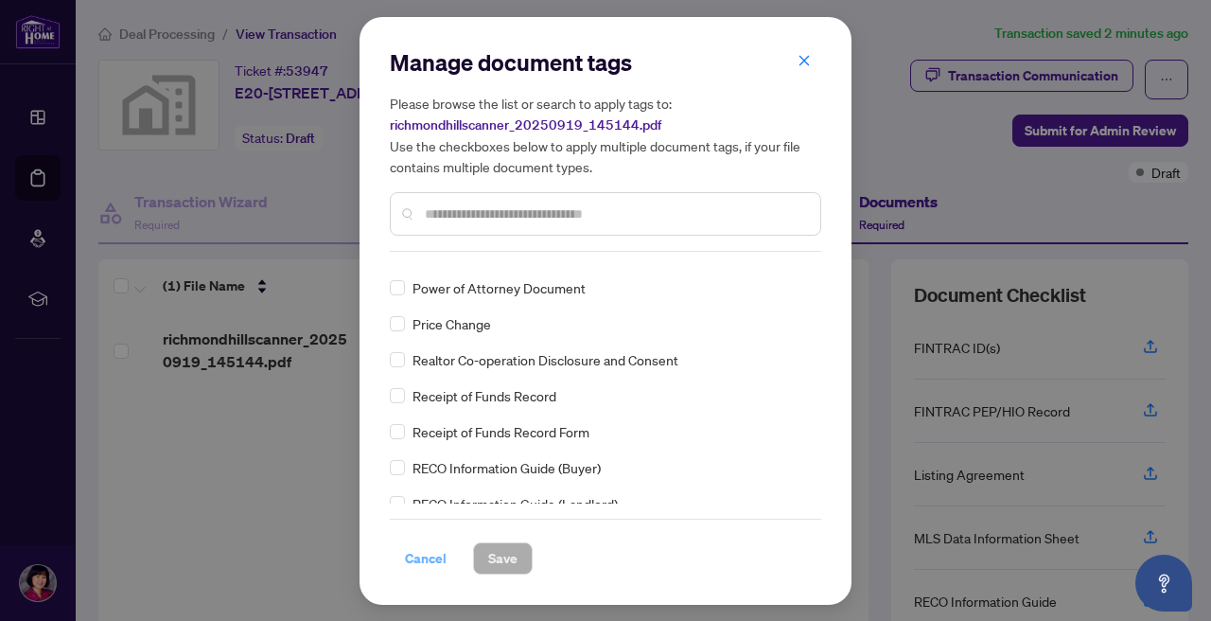
click at [422, 561] on span "Cancel" at bounding box center [426, 558] width 42 height 30
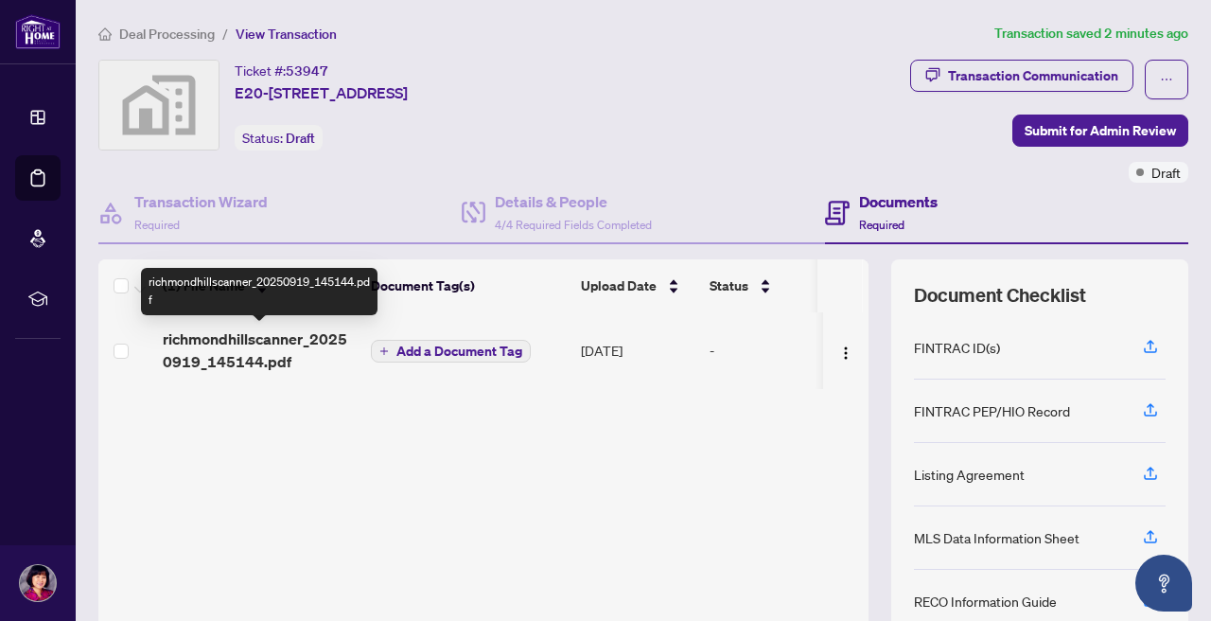
click at [234, 353] on span "richmondhillscanner_20250919_145144.pdf" at bounding box center [259, 349] width 193 height 45
